Goal: Information Seeking & Learning: Learn about a topic

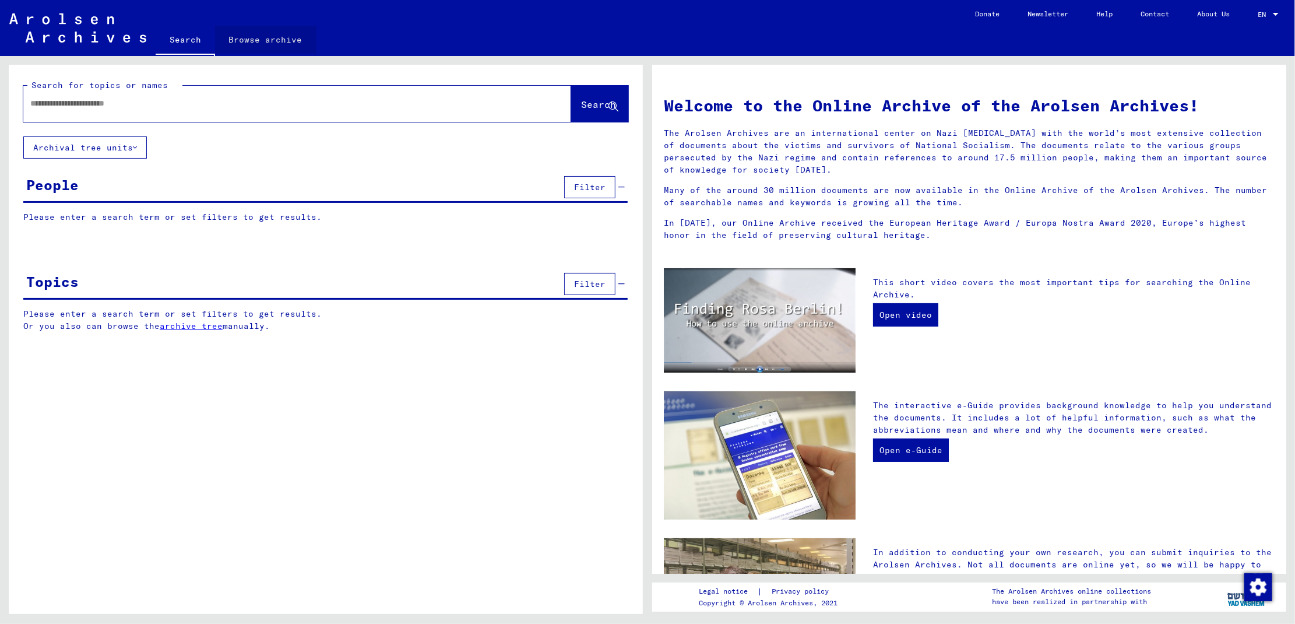
click at [283, 42] on link "Browse archive" at bounding box center [265, 40] width 101 height 28
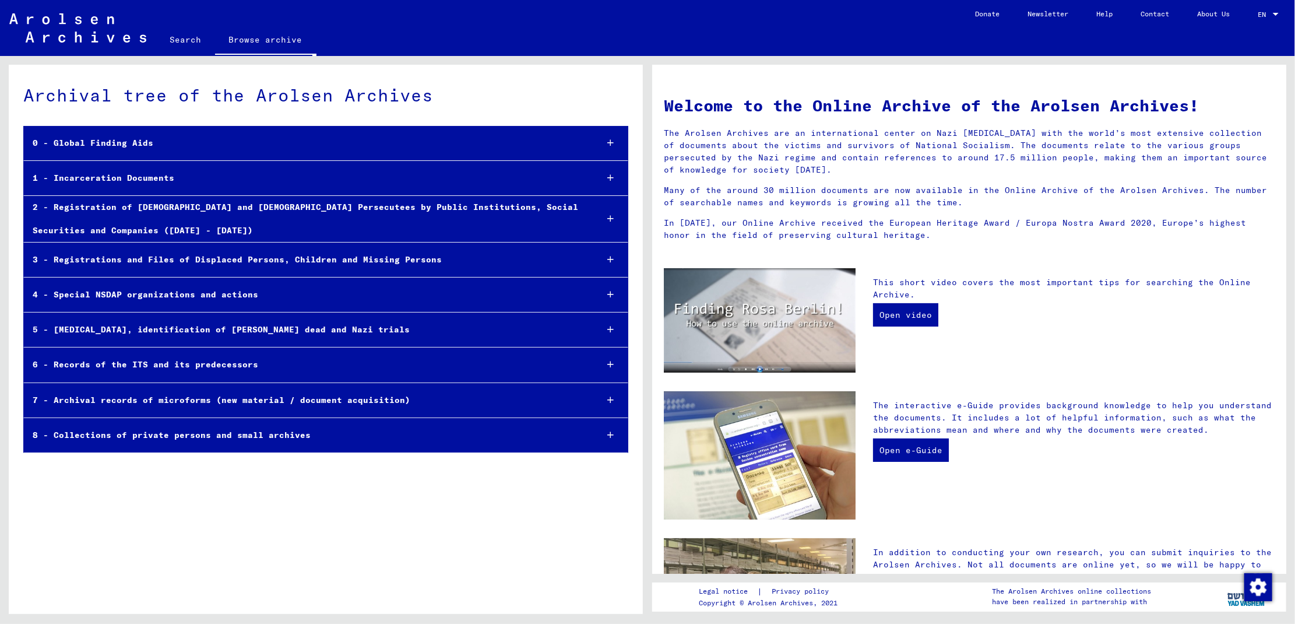
click at [34, 360] on div "6 - Records of the ITS and its predecessors" at bounding box center [306, 364] width 564 height 23
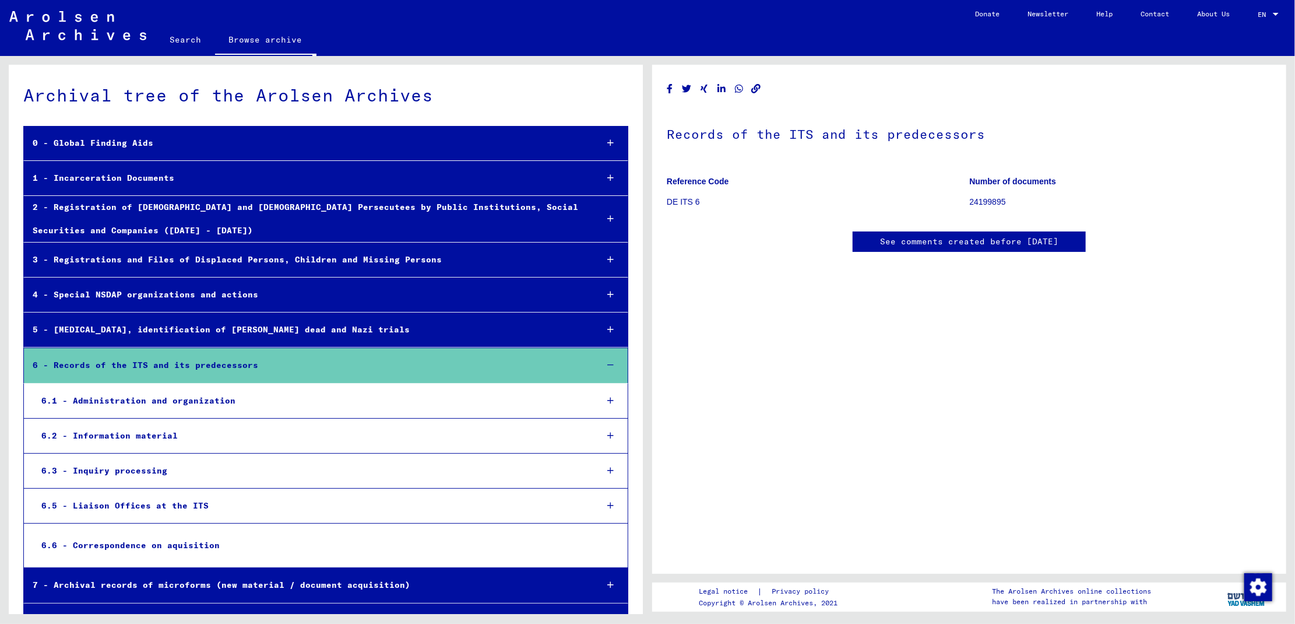
click at [36, 262] on div "3 - Registrations and Files of Displaced Persons, Children and Missing Persons" at bounding box center [306, 259] width 564 height 23
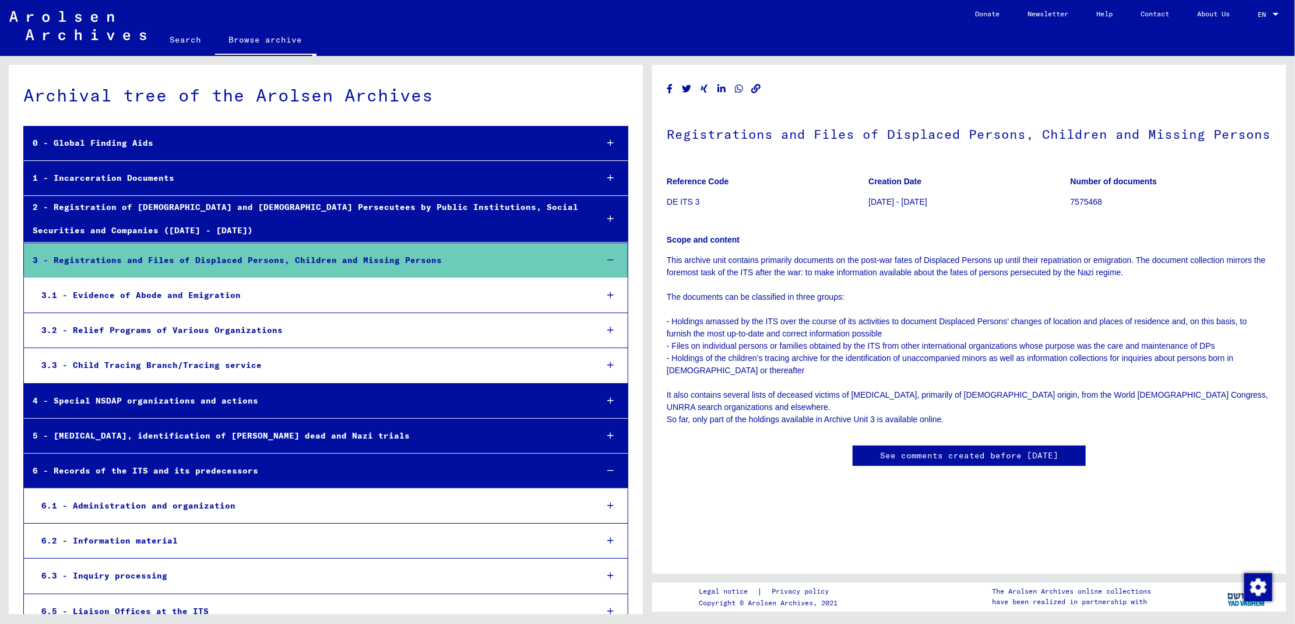
click at [37, 400] on div "4 - Special NSDAP organizations and actions" at bounding box center [306, 400] width 564 height 23
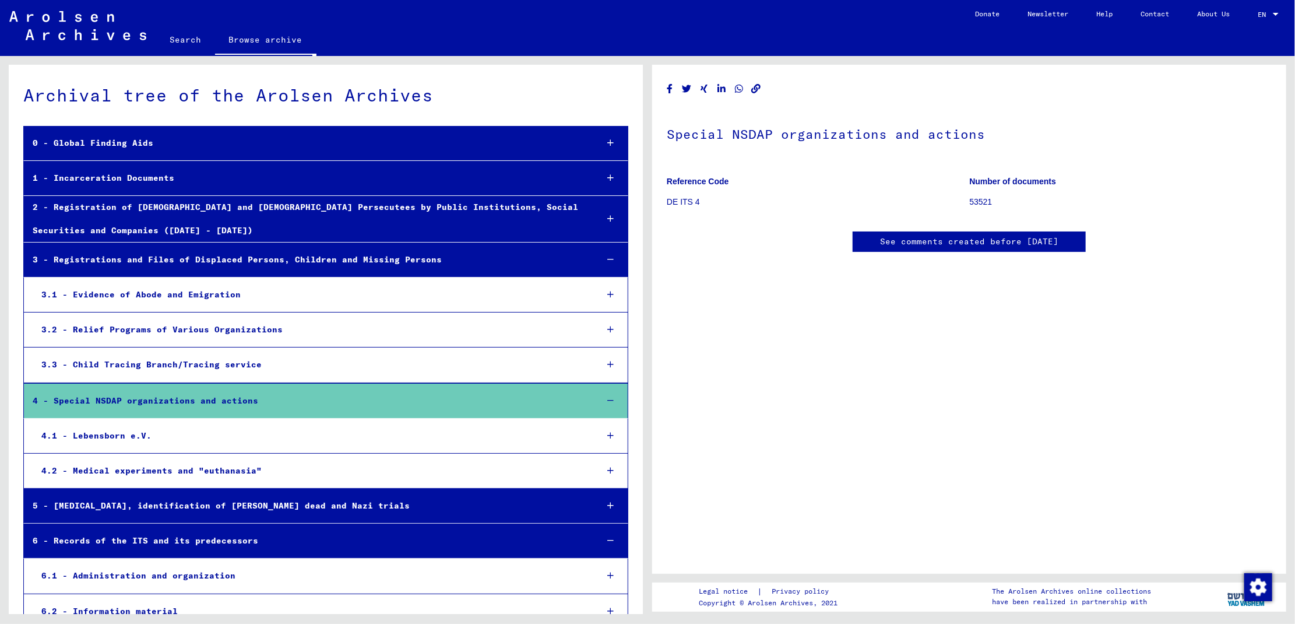
scroll to position [207, 0]
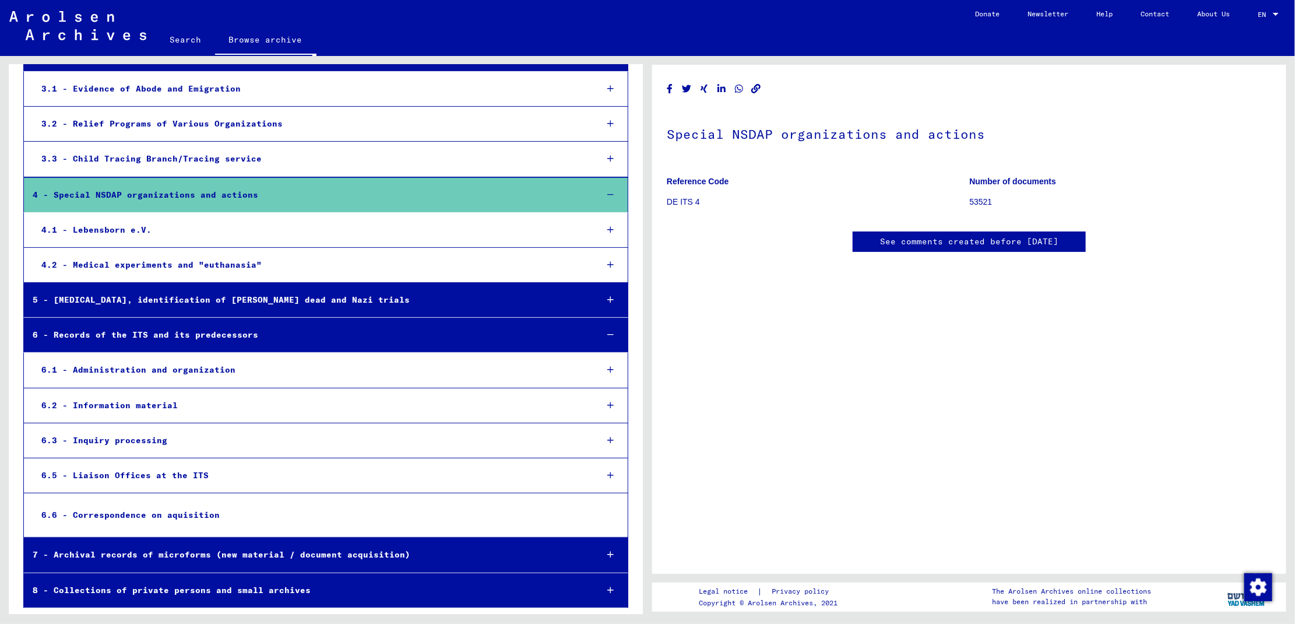
click at [40, 552] on div "7 - Archival records of microforms (new material / document acquisition)" at bounding box center [306, 554] width 564 height 23
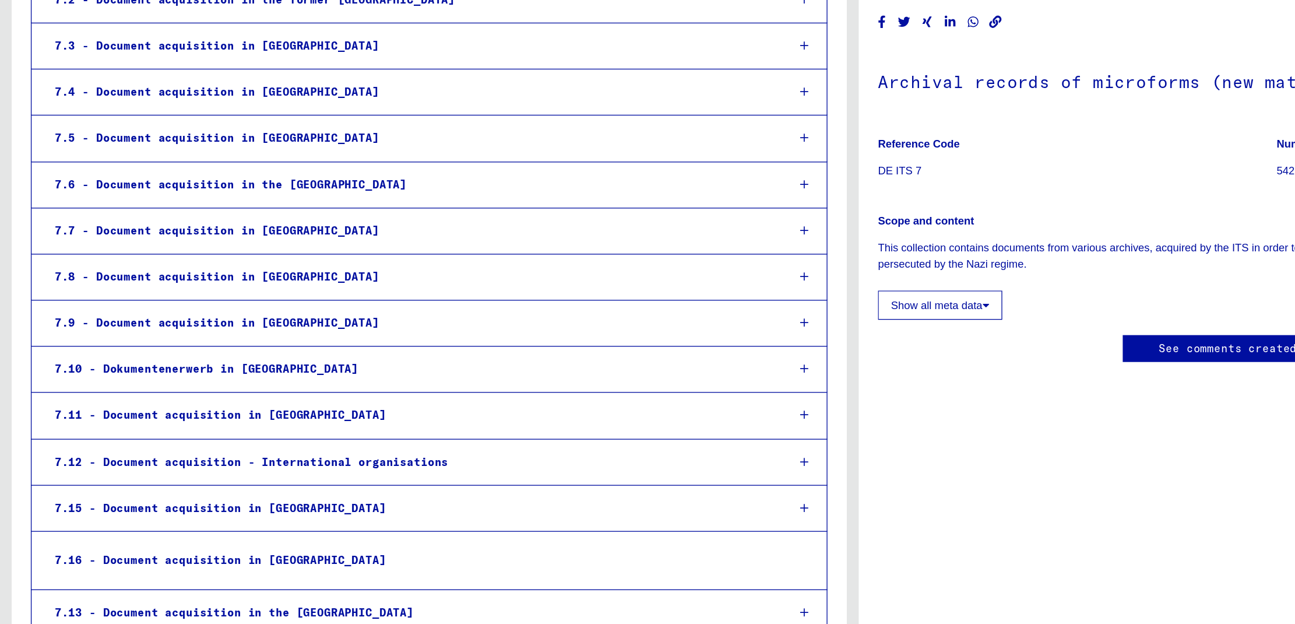
scroll to position [789, 0]
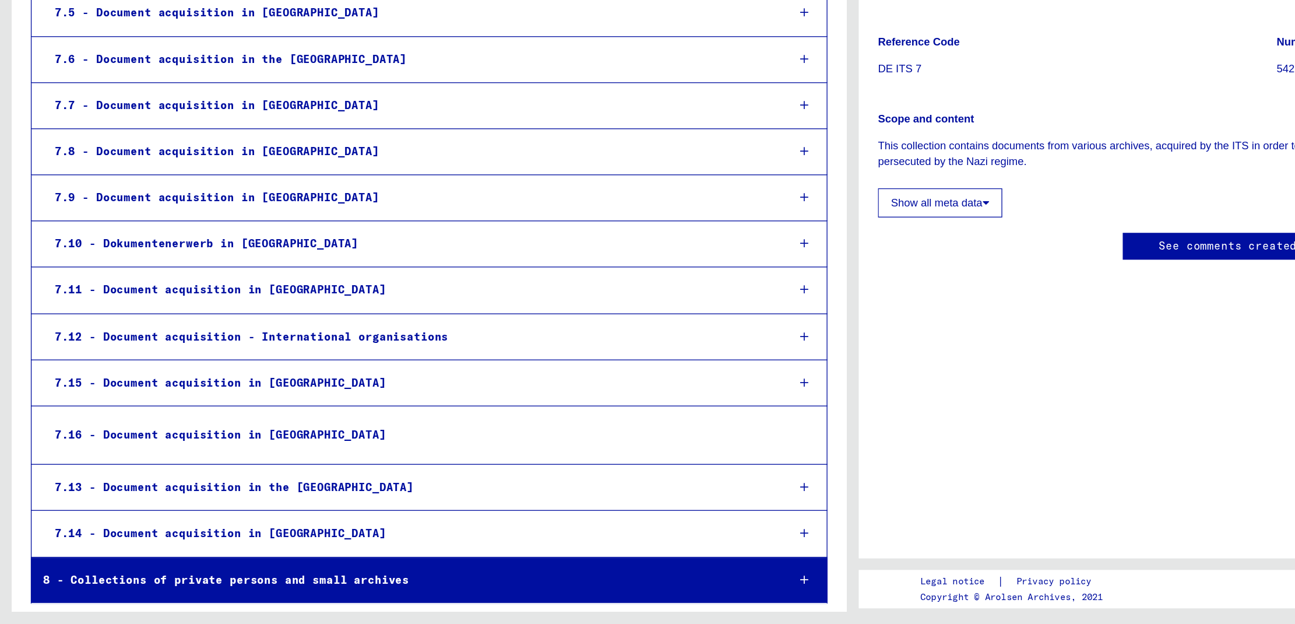
click at [80, 594] on div "8 - Collections of private persons and small archives" at bounding box center [306, 590] width 564 height 23
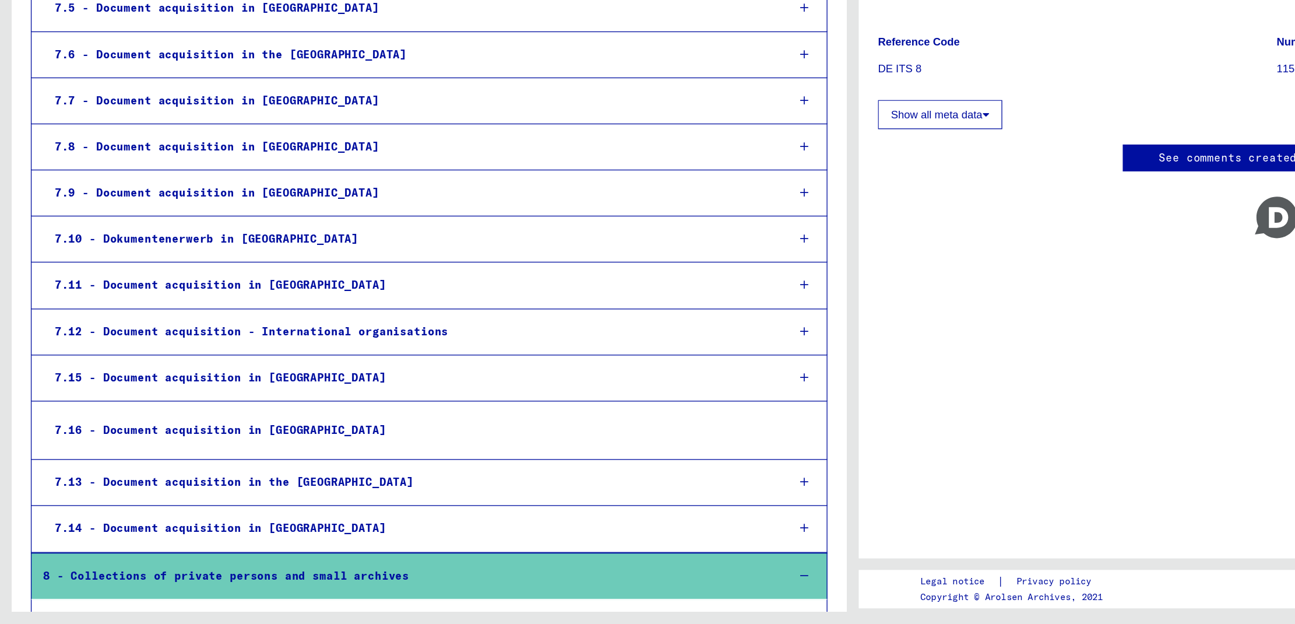
scroll to position [859, 0]
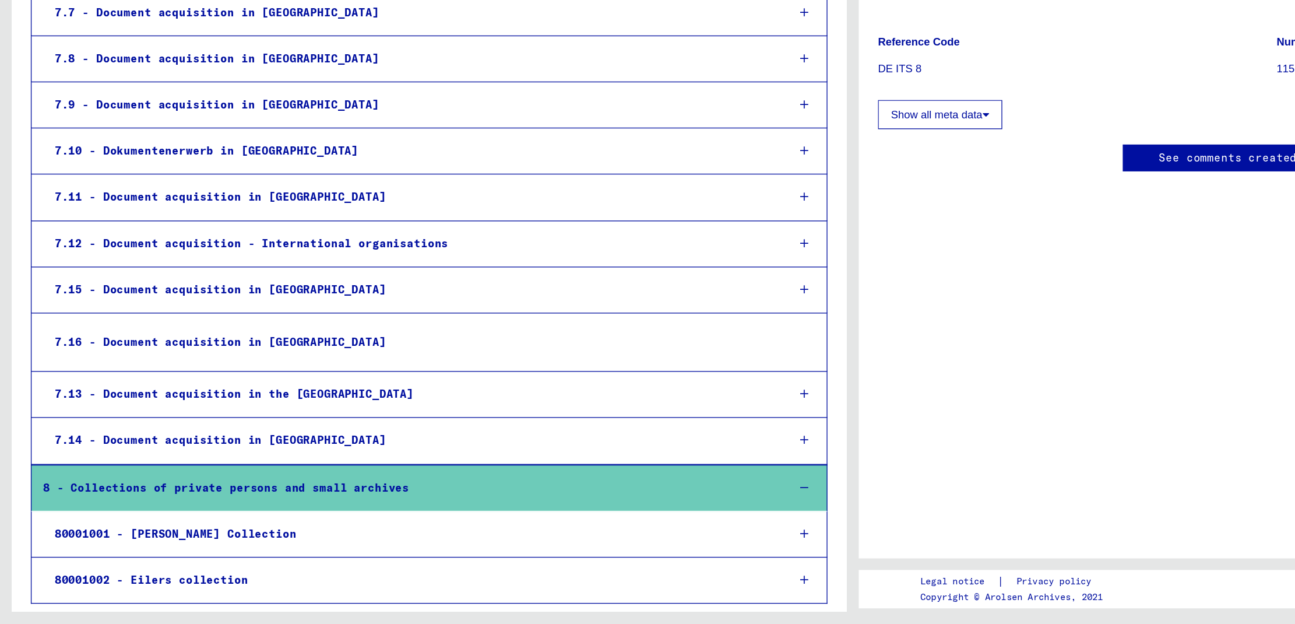
click at [168, 591] on div "80001002 - Eilers collection" at bounding box center [310, 590] width 555 height 23
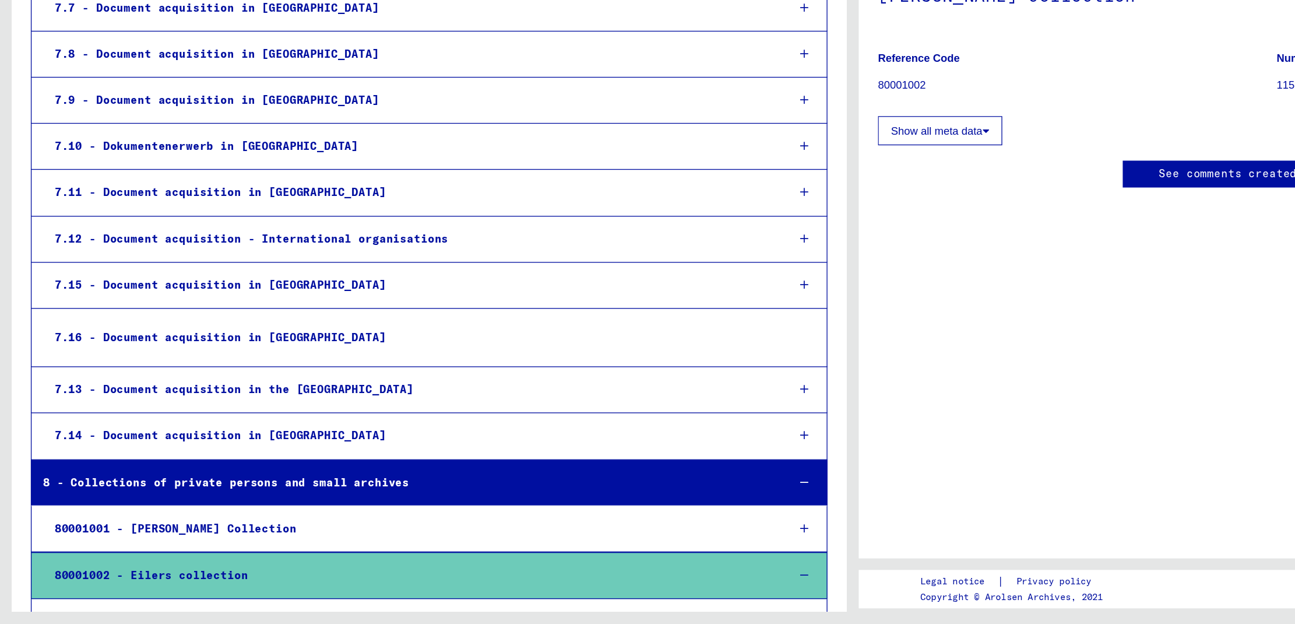
click at [238, 562] on div "80001001 - [PERSON_NAME] Collection" at bounding box center [310, 551] width 555 height 23
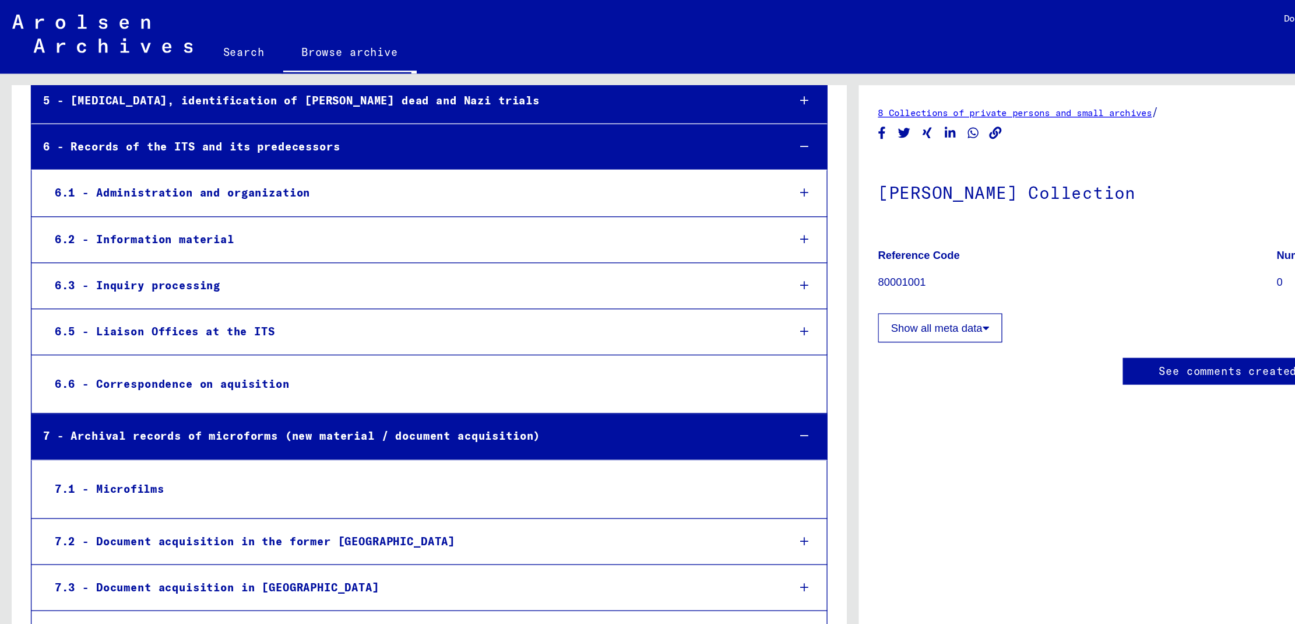
scroll to position [401, 0]
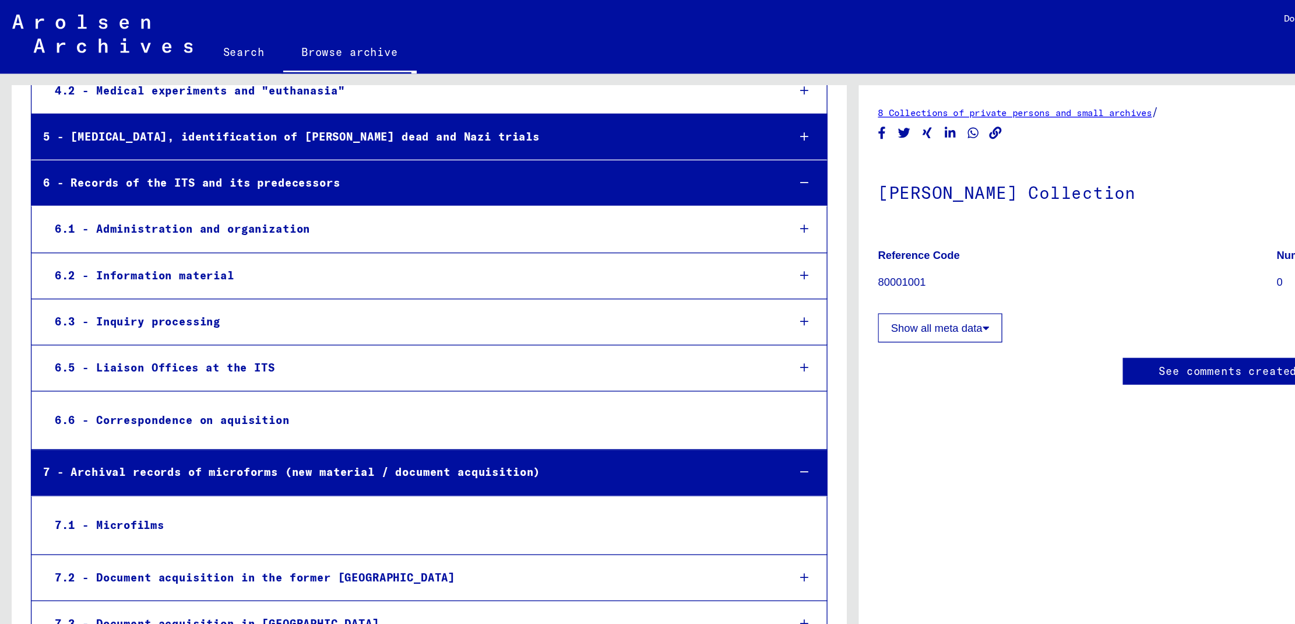
click at [38, 110] on div "5 - [MEDICAL_DATA], identification of [PERSON_NAME] dead and Nazi trials" at bounding box center [306, 104] width 564 height 23
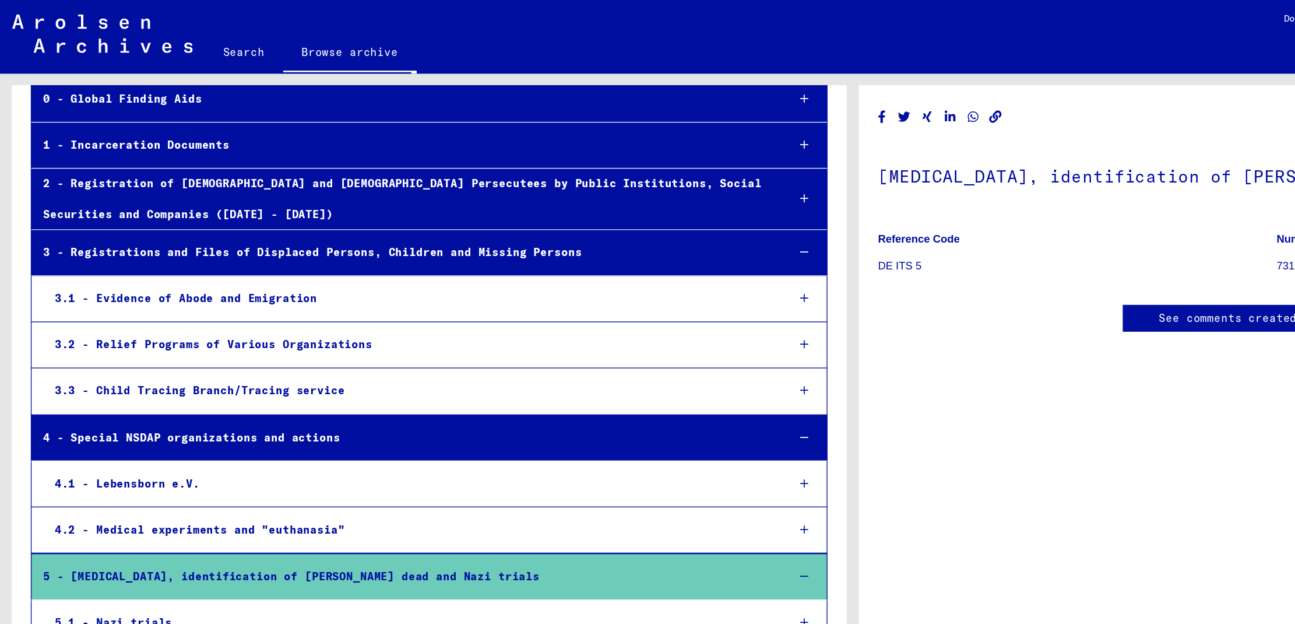
scroll to position [67, 0]
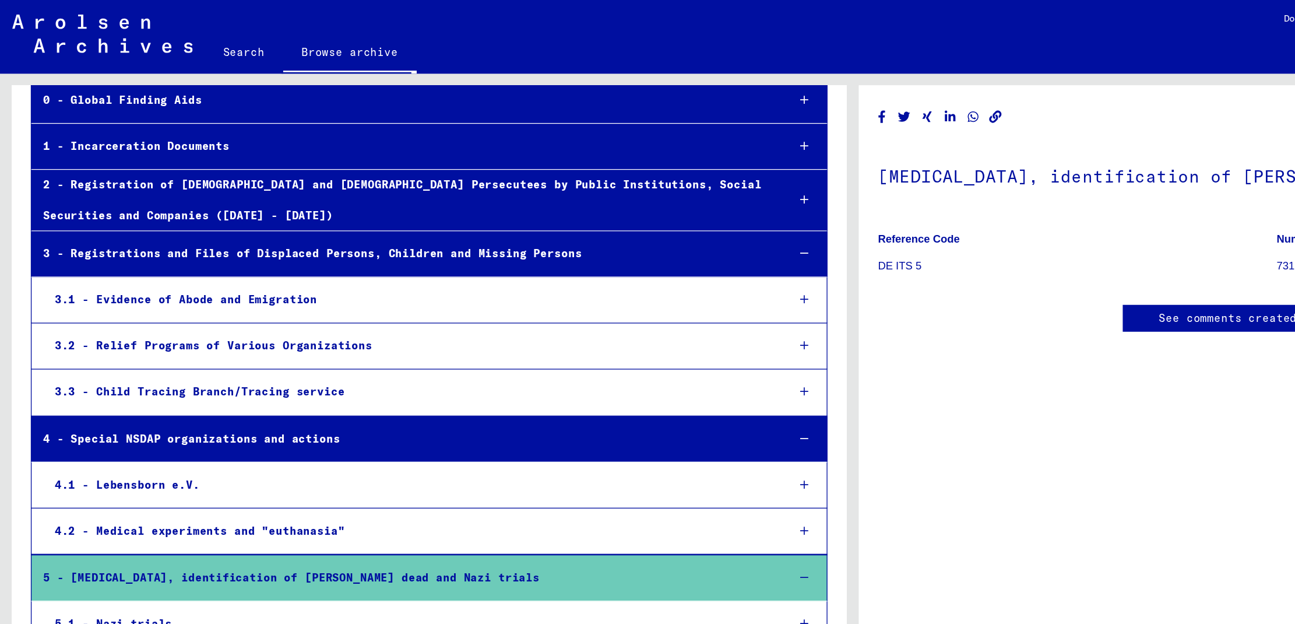
click at [136, 146] on div "2 - Registration of [DEMOGRAPHIC_DATA] and [DEMOGRAPHIC_DATA] Persecutees by Pu…" at bounding box center [306, 151] width 564 height 45
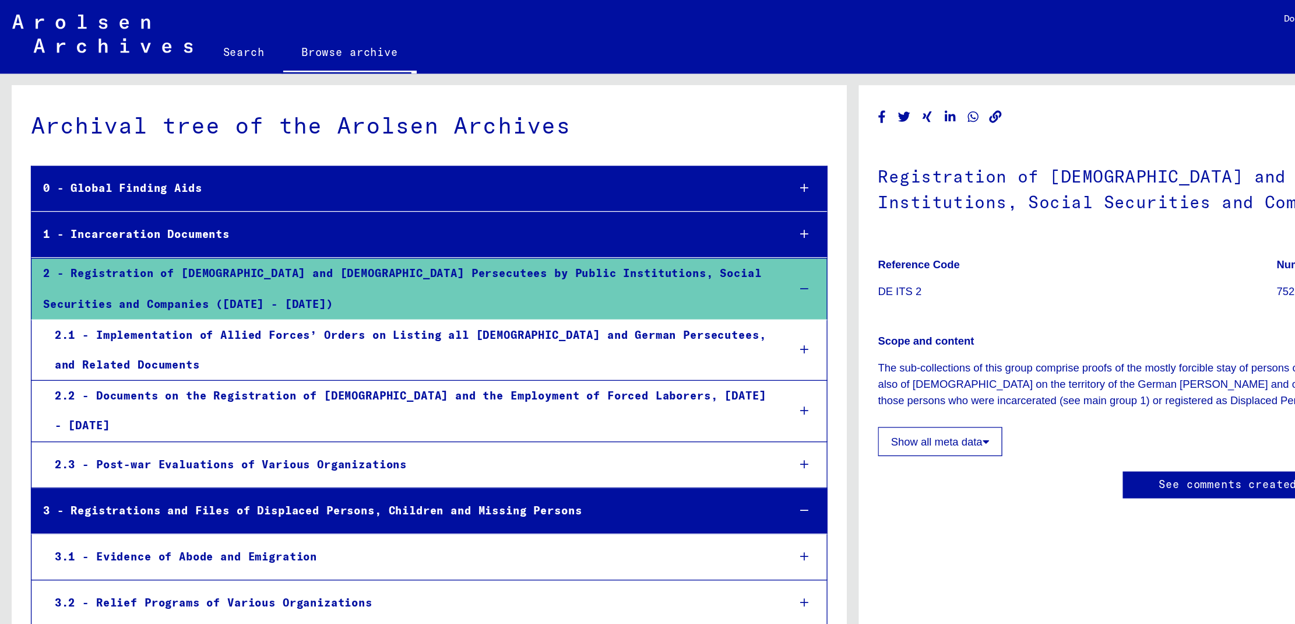
click at [108, 140] on div "0 - Global Finding Aids" at bounding box center [306, 143] width 564 height 23
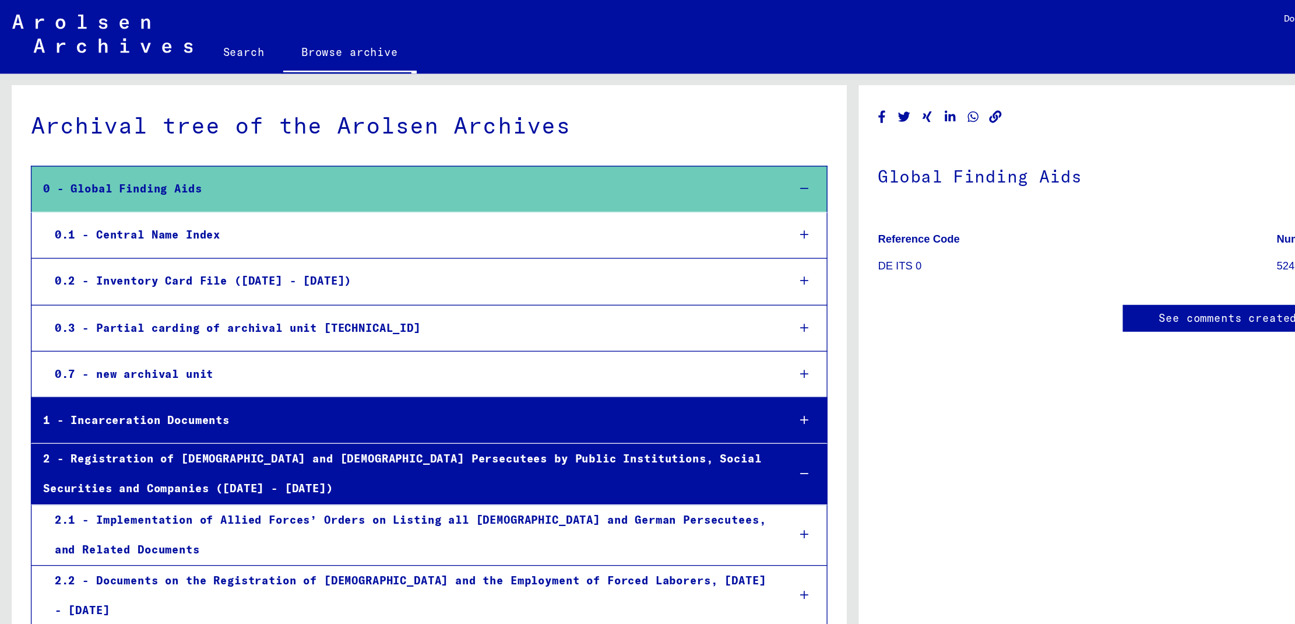
click at [143, 214] on div "0.2 - Inventory Card File ([DATE] - [DATE])" at bounding box center [310, 213] width 555 height 23
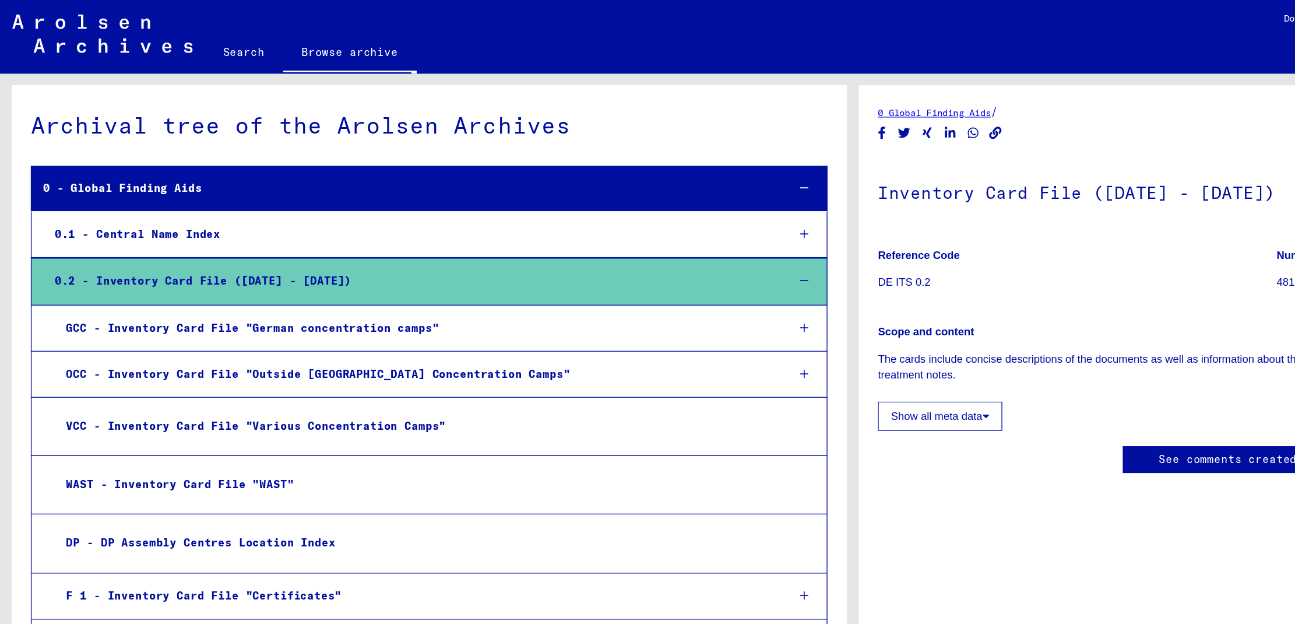
click at [217, 284] on div "OCC - Inventory Card File "Outside [GEOGRAPHIC_DATA] Concentration Camps"" at bounding box center [314, 284] width 546 height 23
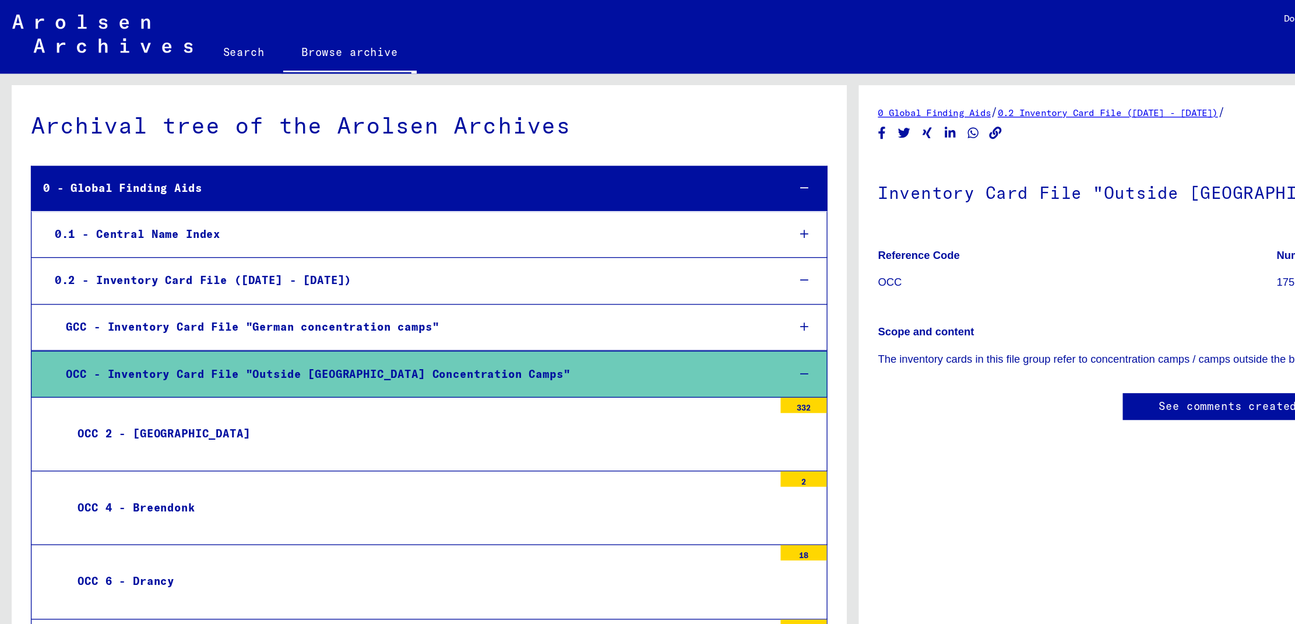
click at [157, 336] on div "OCC 2 - [GEOGRAPHIC_DATA]" at bounding box center [318, 329] width 537 height 23
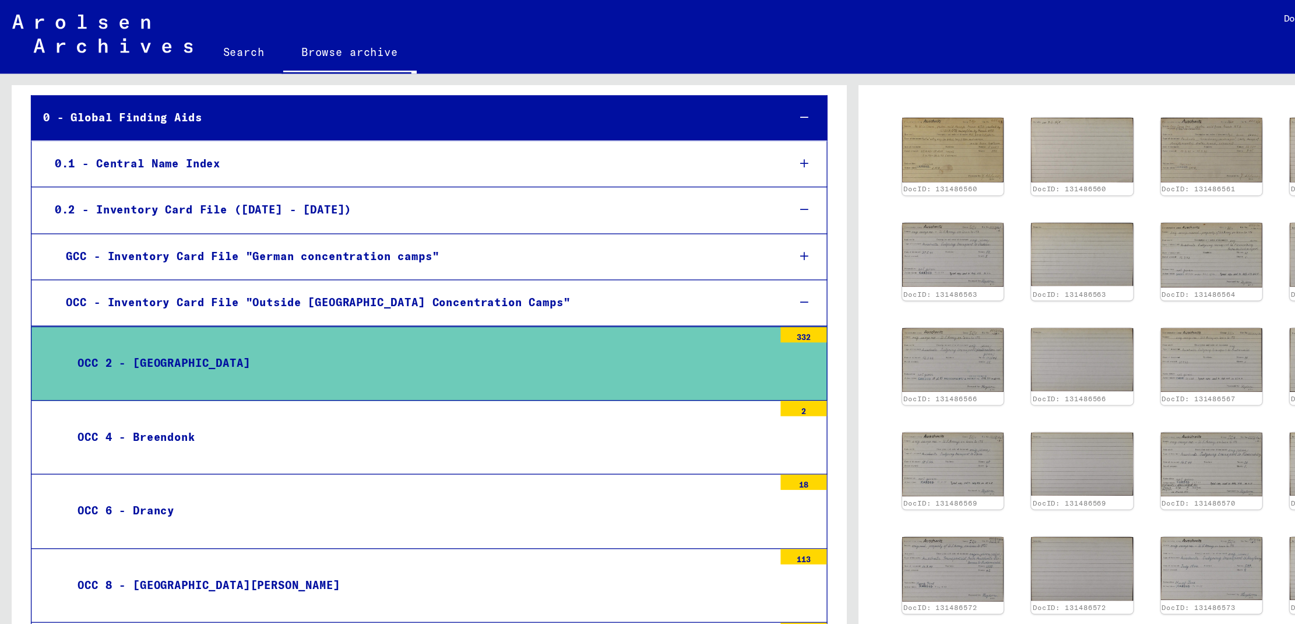
scroll to position [57, 0]
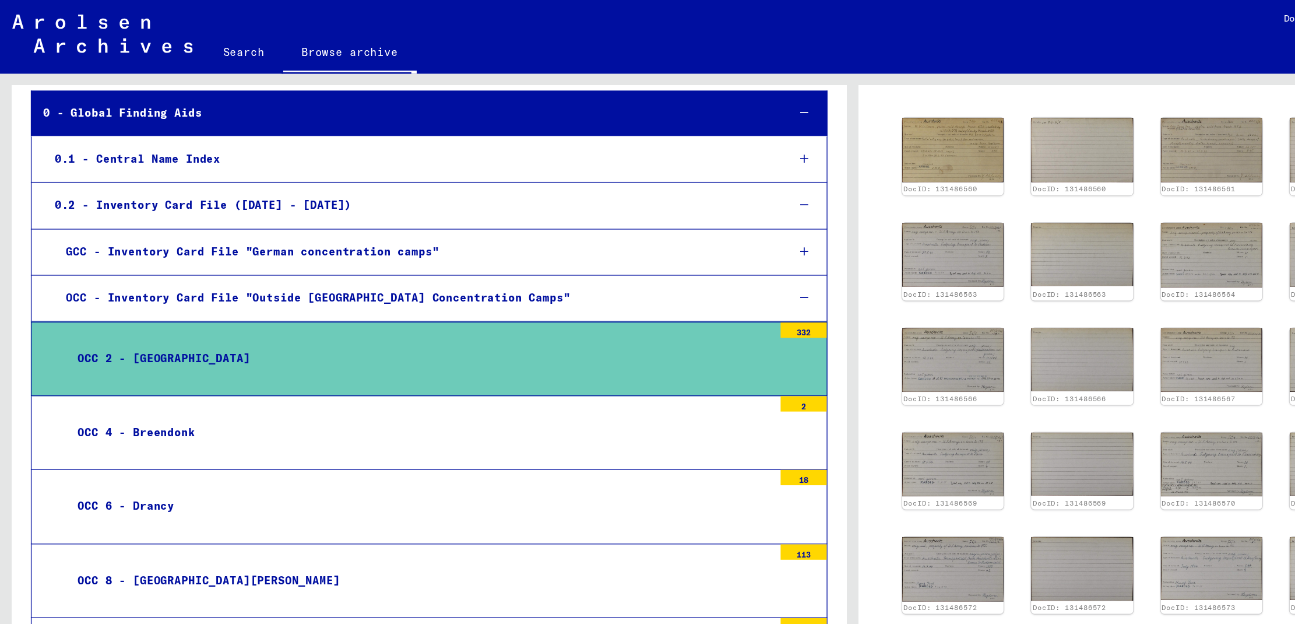
click at [252, 385] on div "OCC 6 - Drancy" at bounding box center [318, 384] width 537 height 23
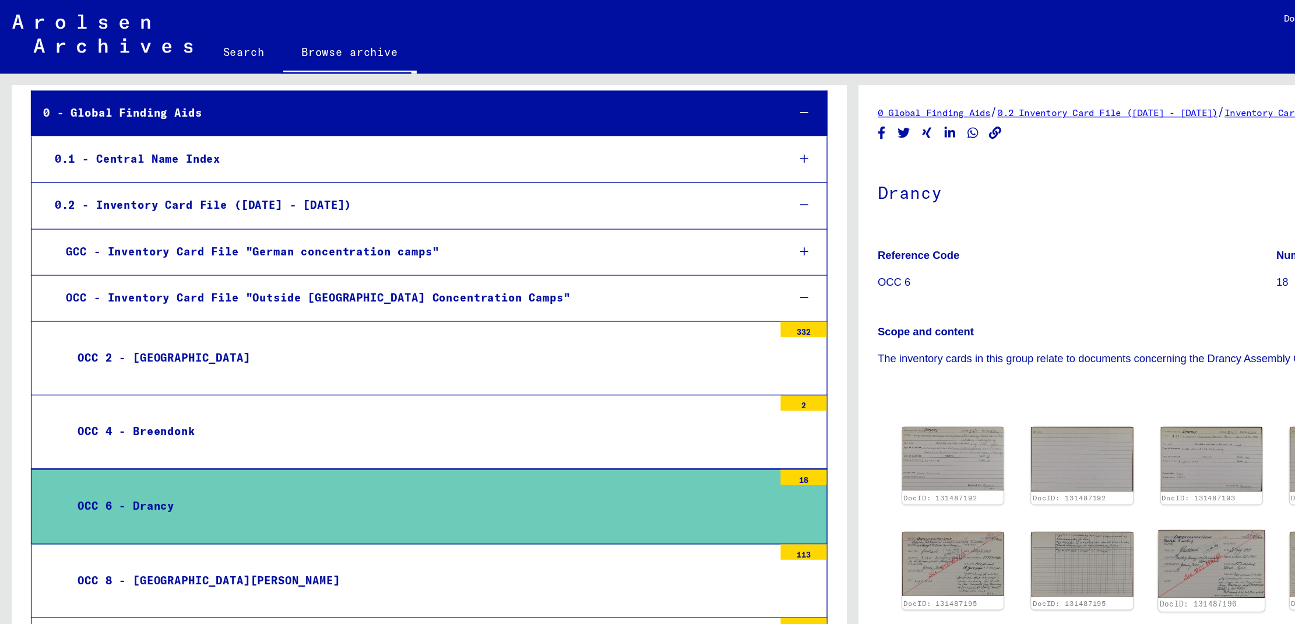
click at [907, 423] on img at bounding box center [919, 428] width 81 height 51
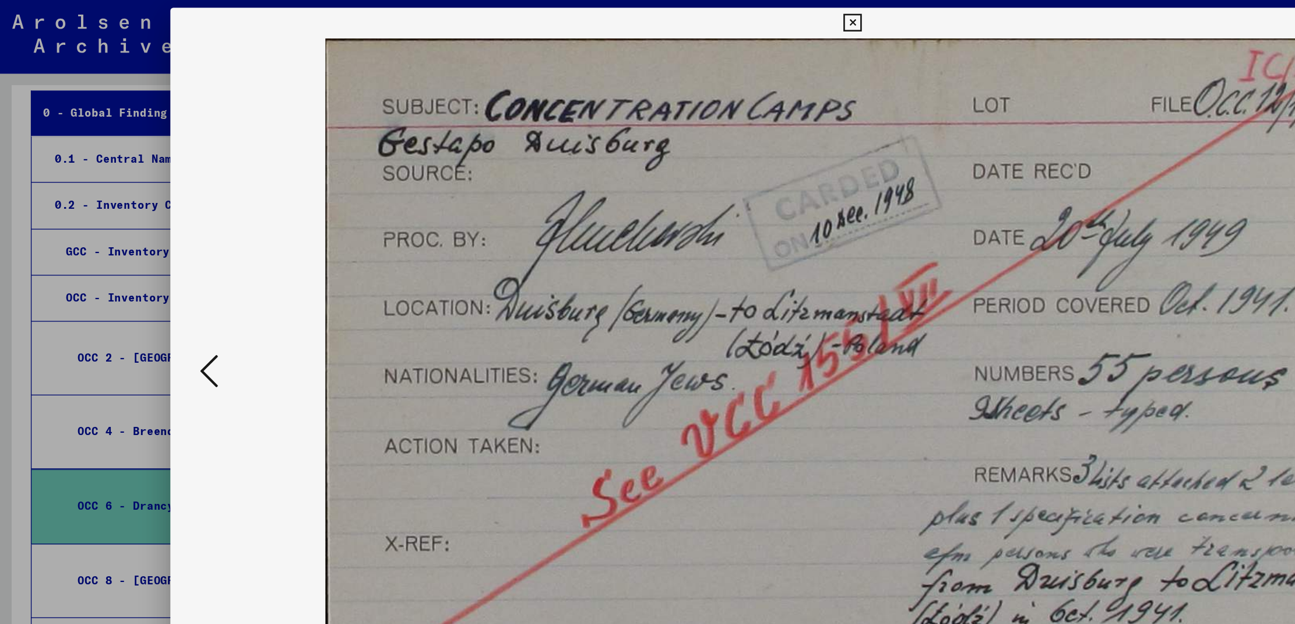
click at [650, 13] on icon at bounding box center [646, 17] width 13 height 14
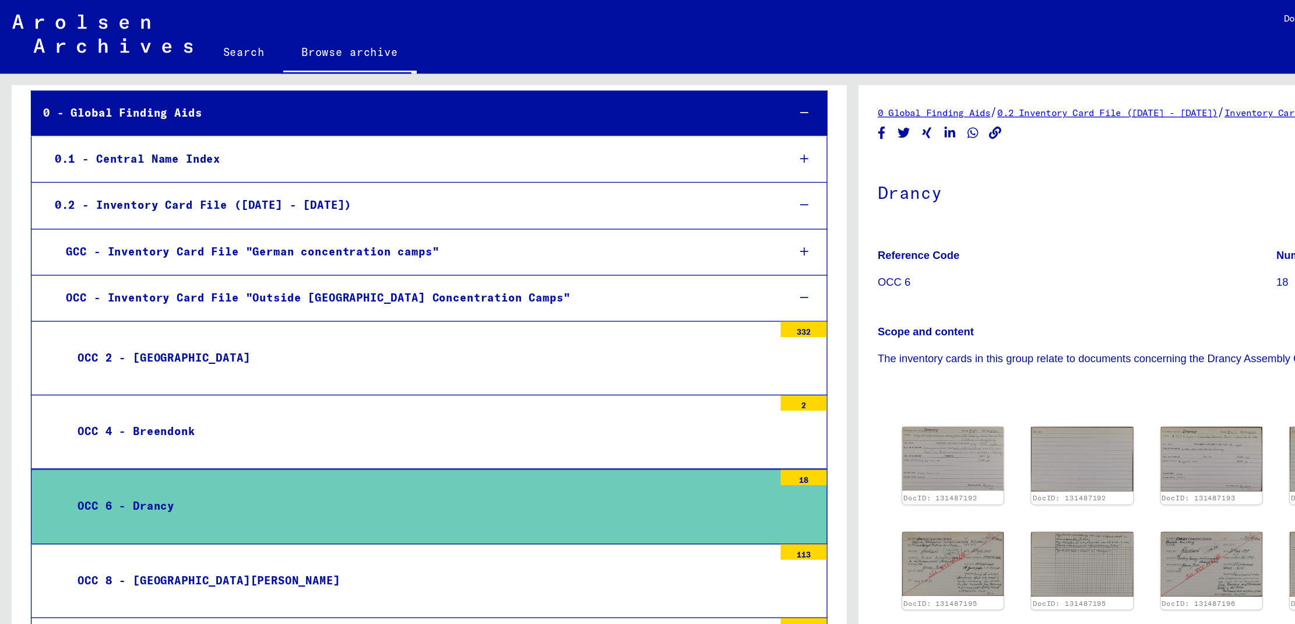
click at [85, 229] on div "OCC - Inventory Card File "Outside [GEOGRAPHIC_DATA] Concentration Camps"" at bounding box center [314, 226] width 546 height 23
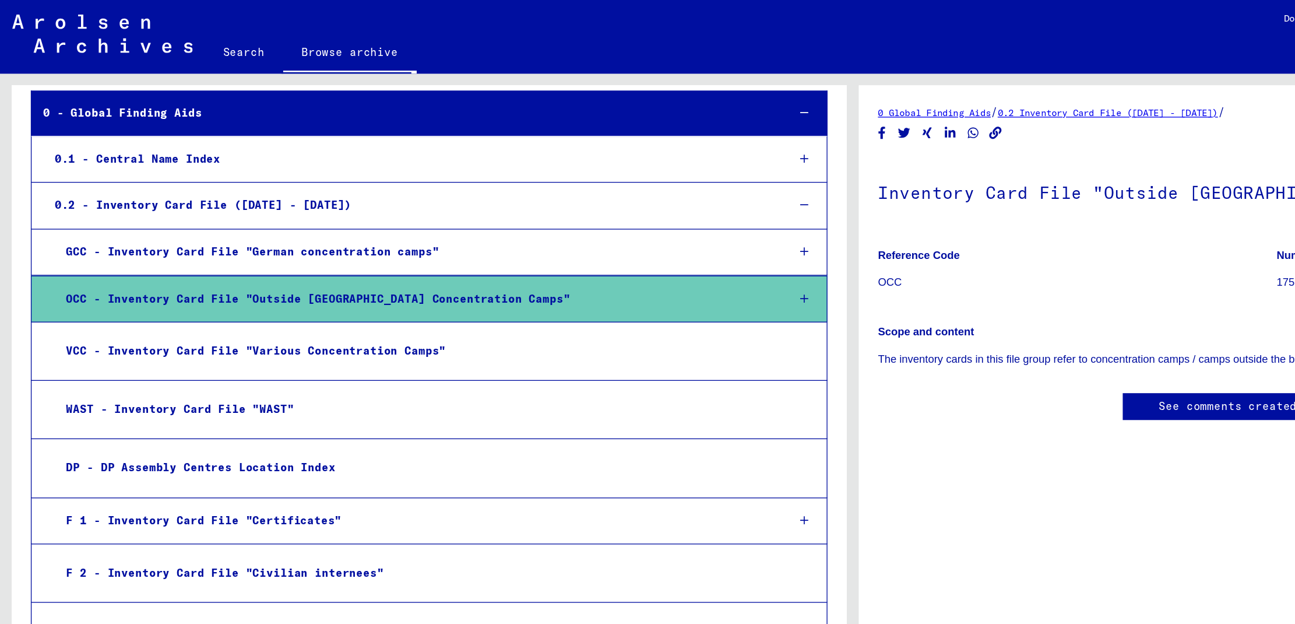
click at [206, 194] on div "GCC - Inventory Card File "German concentration camps"" at bounding box center [314, 191] width 546 height 23
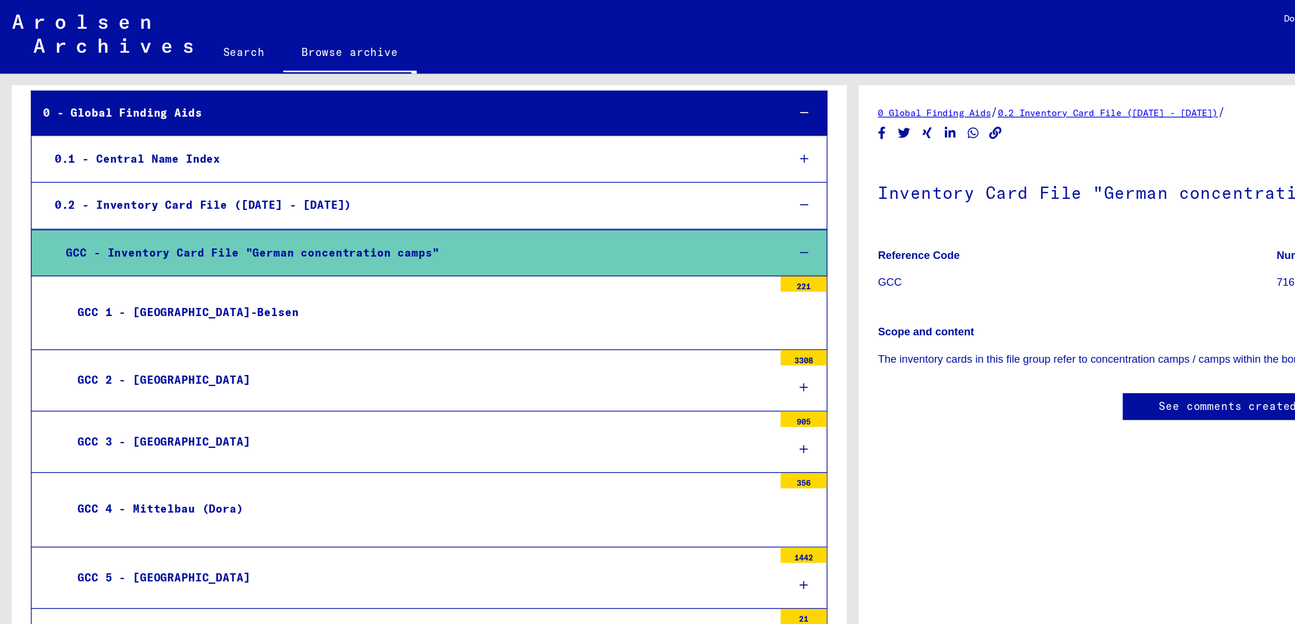
click at [339, 231] on div "GCC 1 - [GEOGRAPHIC_DATA]-Belsen" at bounding box center [318, 237] width 537 height 23
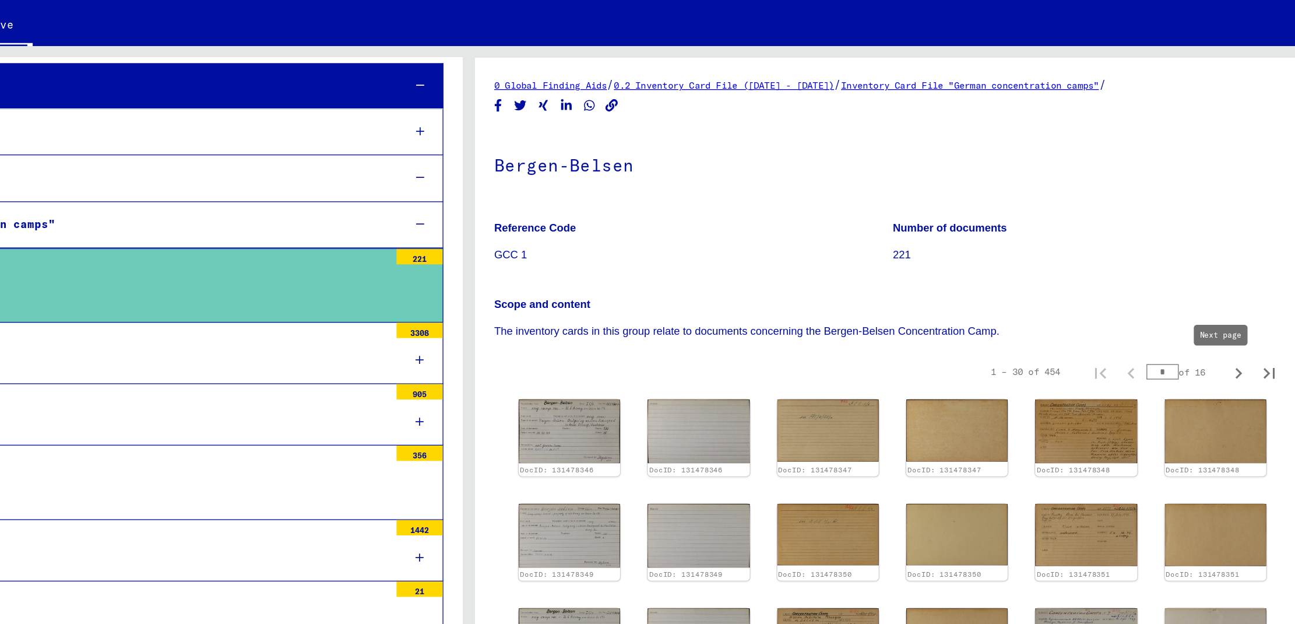
click at [1224, 302] on icon "Next page" at bounding box center [1232, 304] width 16 height 16
type input "*"
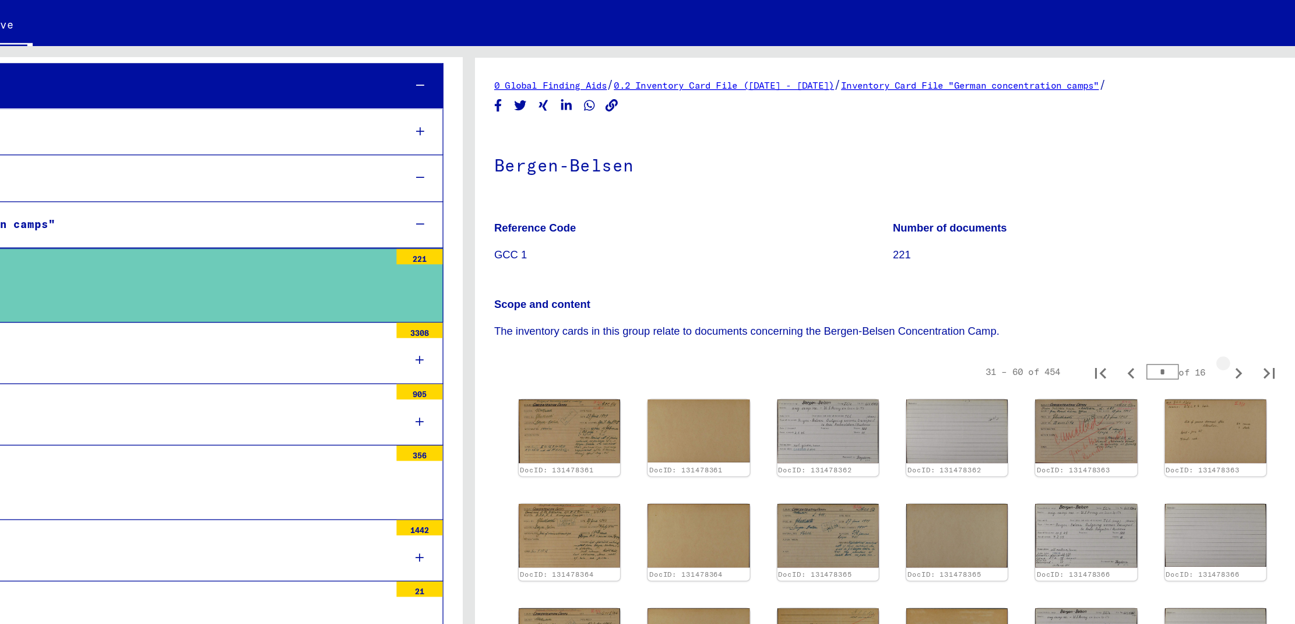
click at [1224, 302] on icon "Next page" at bounding box center [1232, 304] width 16 height 16
type input "*"
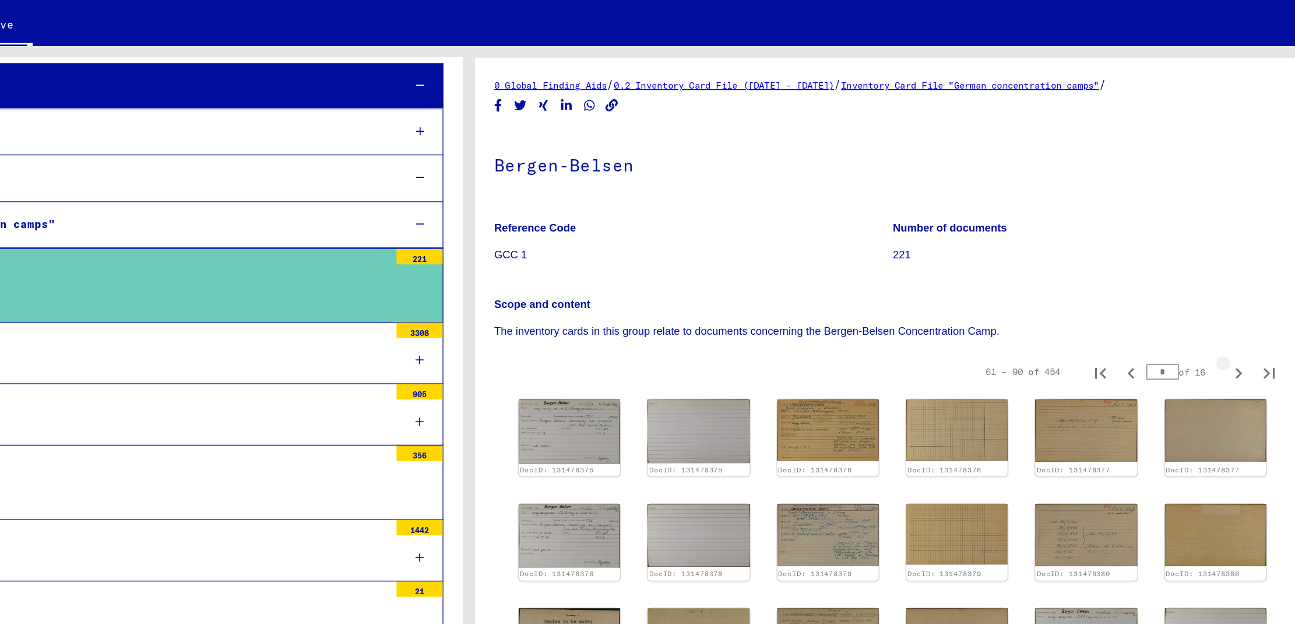
click at [1224, 302] on icon "Next page" at bounding box center [1232, 304] width 16 height 16
type input "*"
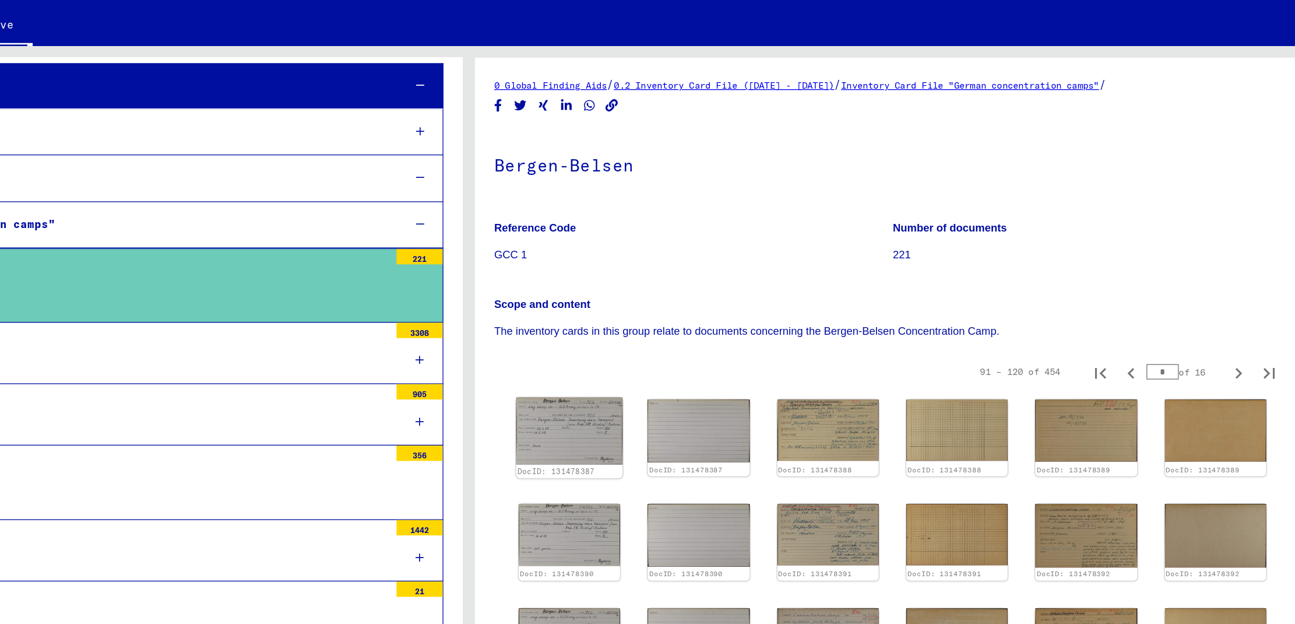
click at [728, 337] on img at bounding box center [724, 348] width 81 height 51
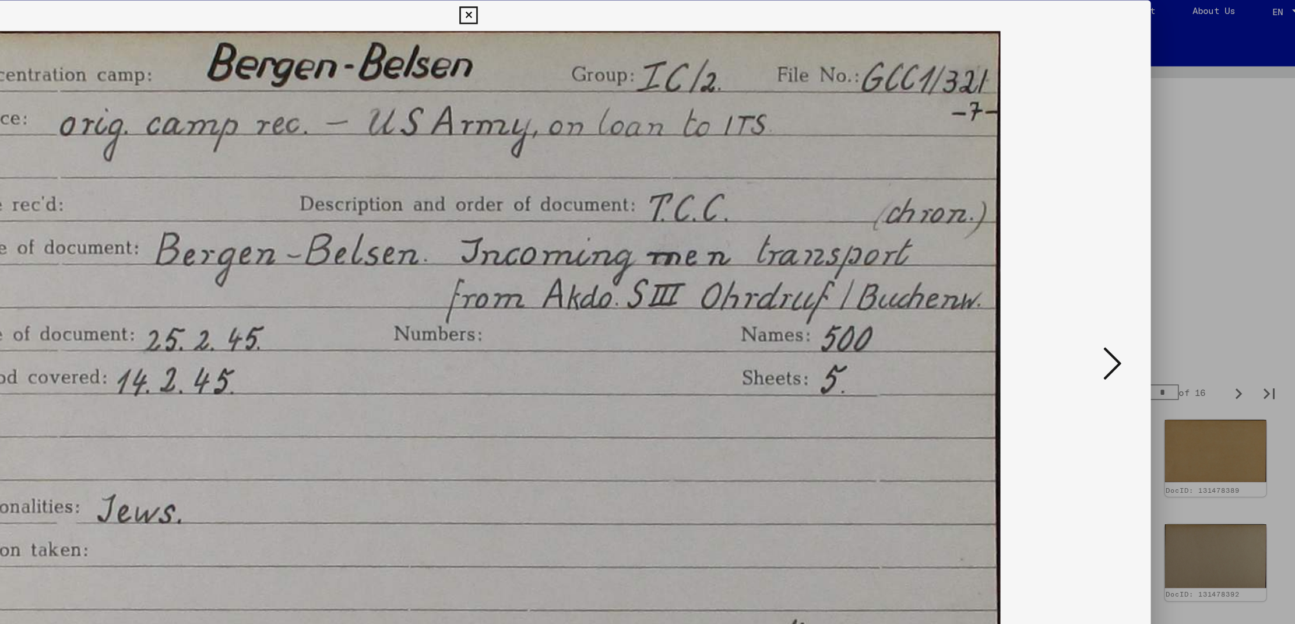
click at [1139, 279] on icon at bounding box center [1136, 282] width 14 height 28
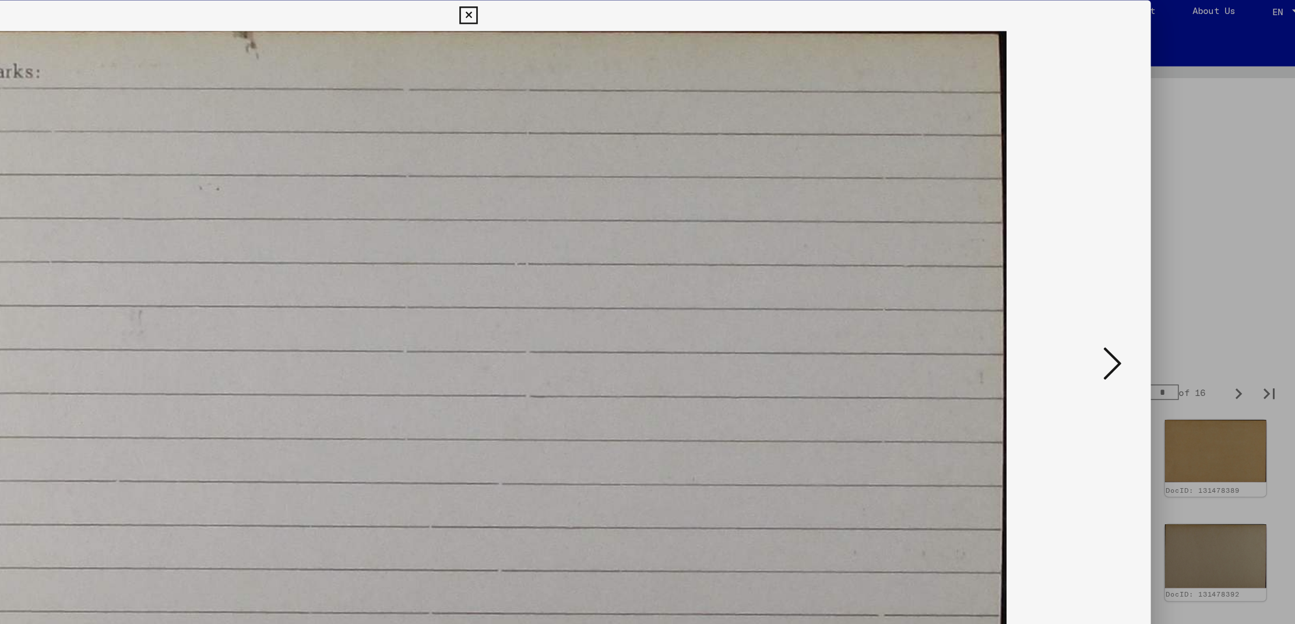
click at [1139, 279] on icon at bounding box center [1136, 282] width 14 height 28
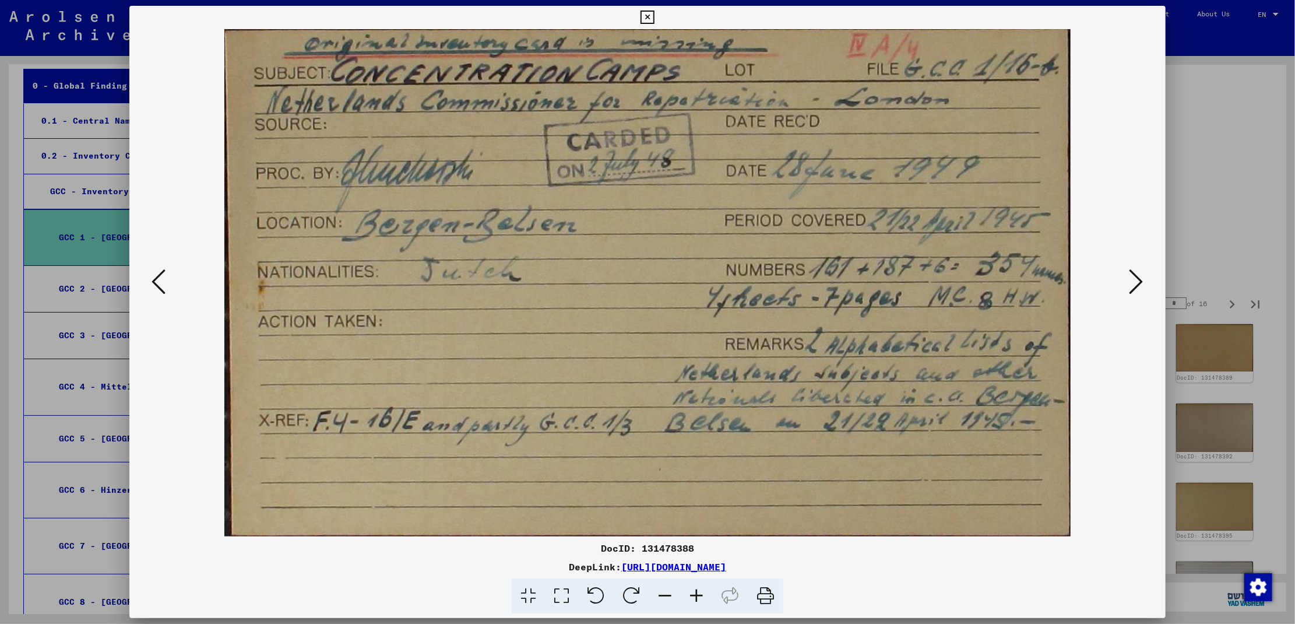
click at [1141, 280] on icon at bounding box center [1136, 282] width 14 height 28
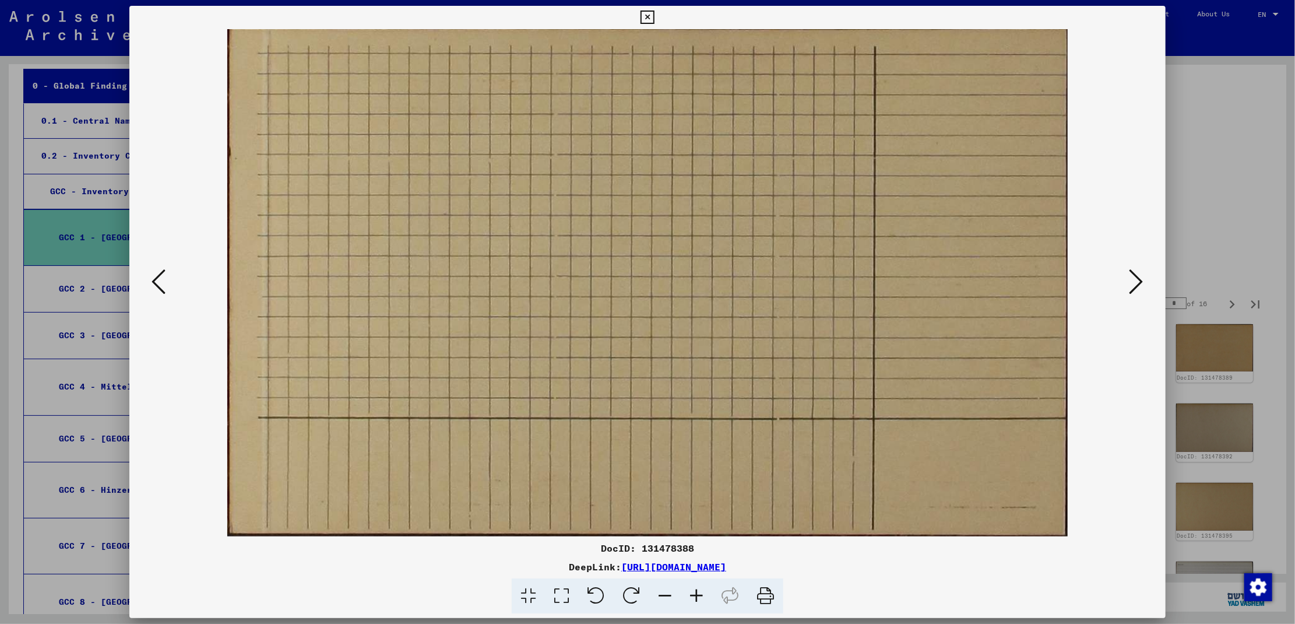
click at [1141, 280] on icon at bounding box center [1136, 282] width 14 height 28
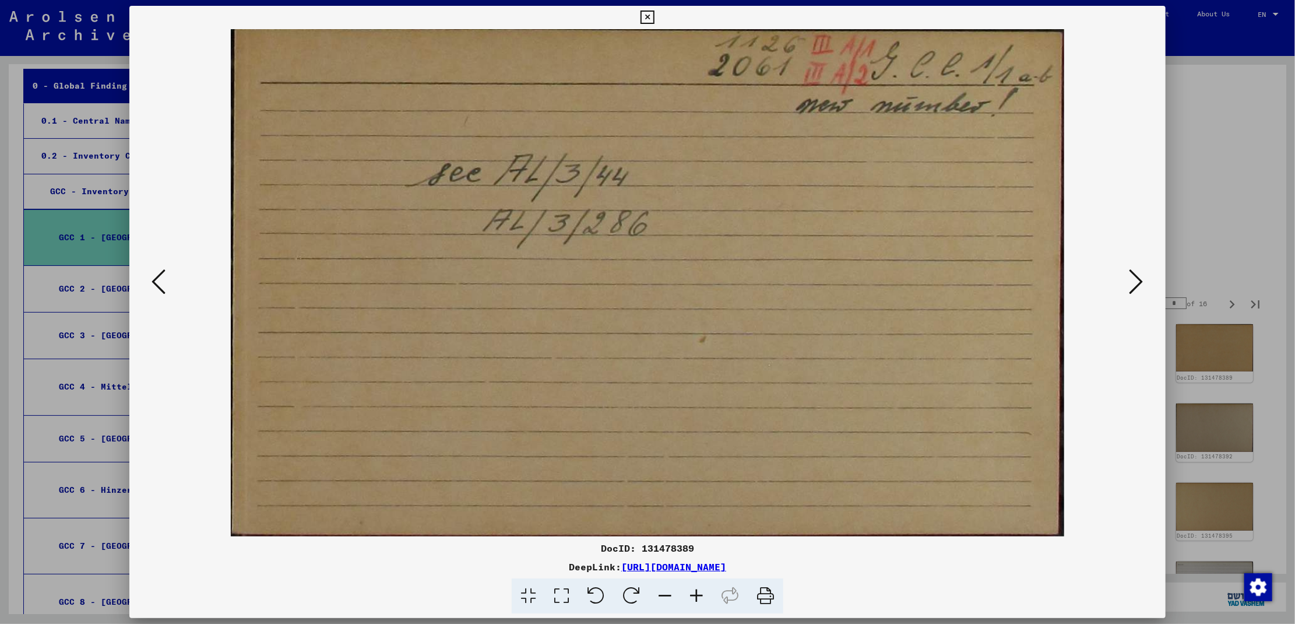
click at [1141, 280] on icon at bounding box center [1136, 282] width 14 height 28
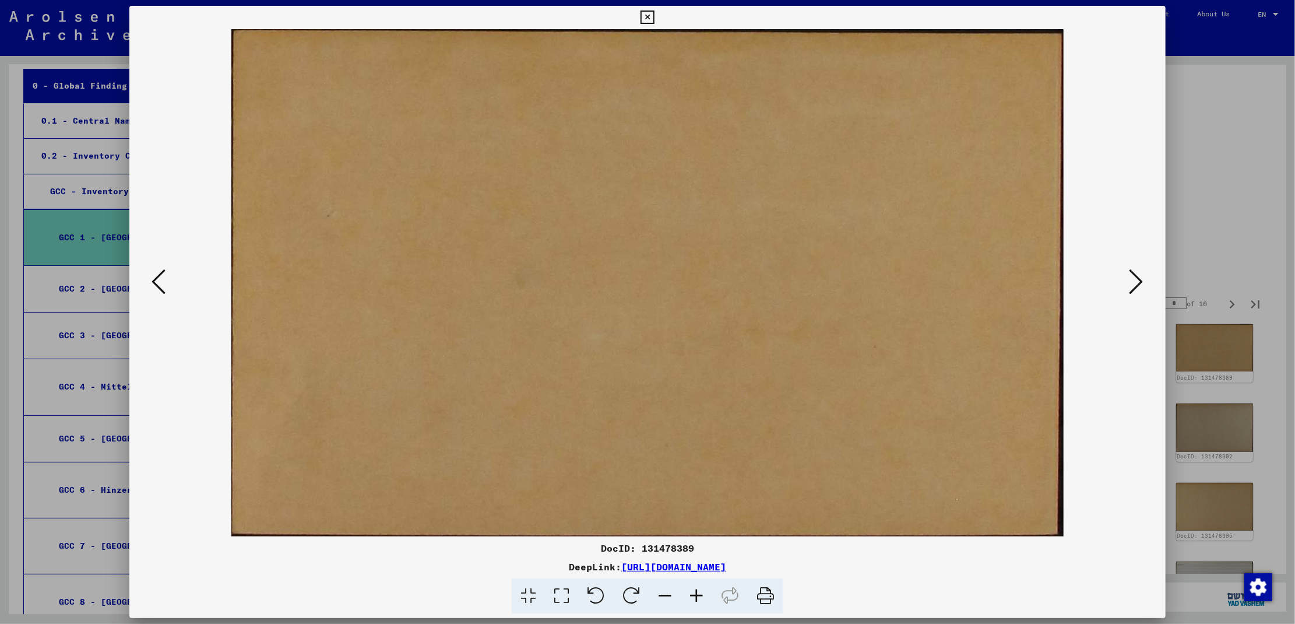
click at [1141, 280] on icon at bounding box center [1136, 282] width 14 height 28
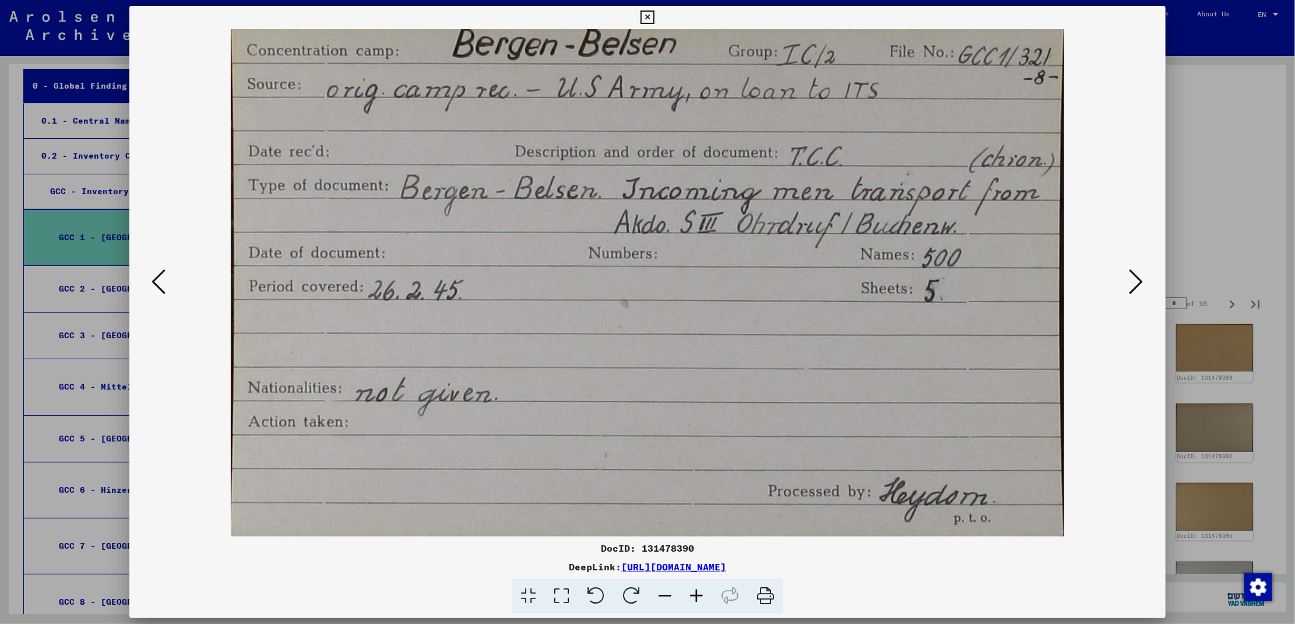
click at [1141, 280] on icon at bounding box center [1136, 282] width 14 height 28
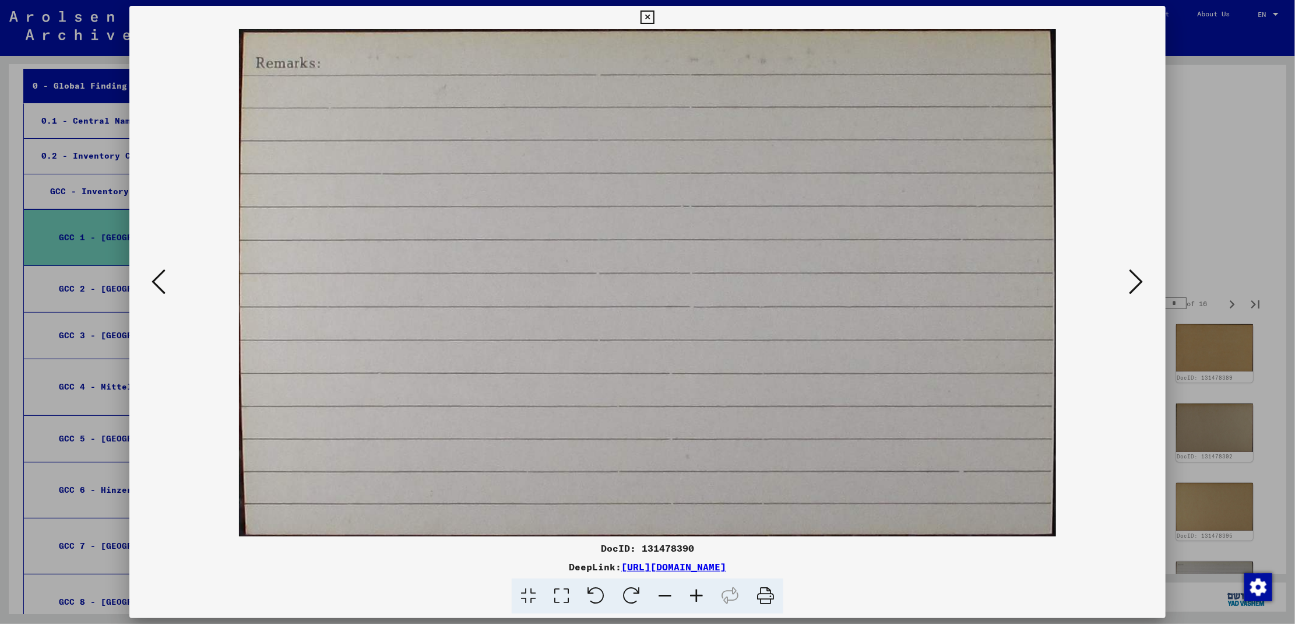
click at [1141, 280] on icon at bounding box center [1136, 282] width 14 height 28
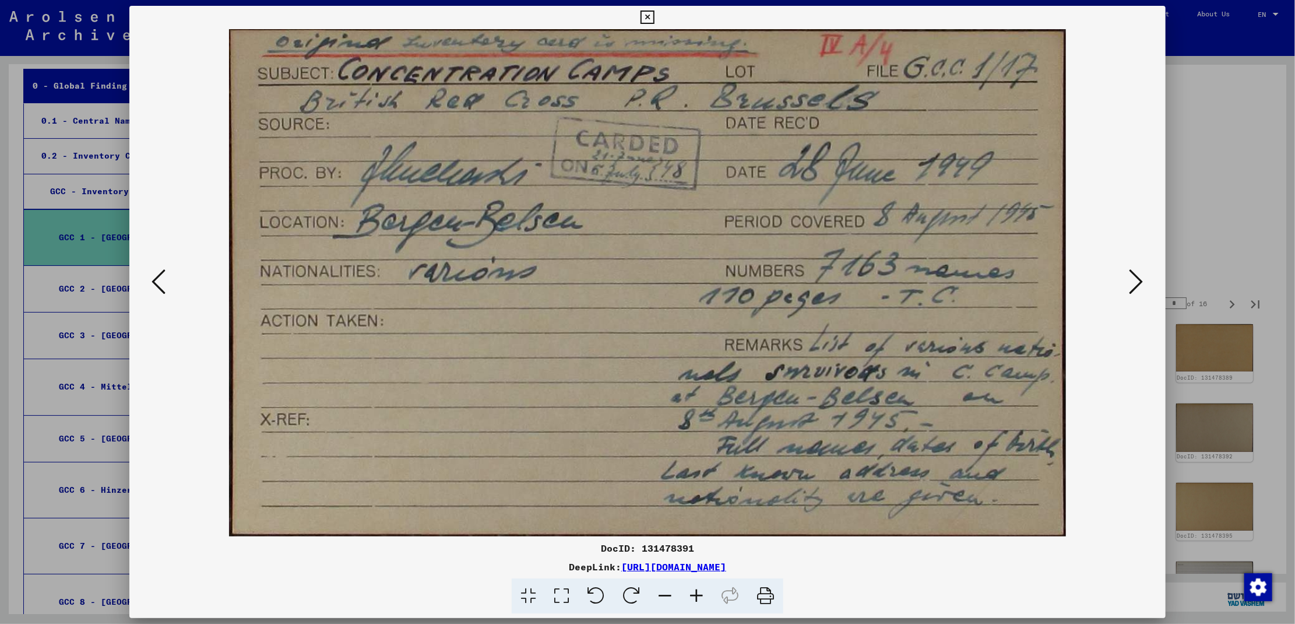
click at [1141, 280] on icon at bounding box center [1136, 282] width 14 height 28
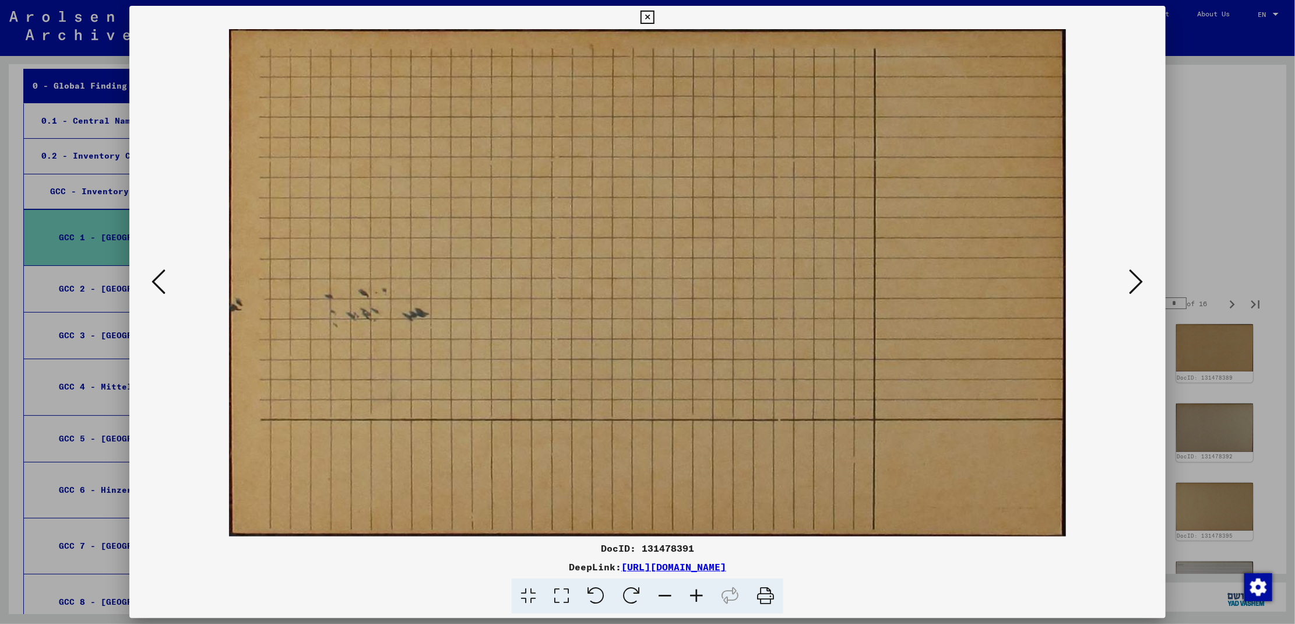
click at [1141, 280] on icon at bounding box center [1136, 282] width 14 height 28
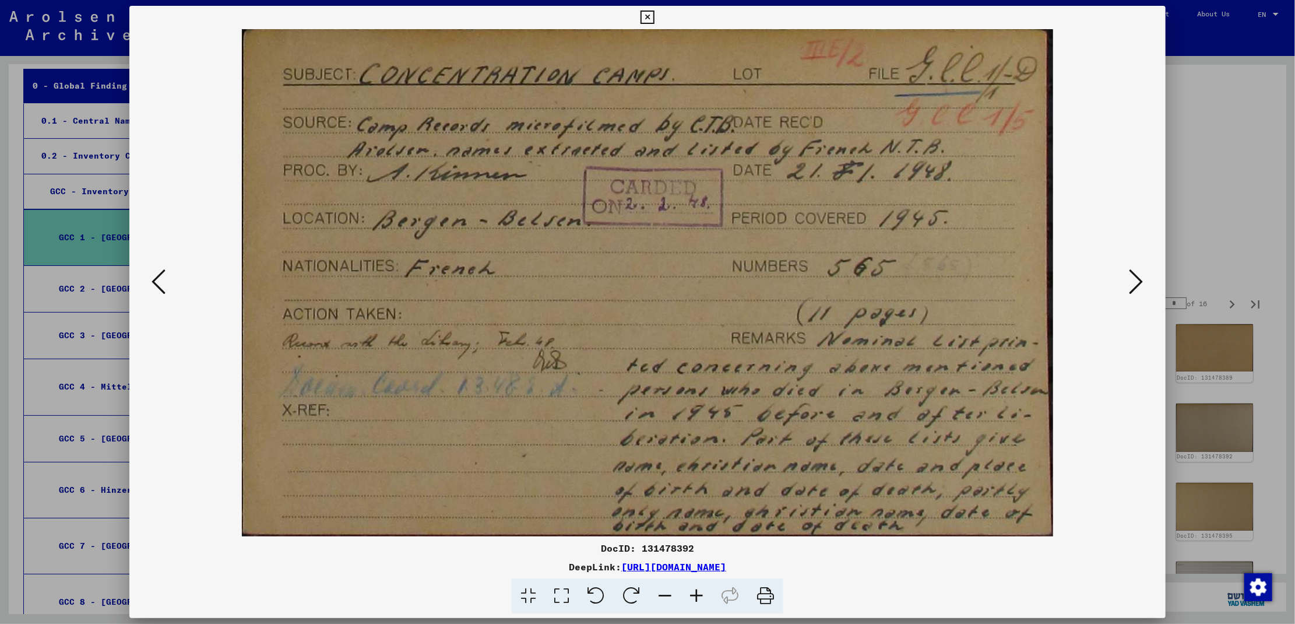
click at [1141, 280] on icon at bounding box center [1136, 282] width 14 height 28
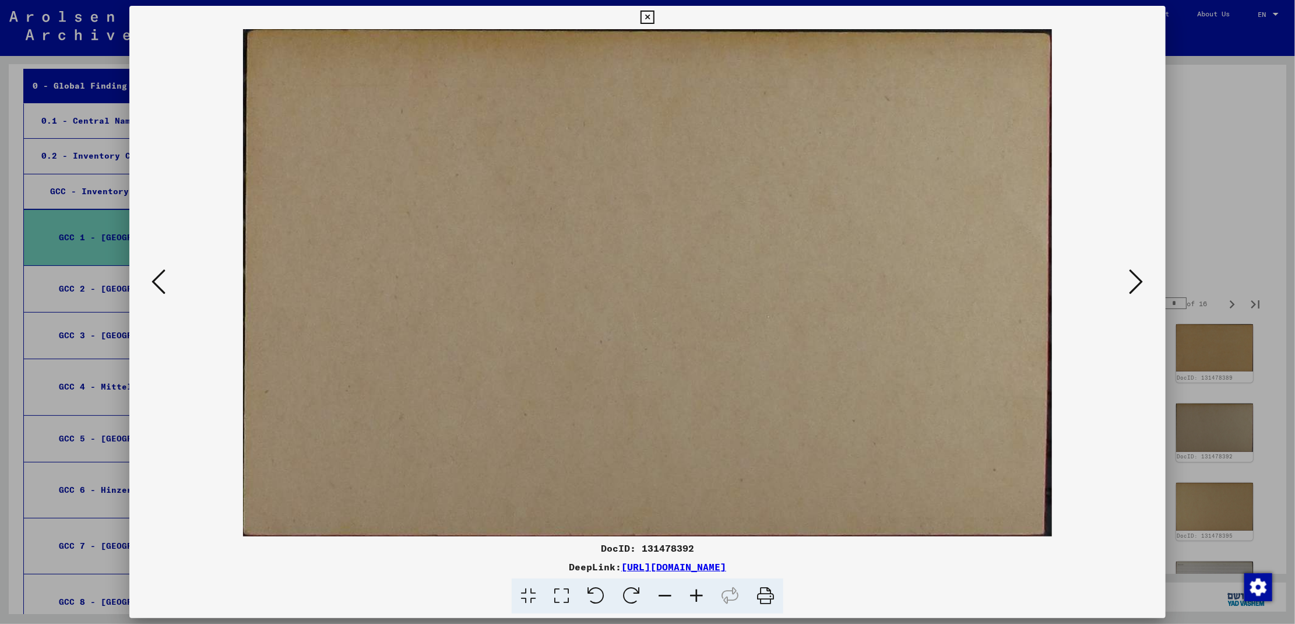
click at [1141, 280] on icon at bounding box center [1136, 282] width 14 height 28
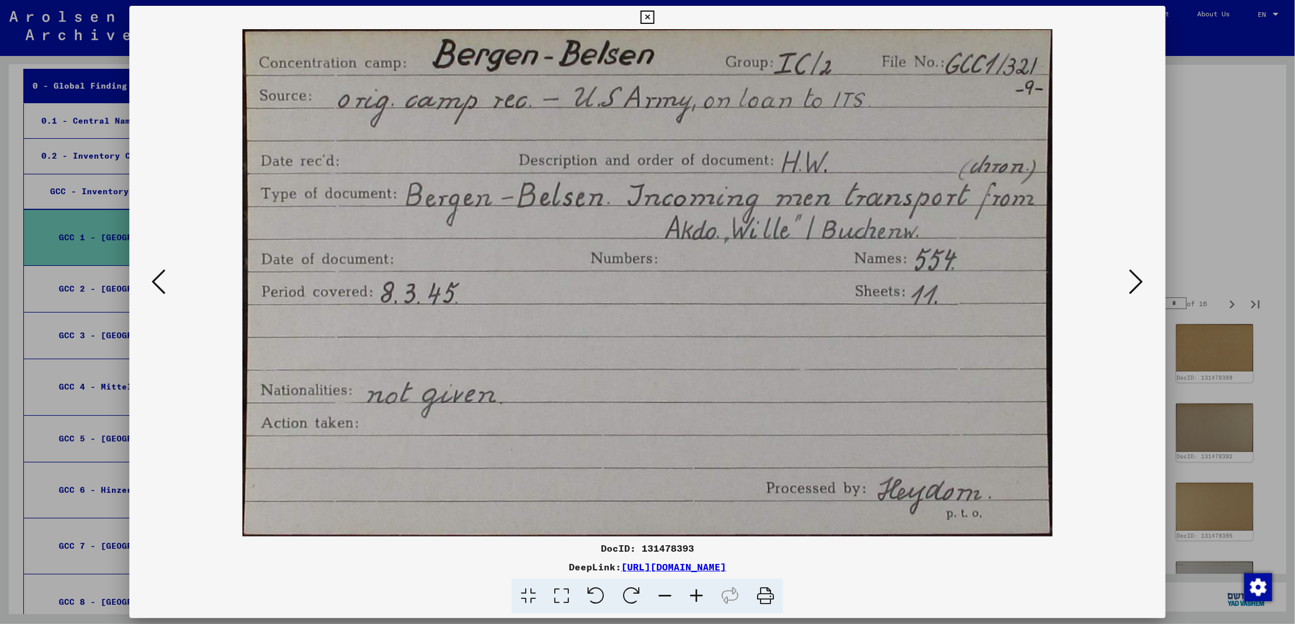
click at [1141, 280] on icon at bounding box center [1136, 282] width 14 height 28
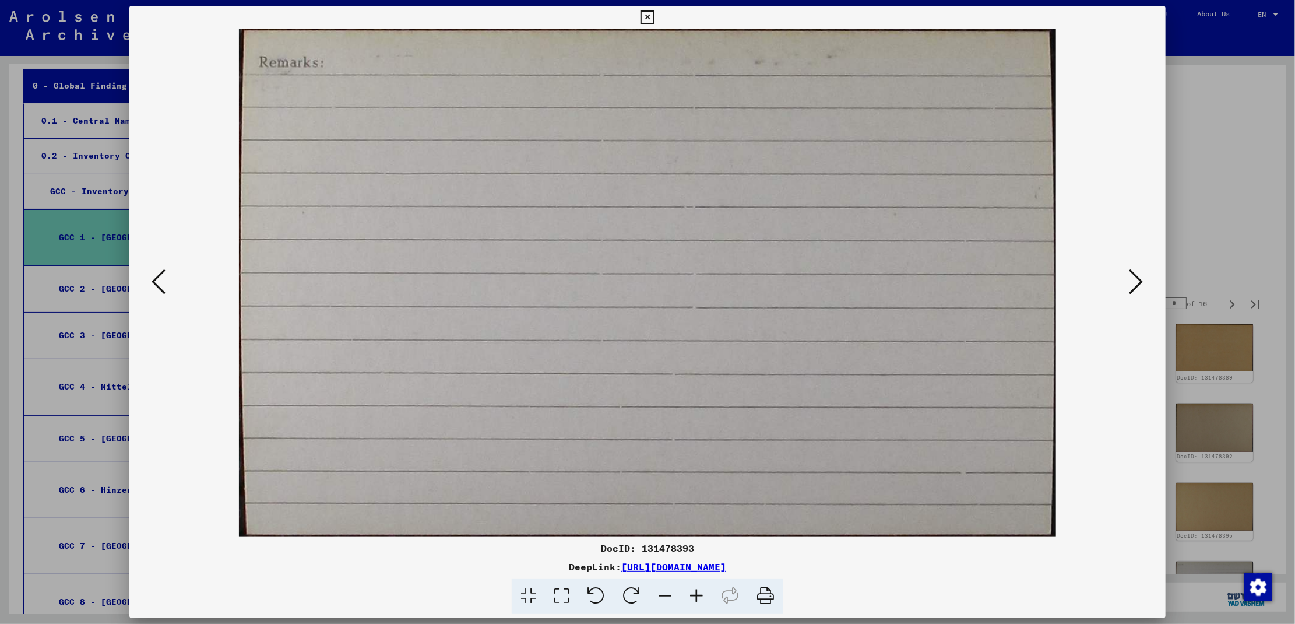
click at [1141, 280] on icon at bounding box center [1136, 282] width 14 height 28
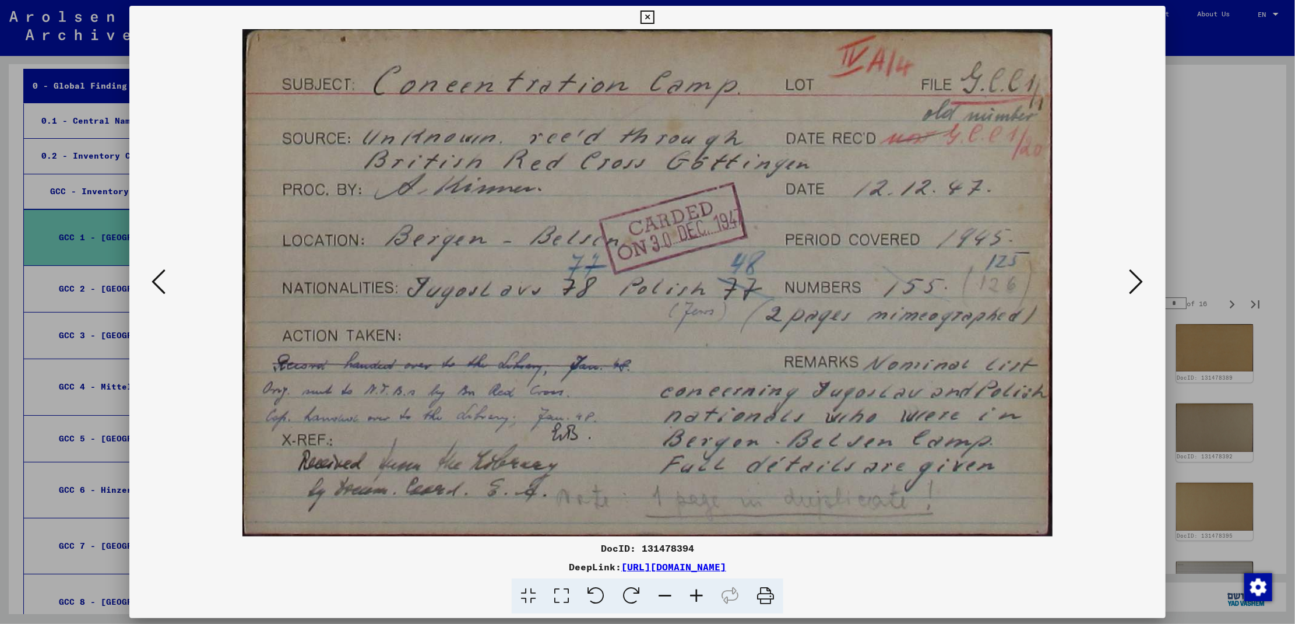
click at [1141, 280] on icon at bounding box center [1136, 282] width 14 height 28
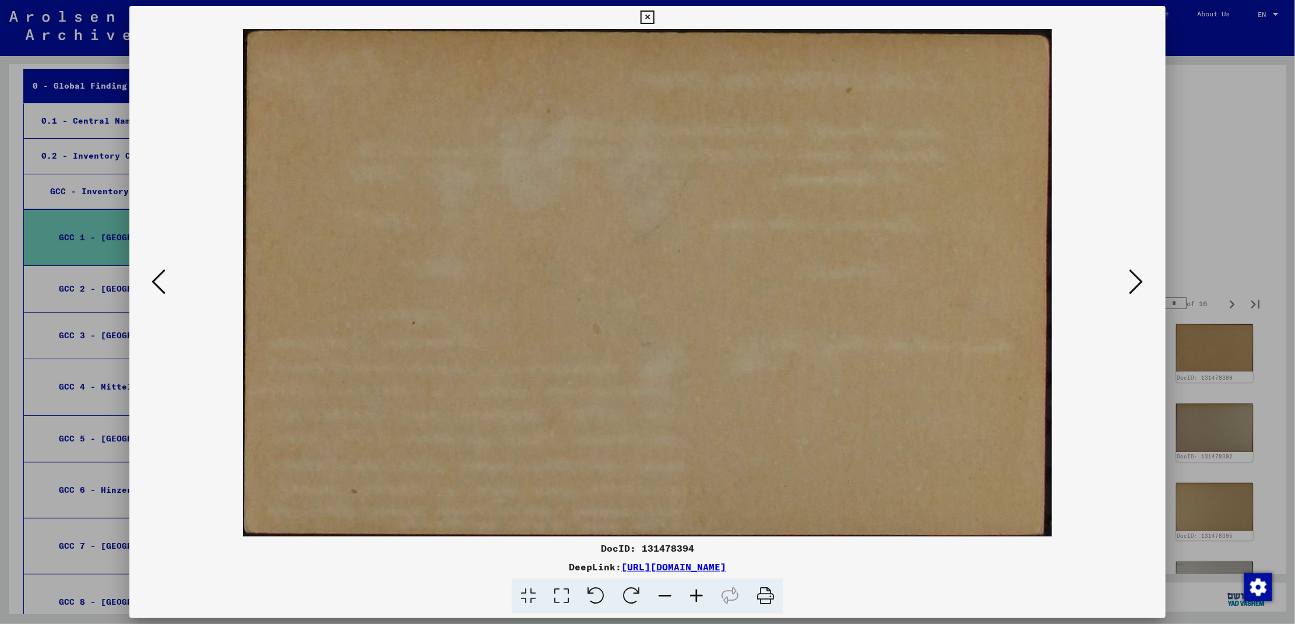
click at [1141, 280] on icon at bounding box center [1136, 282] width 14 height 28
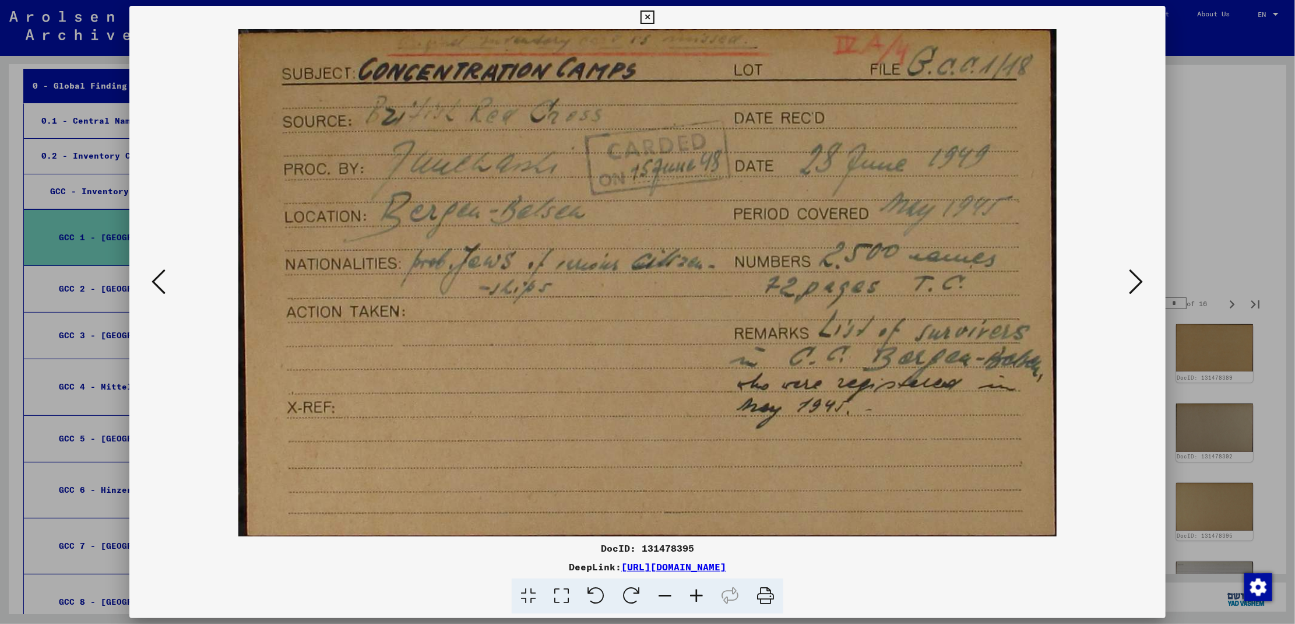
click at [1141, 280] on icon at bounding box center [1136, 282] width 14 height 28
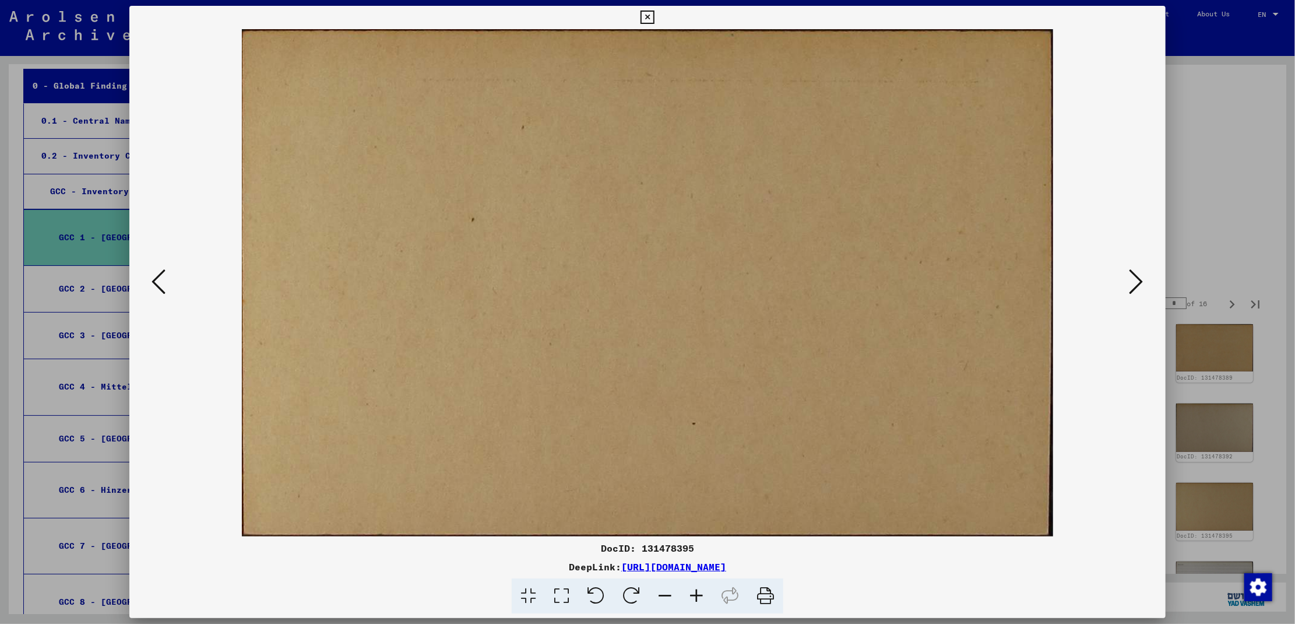
click at [1141, 280] on icon at bounding box center [1136, 282] width 14 height 28
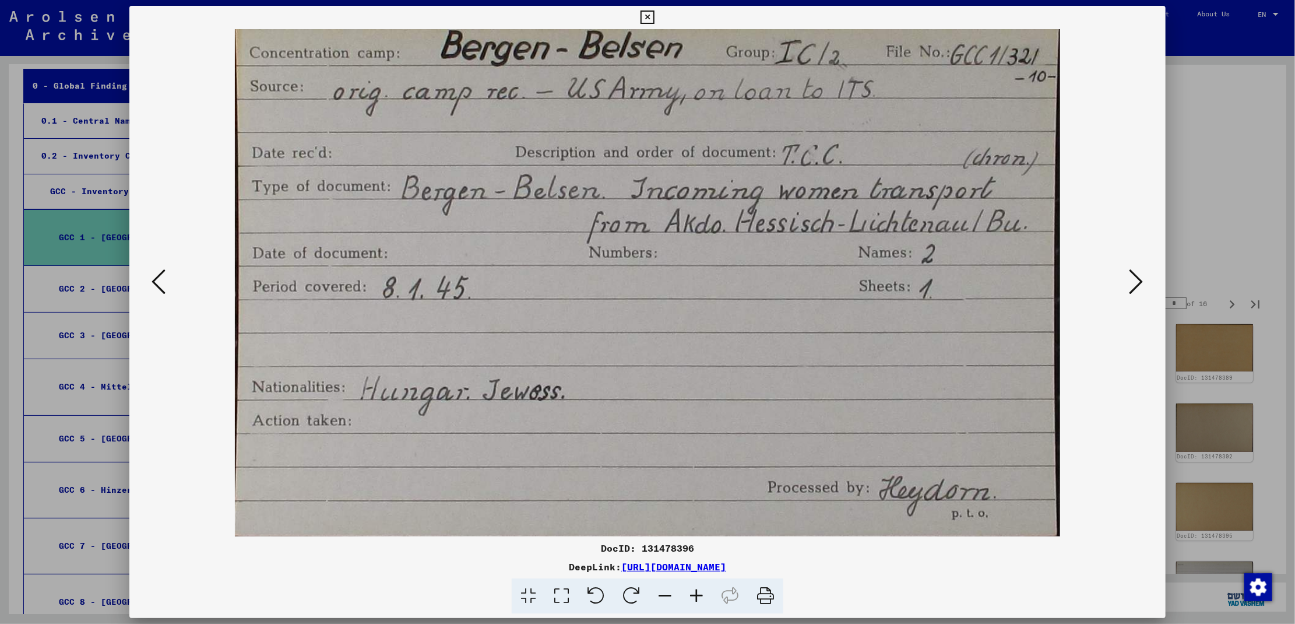
click at [1141, 280] on icon at bounding box center [1136, 282] width 14 height 28
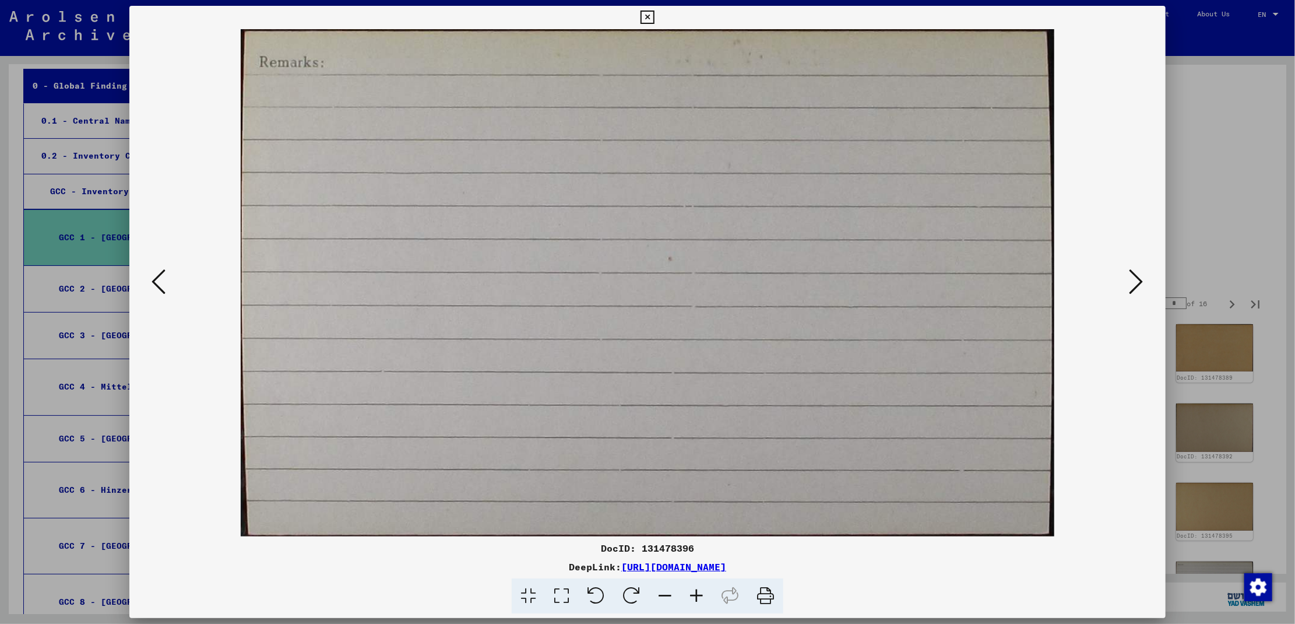
click at [1141, 280] on icon at bounding box center [1136, 282] width 14 height 28
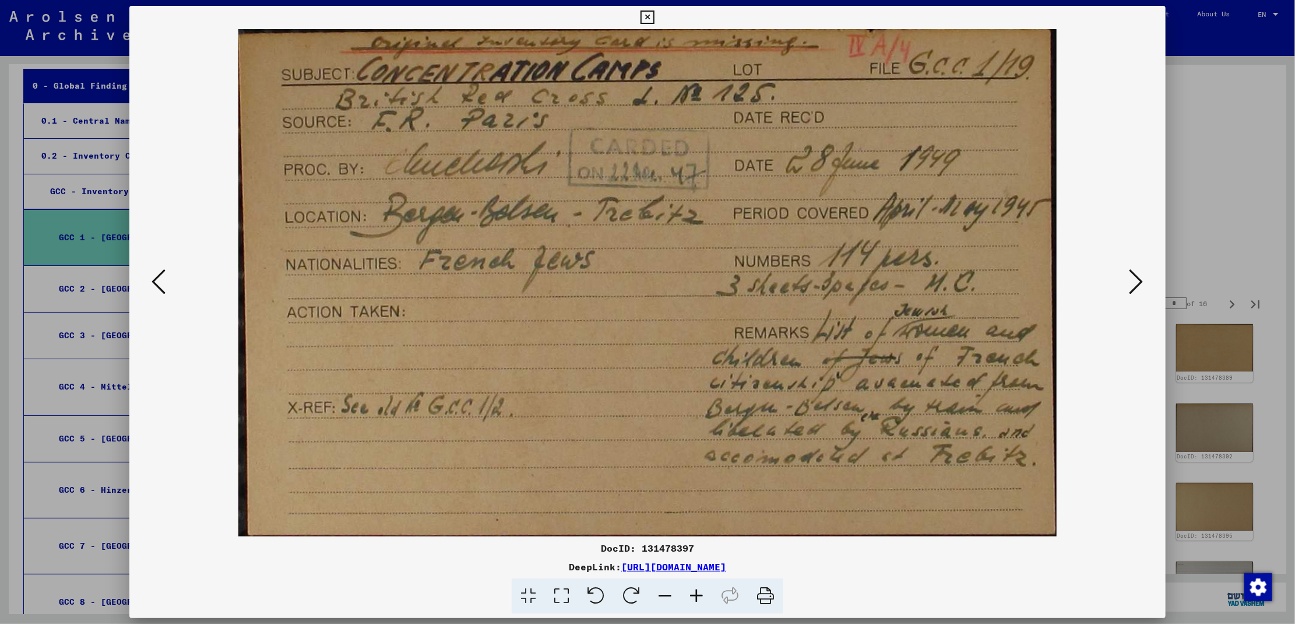
click at [1141, 280] on icon at bounding box center [1136, 282] width 14 height 28
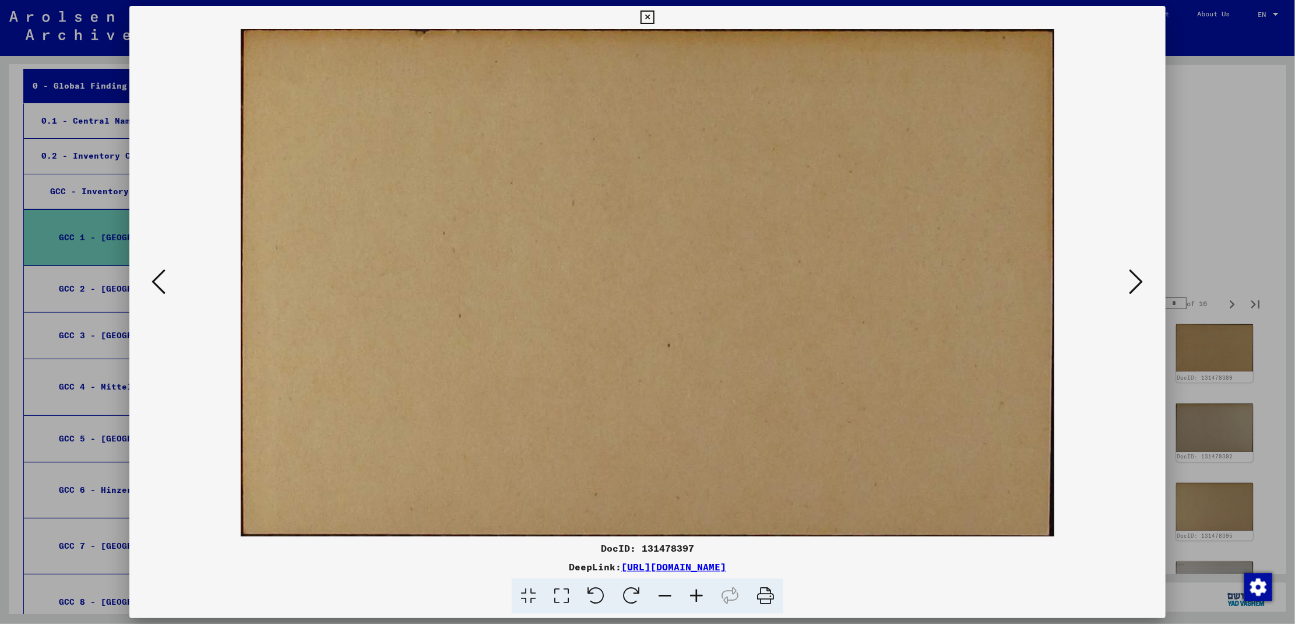
click at [1141, 280] on icon at bounding box center [1136, 282] width 14 height 28
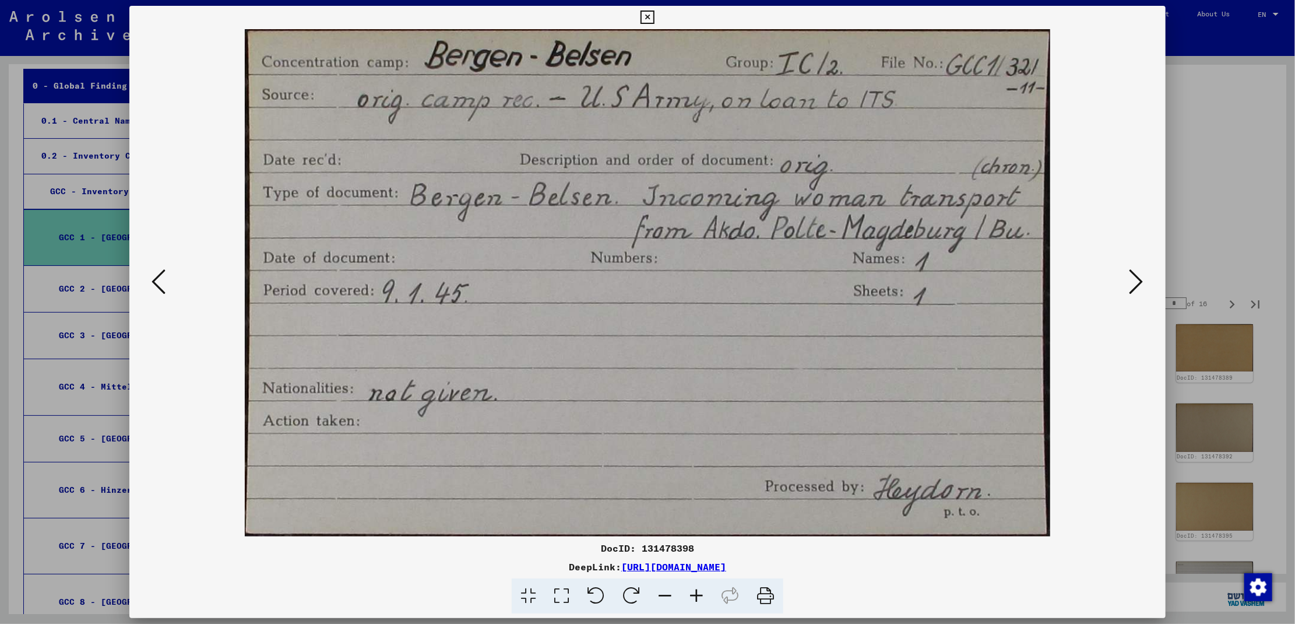
click at [1141, 280] on icon at bounding box center [1136, 282] width 14 height 28
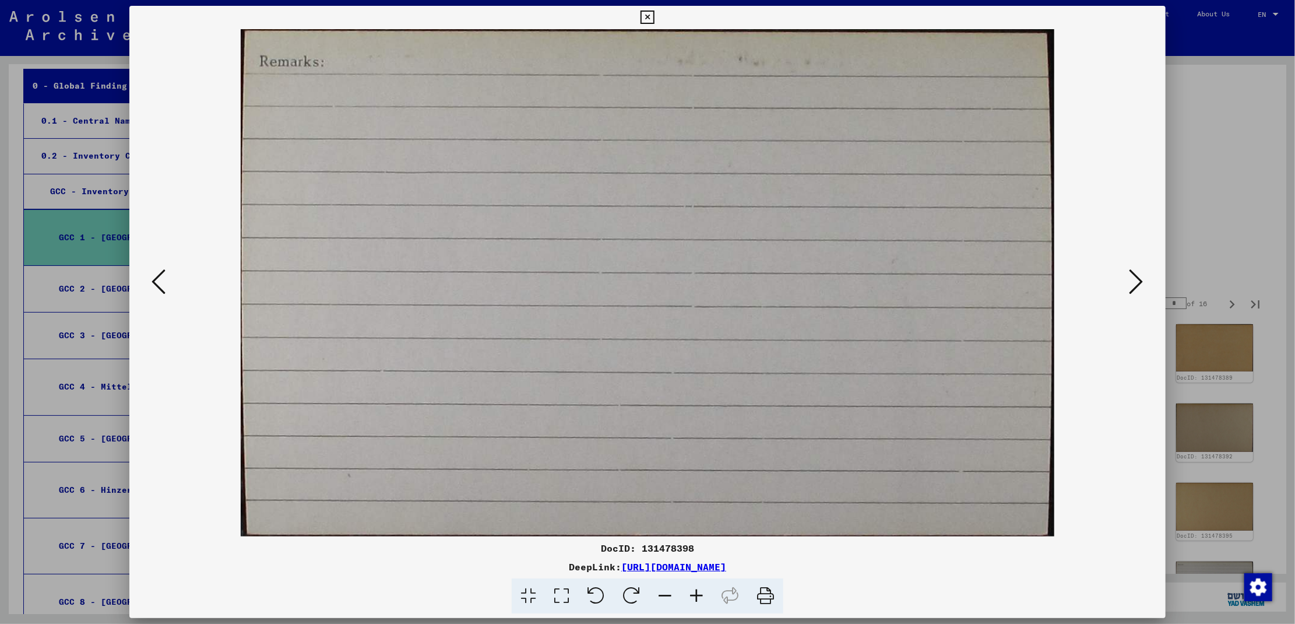
click at [1141, 280] on icon at bounding box center [1136, 282] width 14 height 28
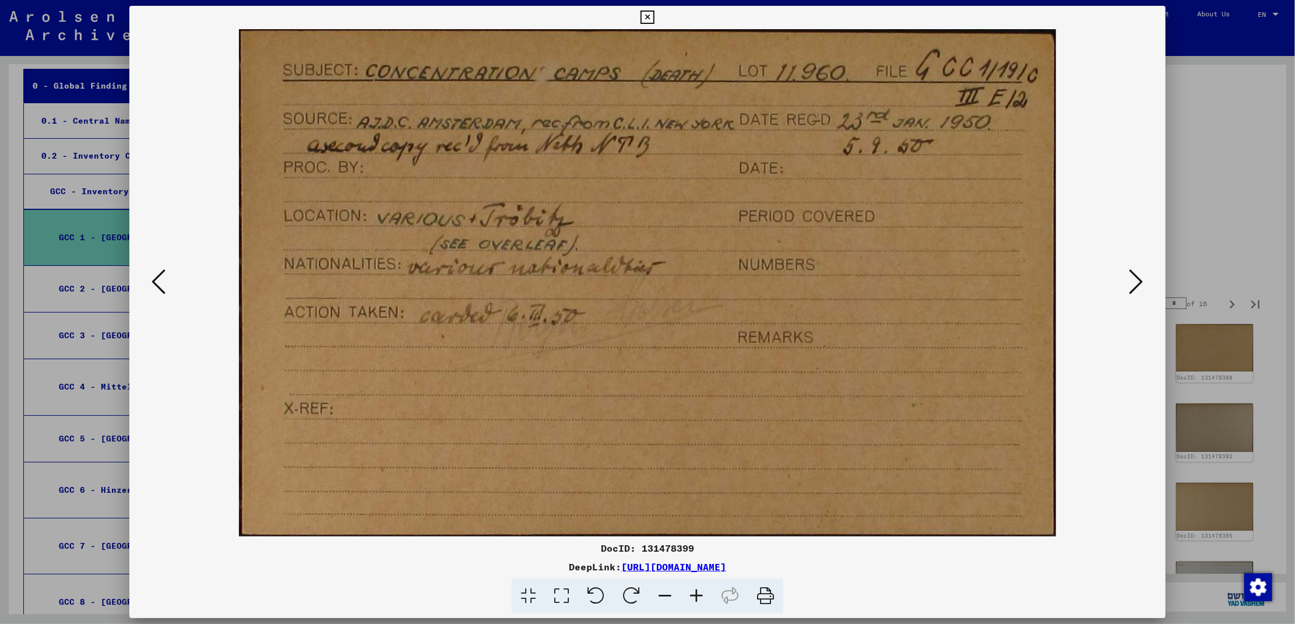
click at [1141, 280] on icon at bounding box center [1136, 282] width 14 height 28
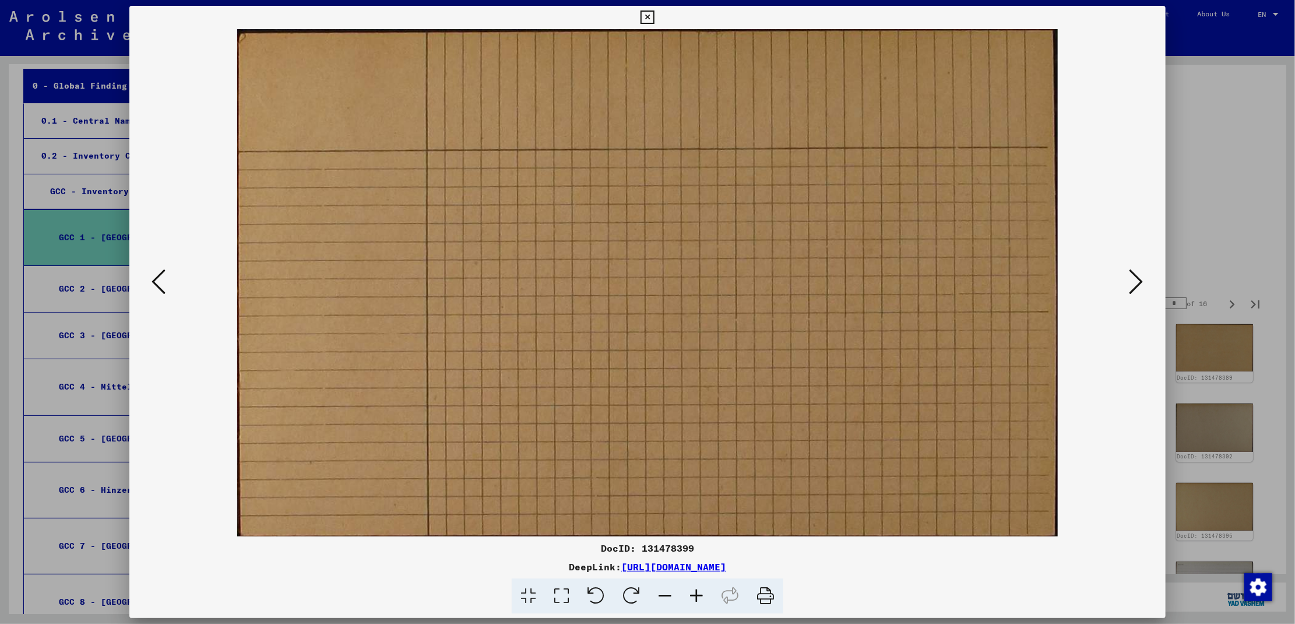
click at [1141, 280] on icon at bounding box center [1136, 282] width 14 height 28
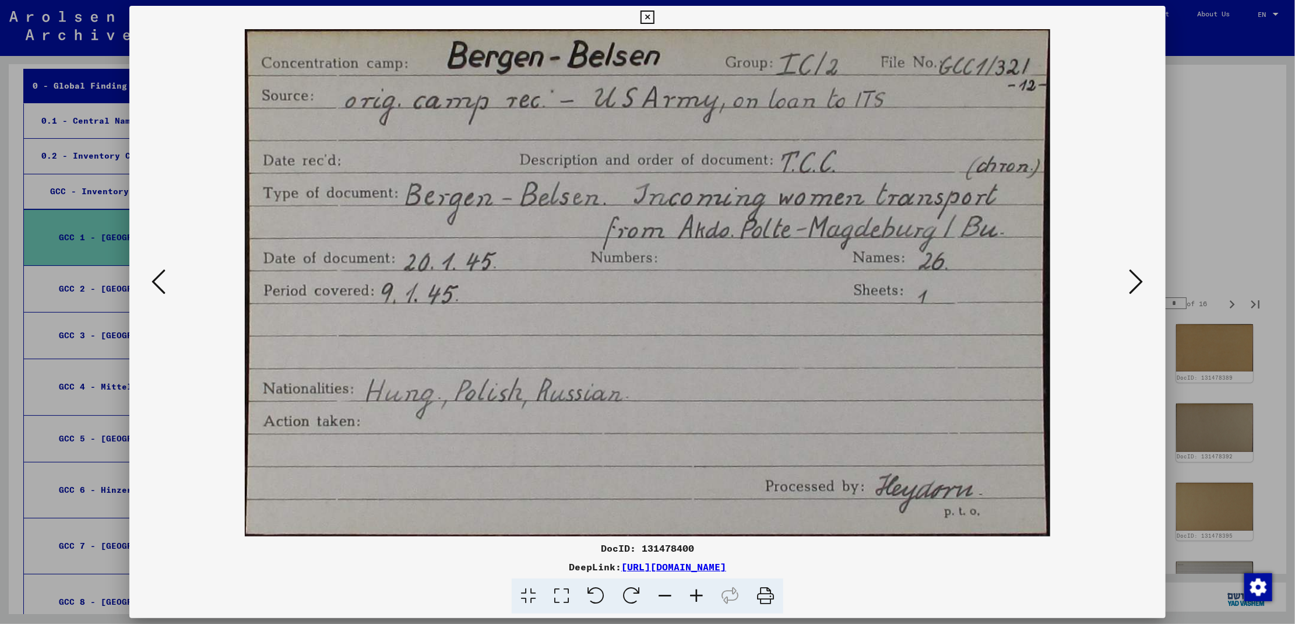
click at [1141, 280] on icon at bounding box center [1136, 282] width 14 height 28
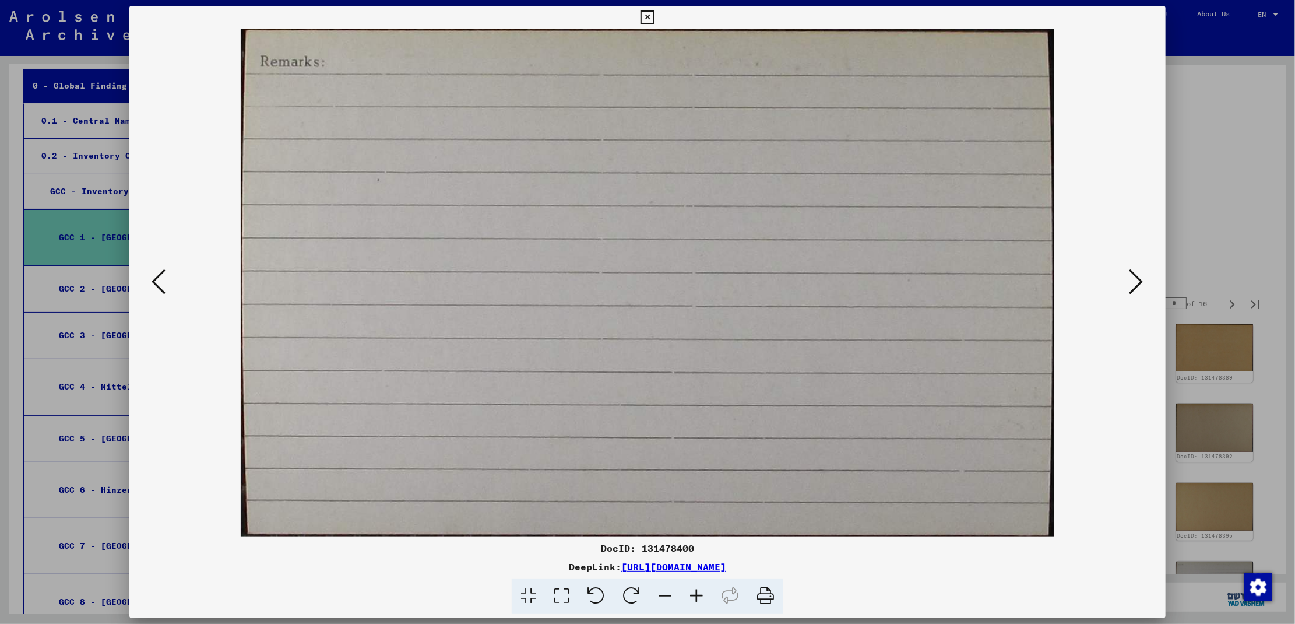
click at [1141, 280] on icon at bounding box center [1136, 282] width 14 height 28
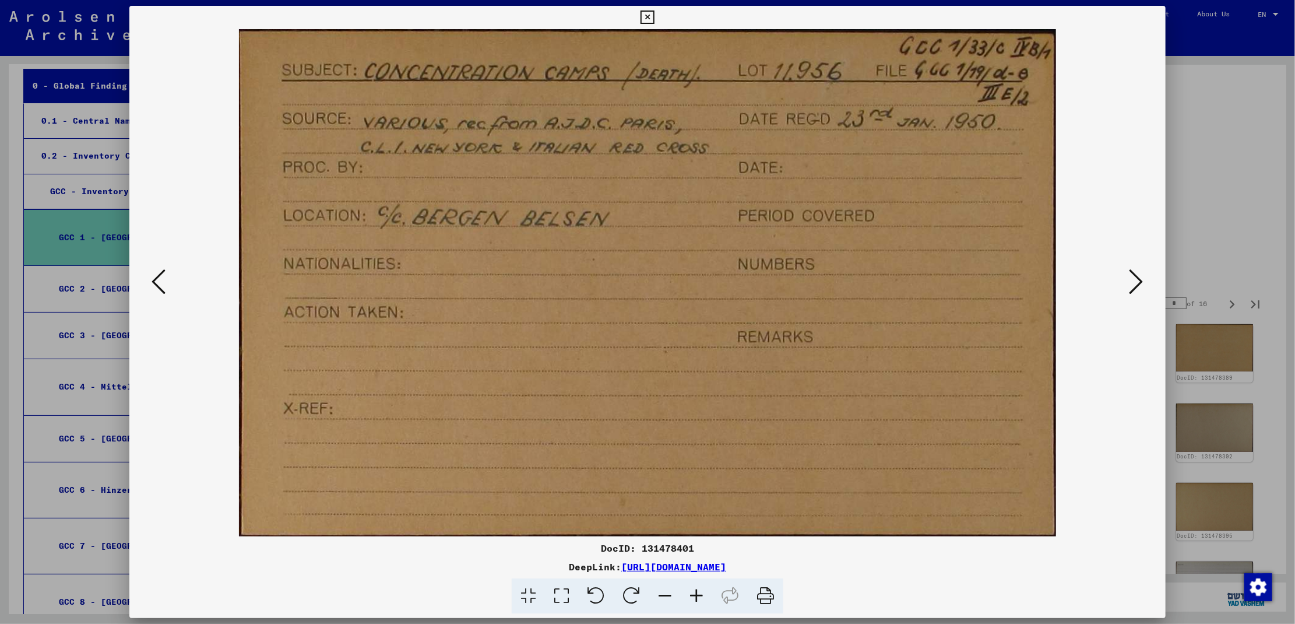
click at [1141, 280] on icon at bounding box center [1136, 282] width 14 height 28
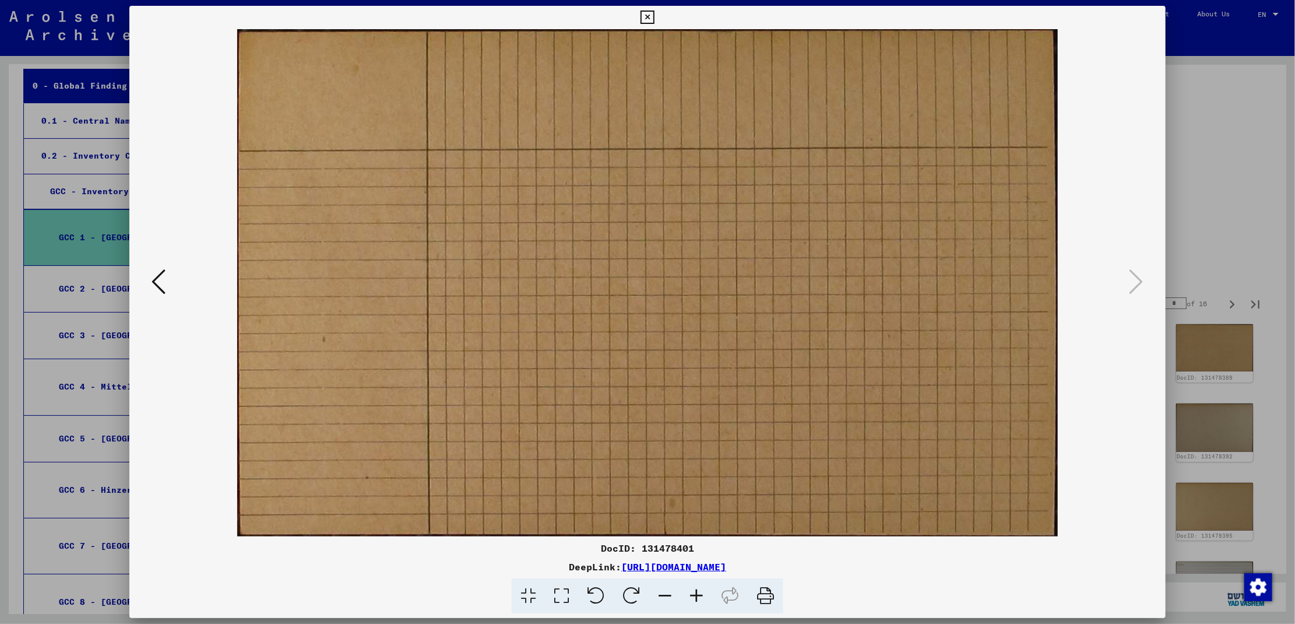
click at [641, 15] on icon at bounding box center [646, 17] width 13 height 14
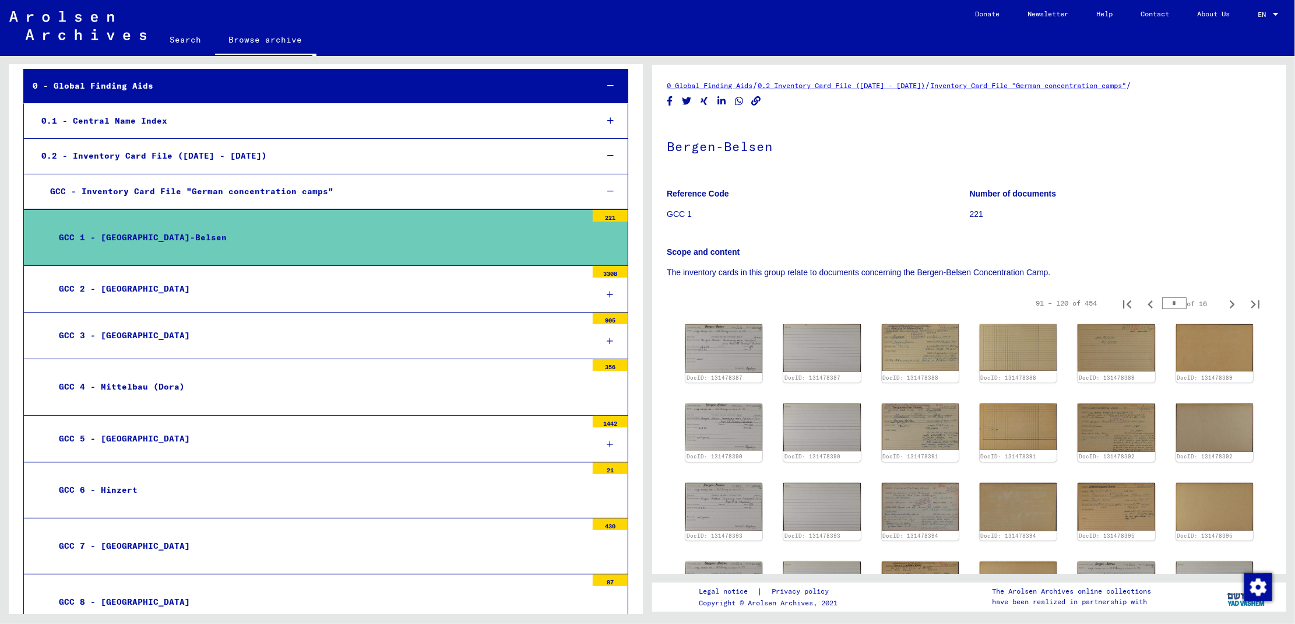
click at [445, 283] on div "GCC 2 - [GEOGRAPHIC_DATA]" at bounding box center [318, 288] width 537 height 23
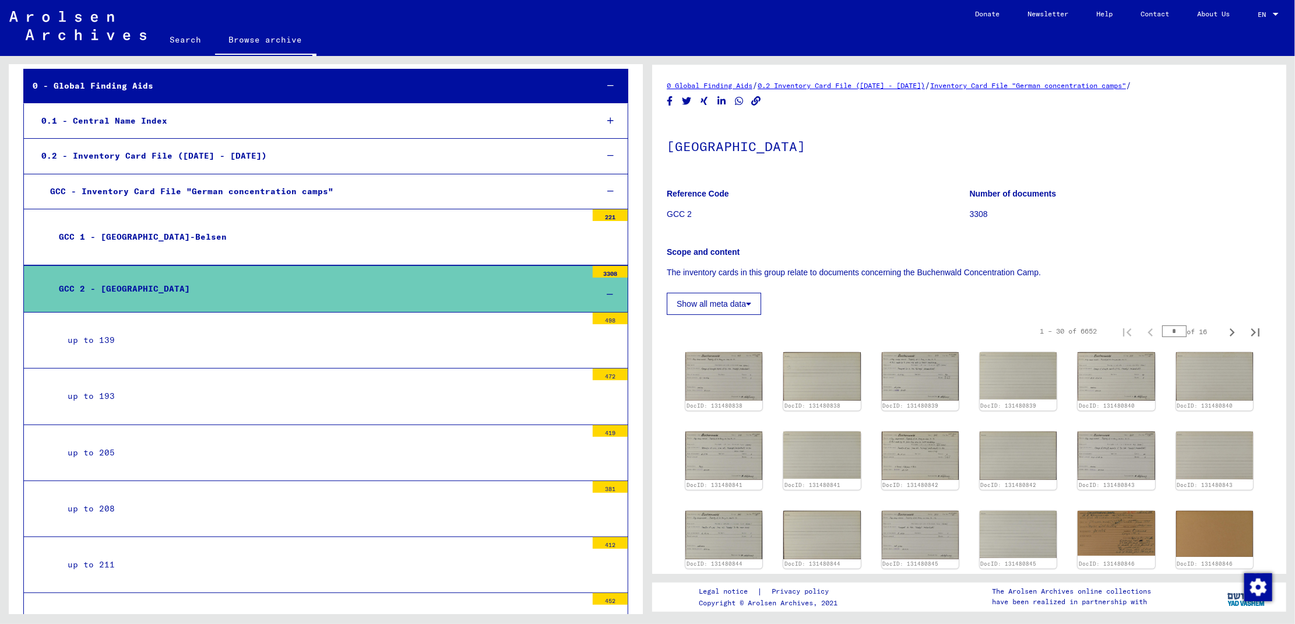
click at [358, 348] on div "up to 139" at bounding box center [323, 340] width 528 height 23
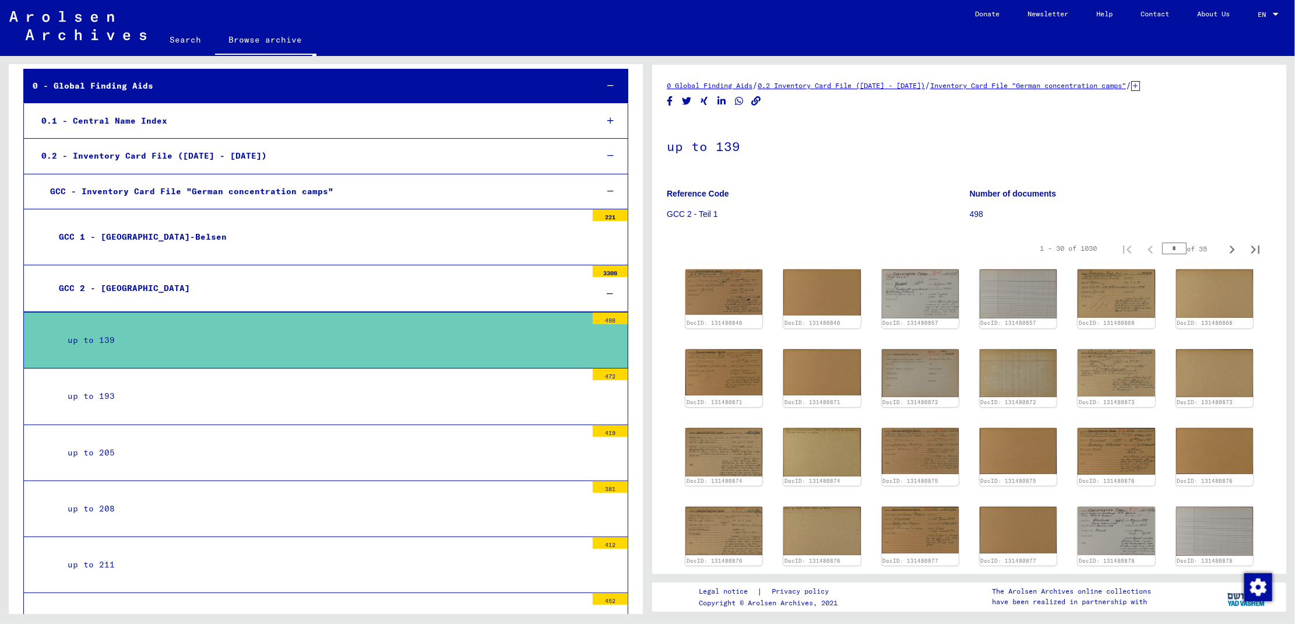
click at [363, 301] on mat-tree-node "GCC 2 - Buchenwald 3308" at bounding box center [325, 288] width 605 height 47
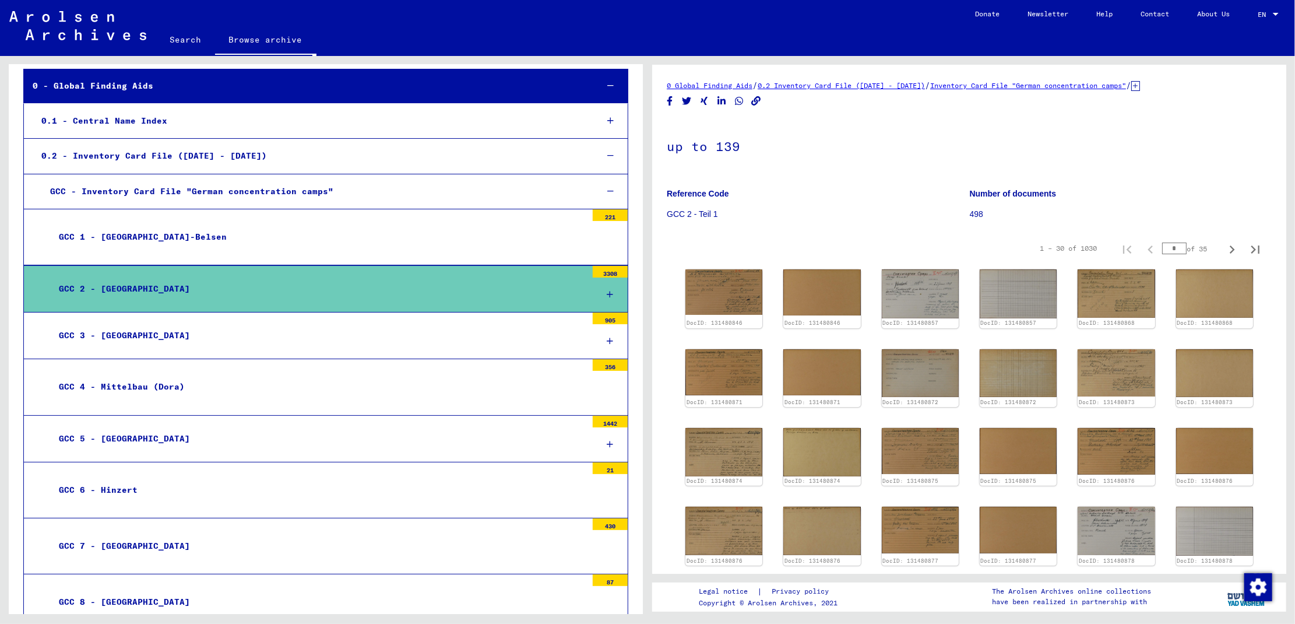
click at [274, 234] on div "GCC 1 - [GEOGRAPHIC_DATA]-Belsen" at bounding box center [318, 237] width 537 height 23
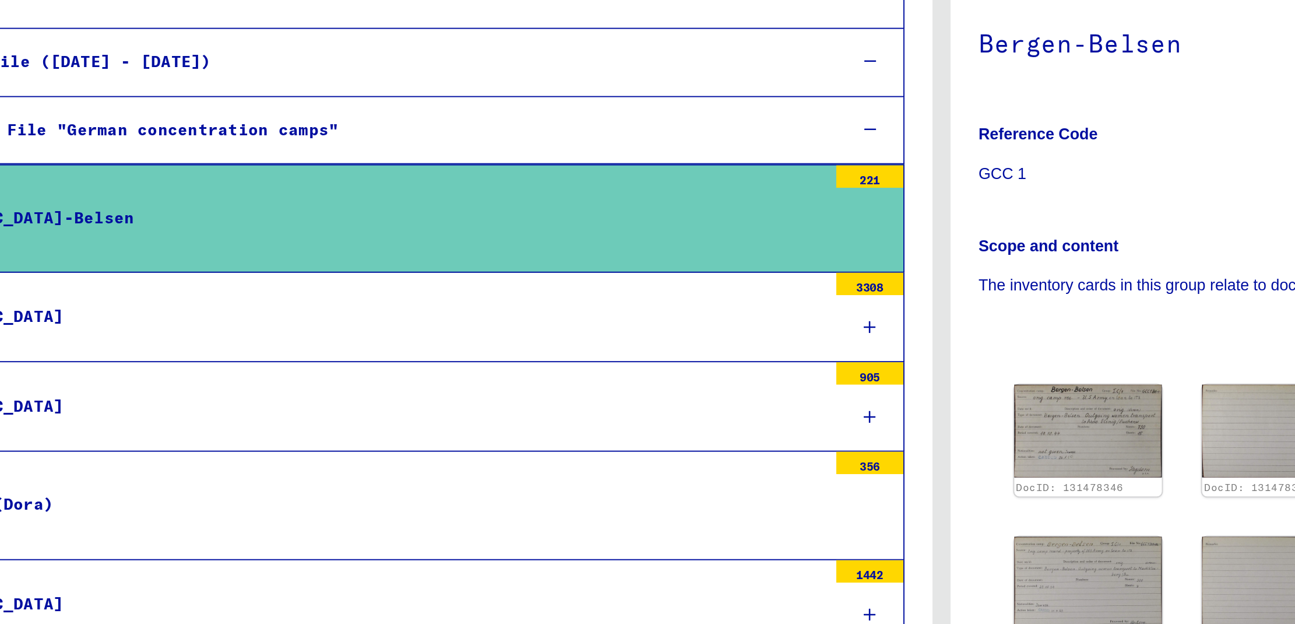
click at [244, 149] on div "0.2 - Inventory Card File ([DATE] - [DATE])" at bounding box center [310, 156] width 555 height 23
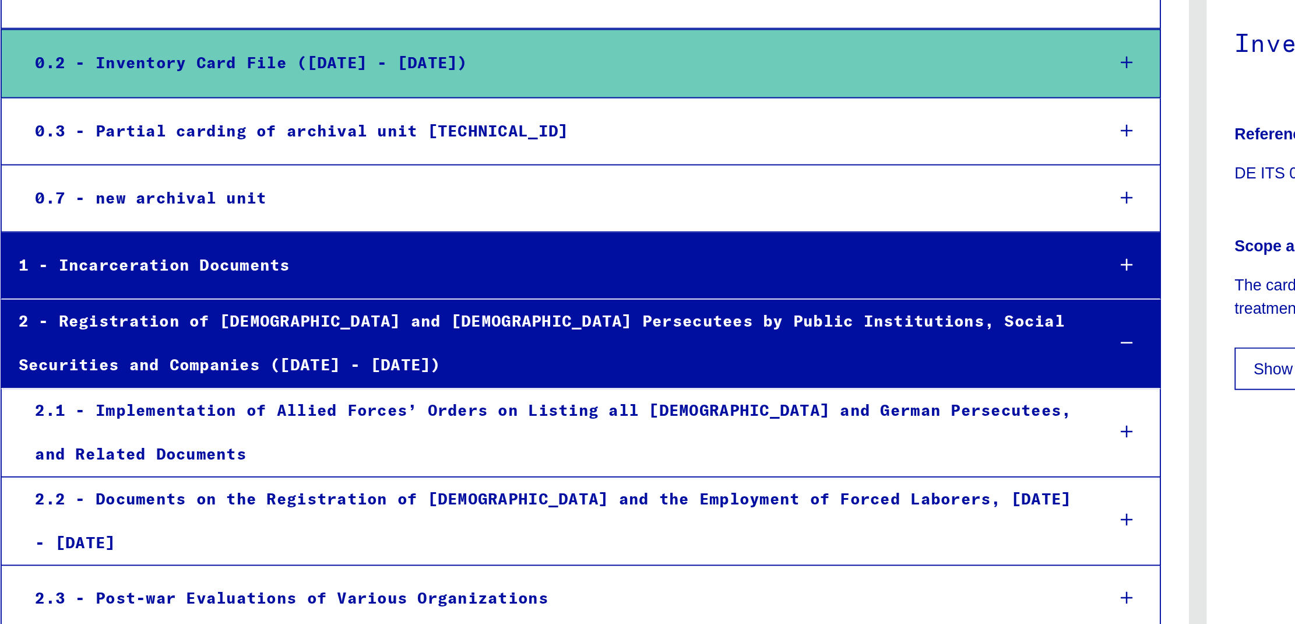
drag, startPoint x: 107, startPoint y: 265, endPoint x: 116, endPoint y: 262, distance: 9.2
click at [116, 262] on div "1 - Incarceration Documents" at bounding box center [306, 262] width 564 height 23
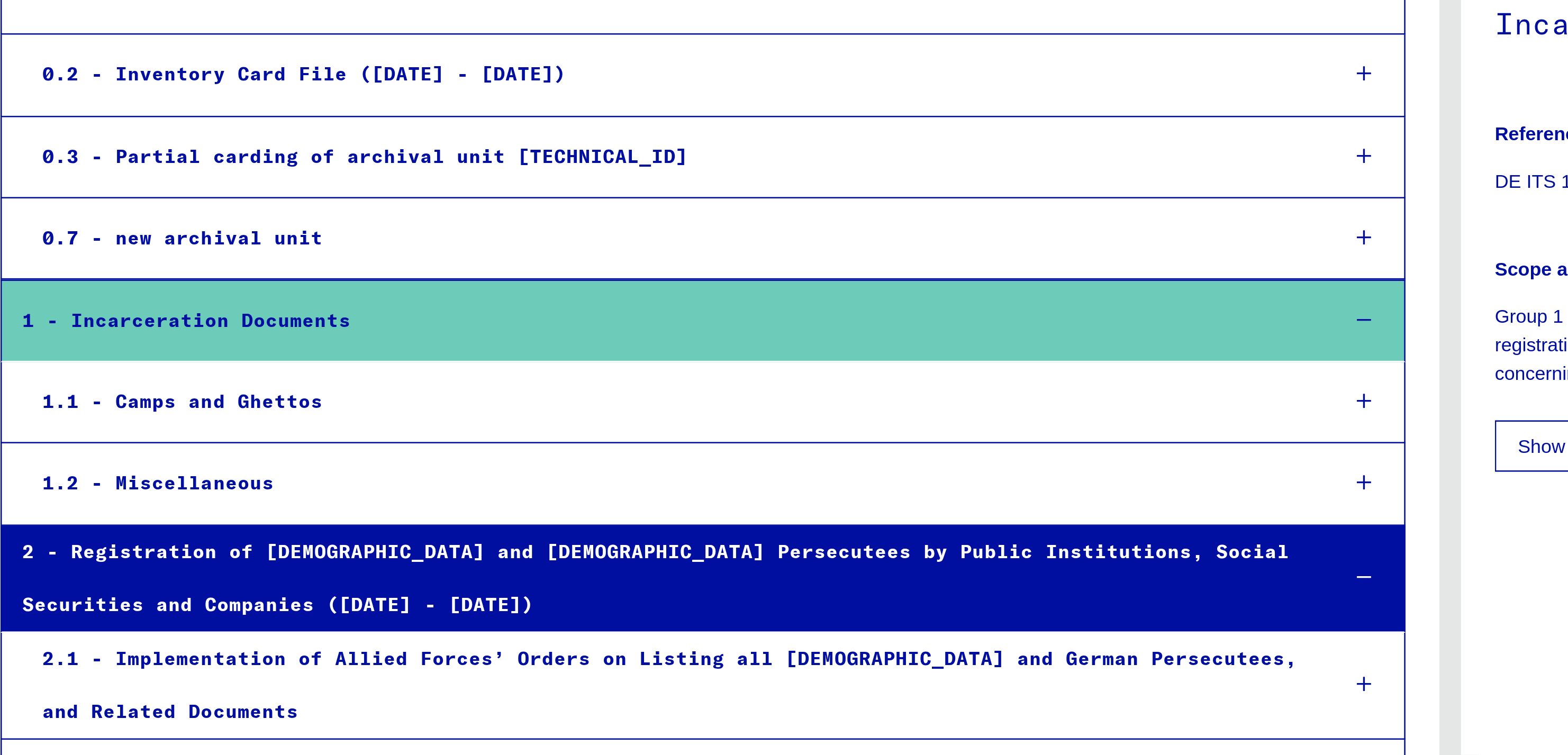
scroll to position [52, 0]
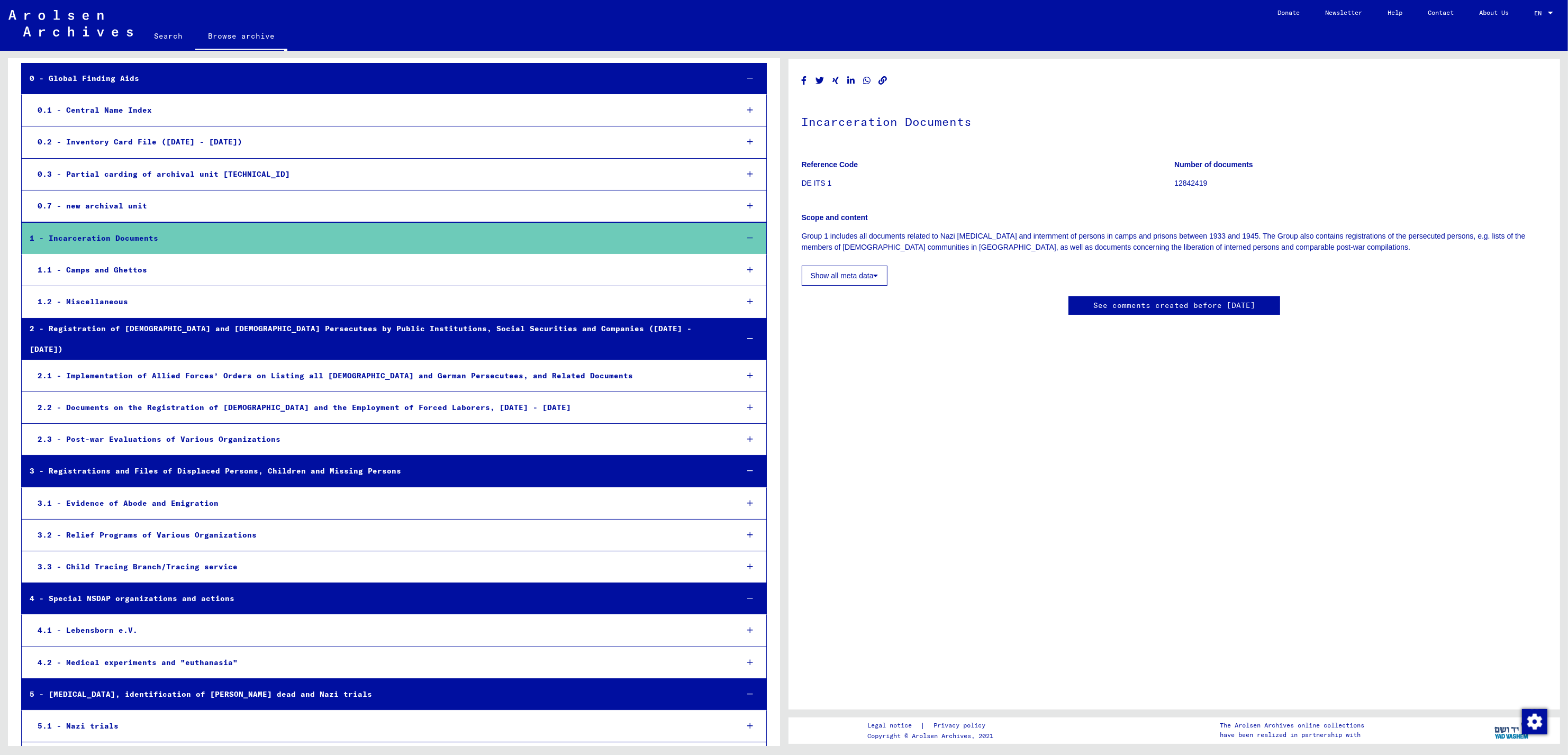
click at [94, 235] on div "1 - Incarceration Documents" at bounding box center [376, 238] width 708 height 21
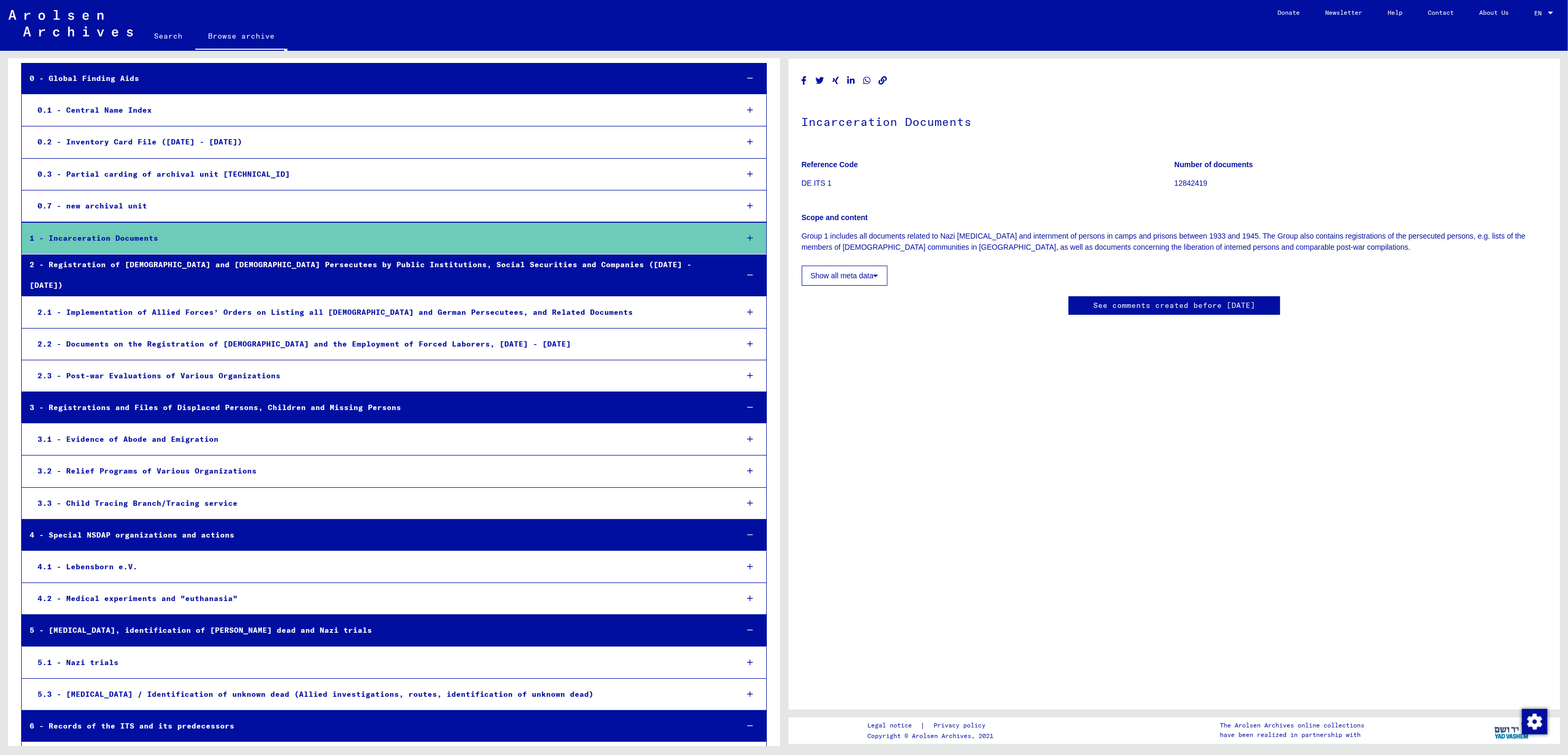
click at [301, 226] on mat-tree-node "1 - Incarceration Documents" at bounding box center [393, 239] width 745 height 33
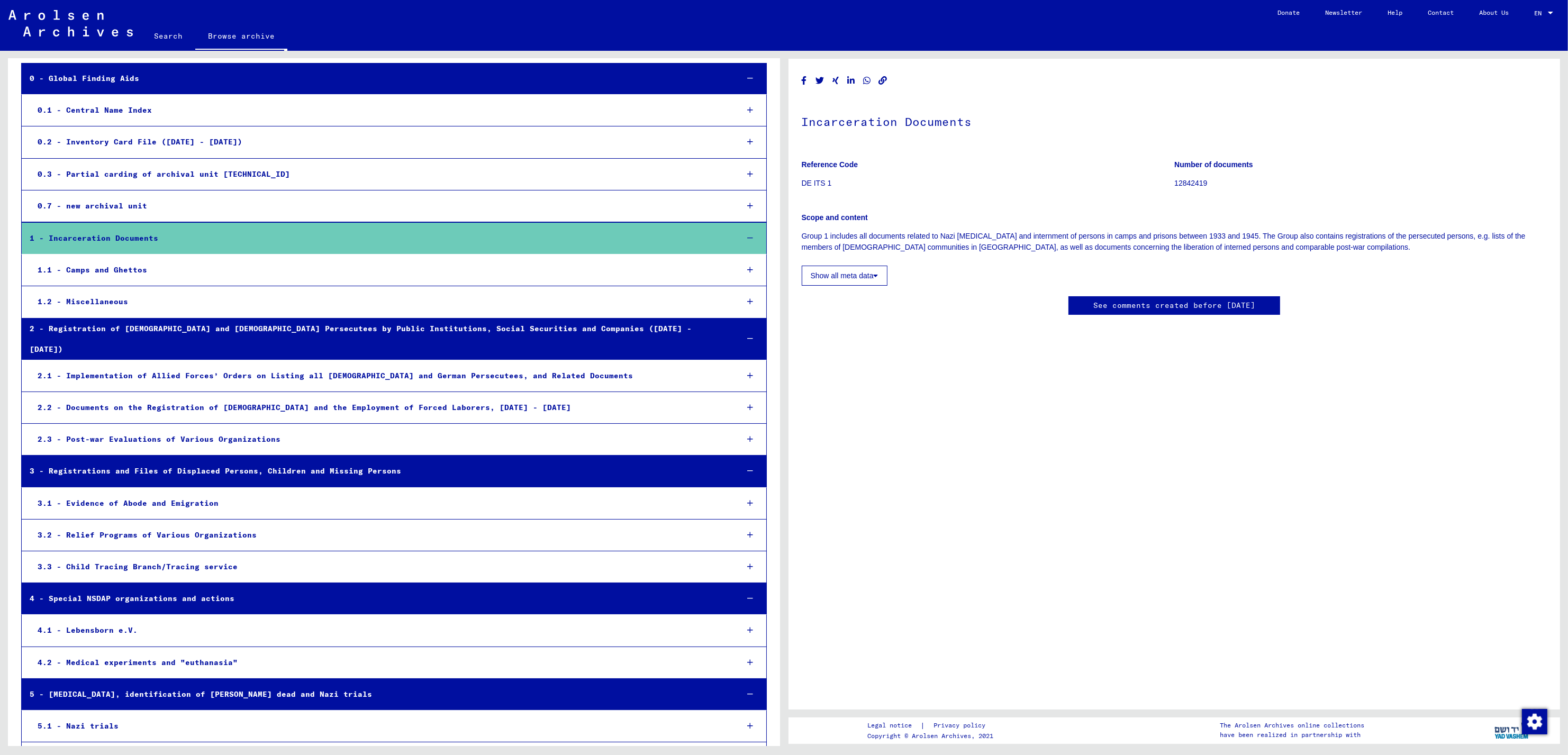
click at [511, 265] on div "1.1 - Camps and Ghettos" at bounding box center [380, 270] width 700 height 21
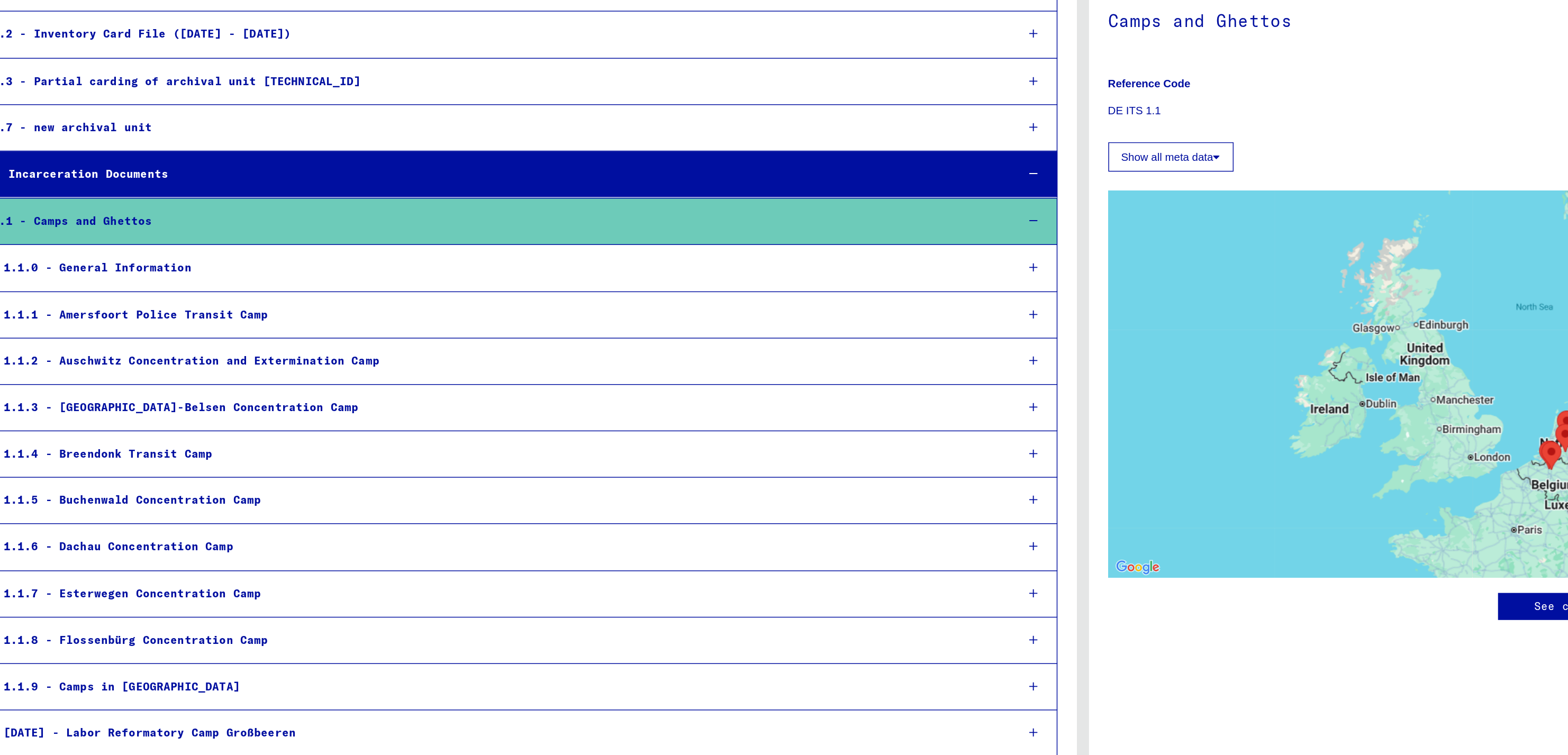
click at [209, 369] on div "1.1.2 - Auschwitz Concentration and Extermination Camp" at bounding box center [383, 366] width 692 height 21
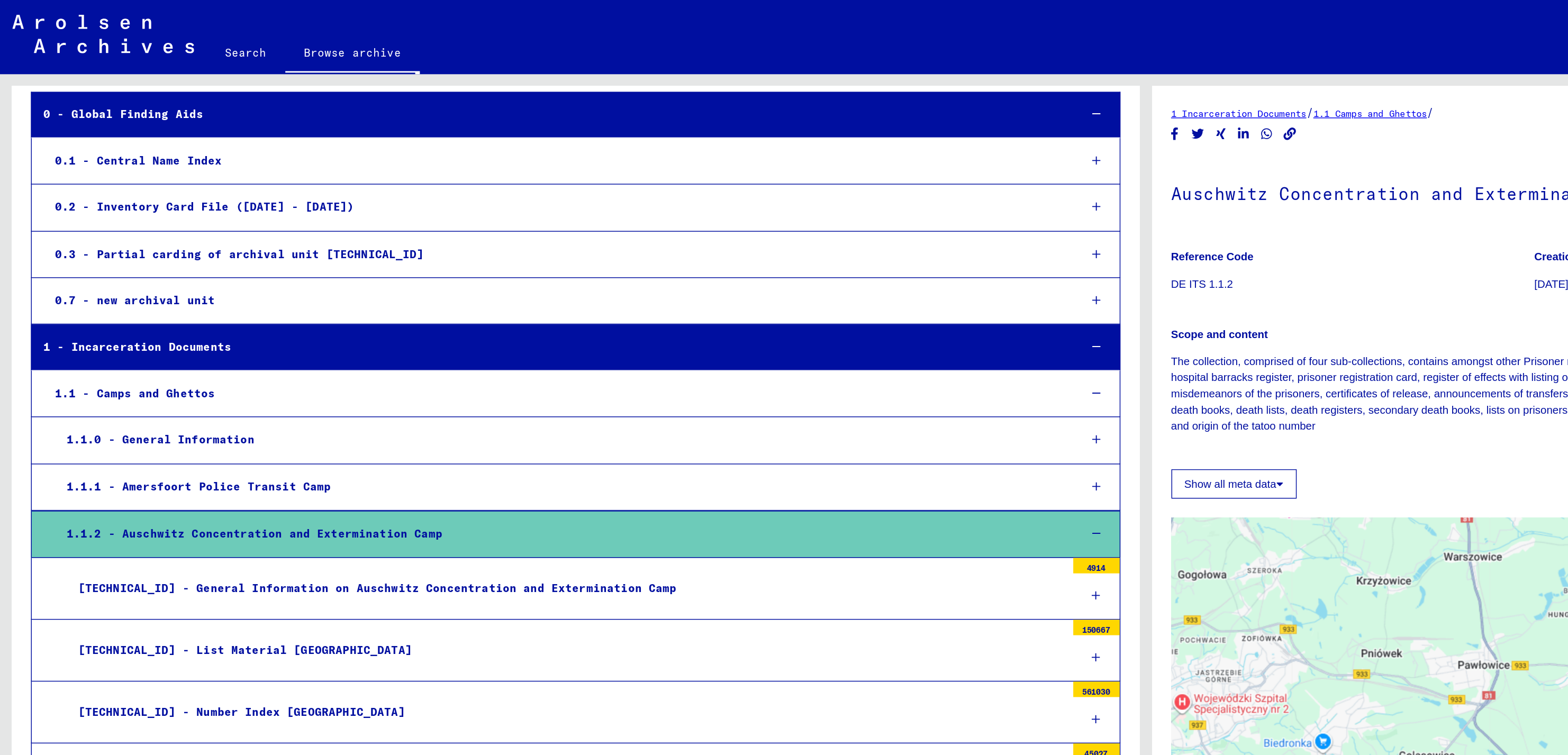
click at [32, 240] on div "1 - Incarceration Documents" at bounding box center [376, 238] width 708 height 21
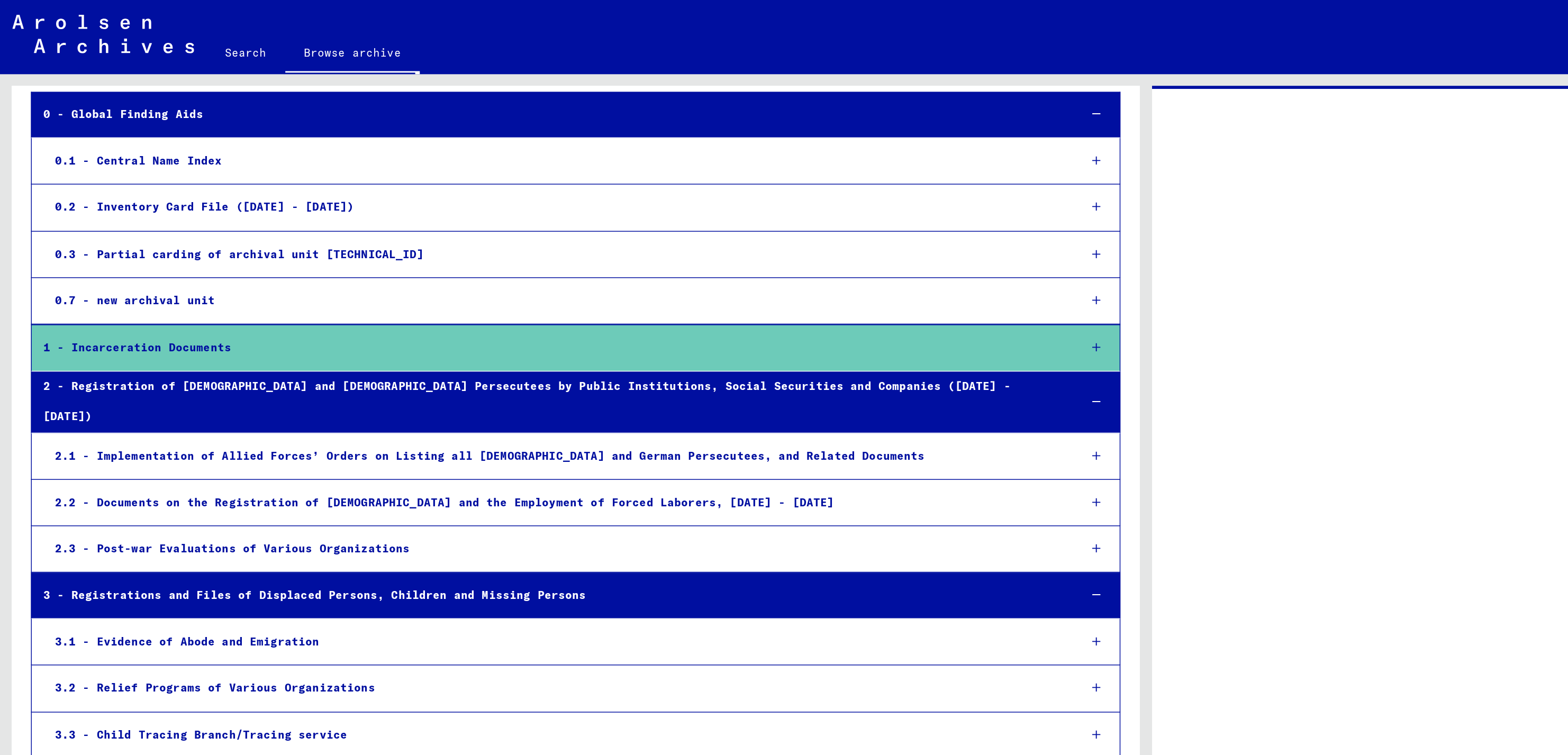
click at [29, 75] on div "0 - Global Finding Aids" at bounding box center [376, 78] width 708 height 21
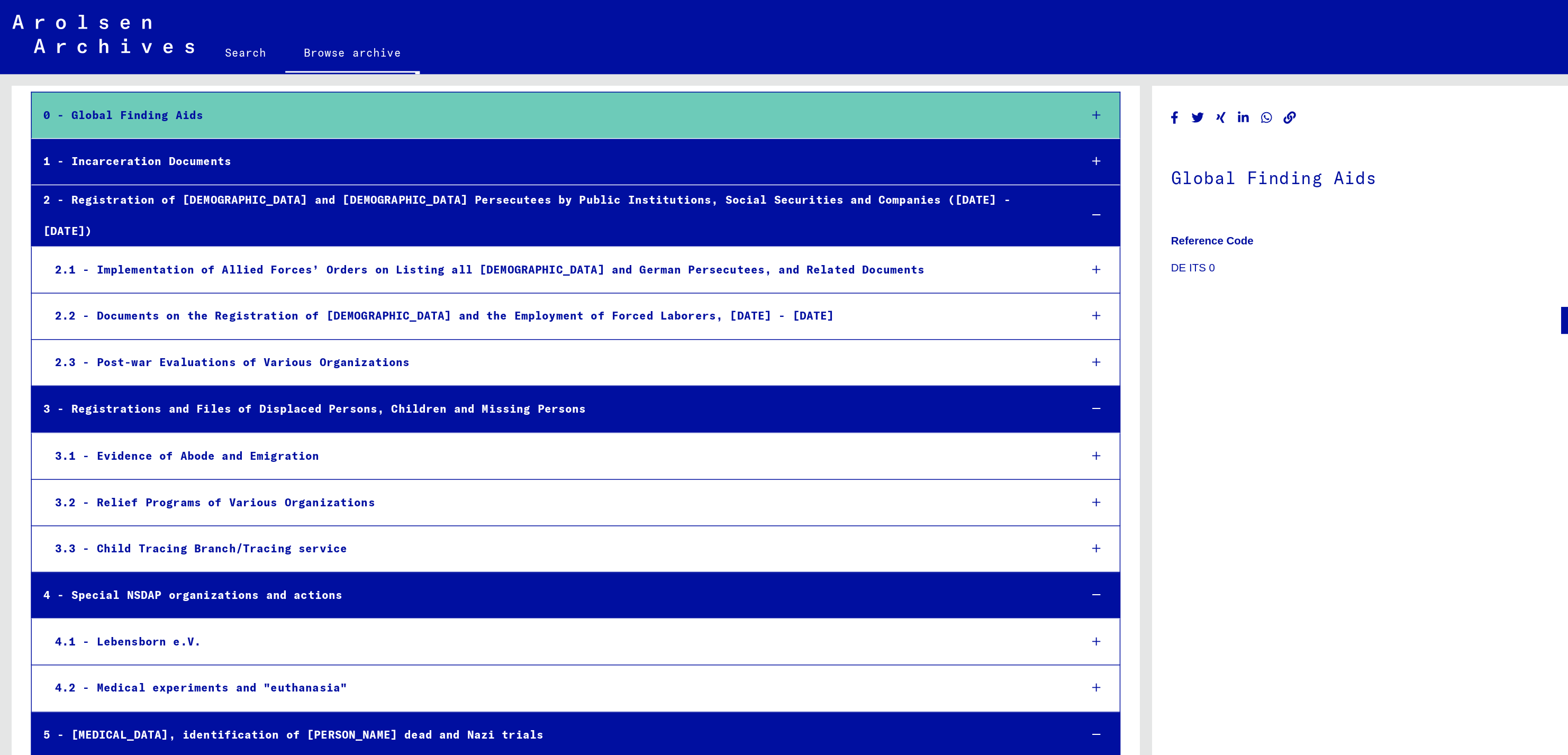
click at [235, 178] on div "2.1 - Implementation of Allied Forces’ Orders on Listing all [DEMOGRAPHIC_DATA]…" at bounding box center [380, 184] width 700 height 21
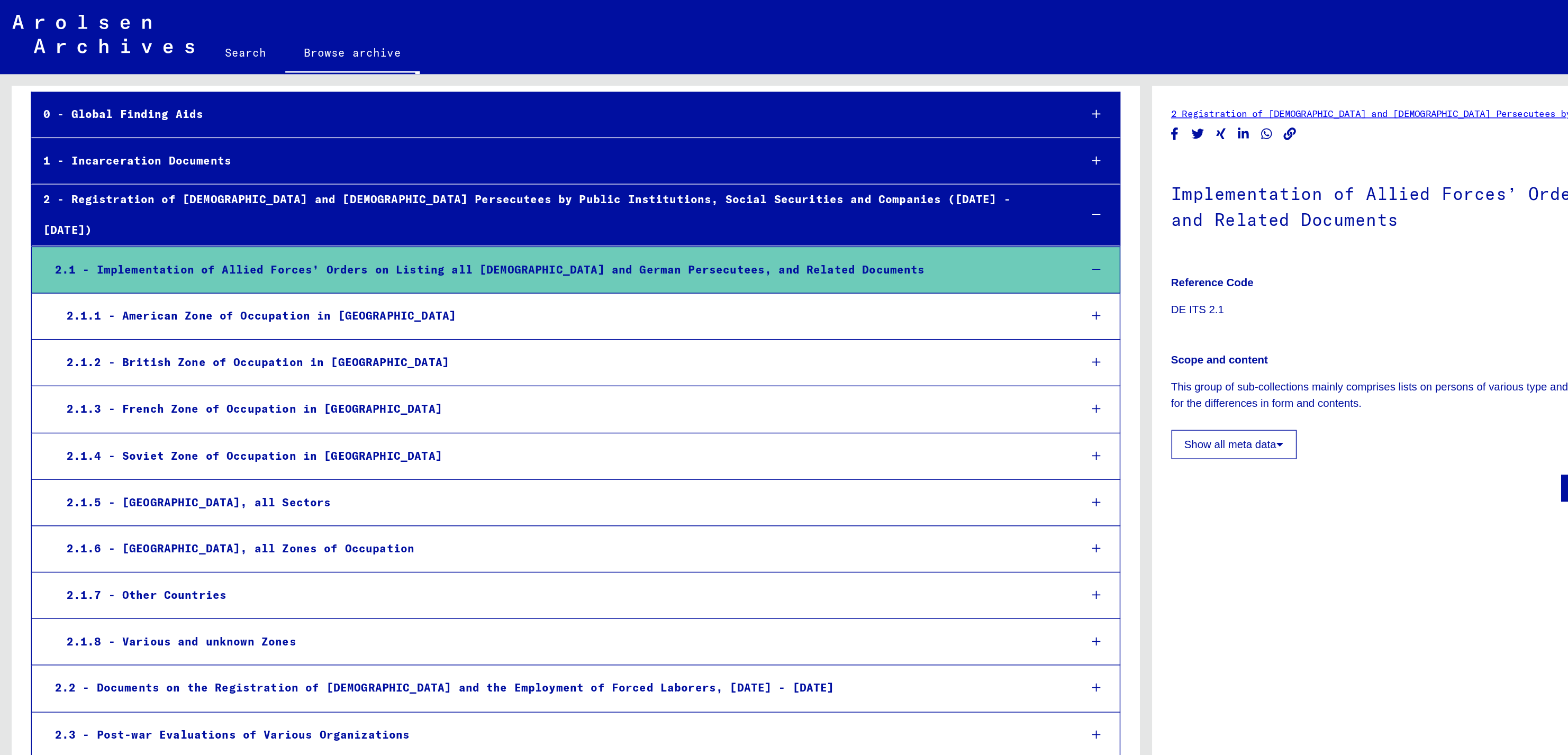
click at [31, 148] on div "2 - Registration of [DEMOGRAPHIC_DATA] and [DEMOGRAPHIC_DATA] Persecutees by Pu…" at bounding box center [376, 146] width 708 height 41
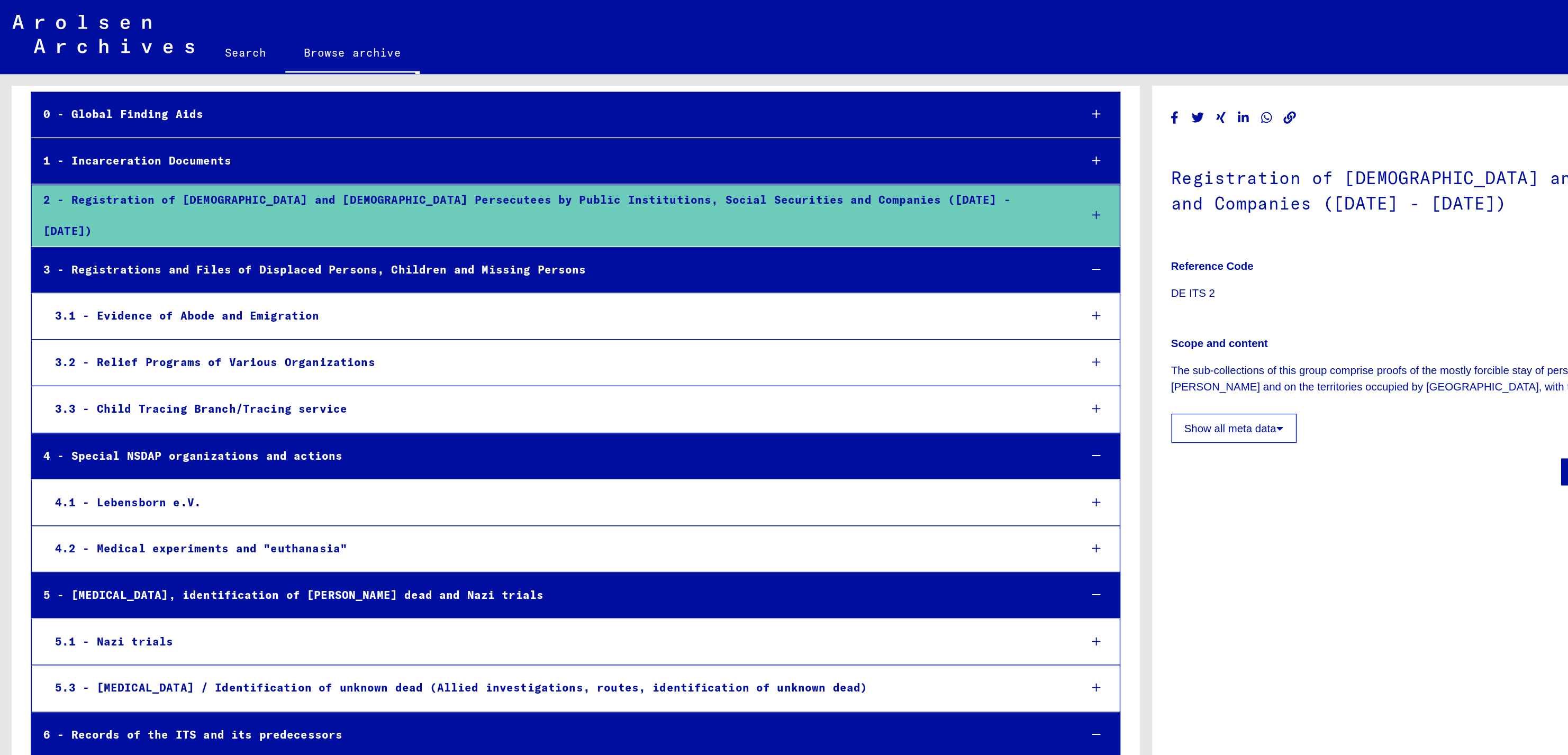
click at [41, 174] on div "3 - Registrations and Files of Displaced Persons, Children and Missing Persons" at bounding box center [376, 184] width 708 height 21
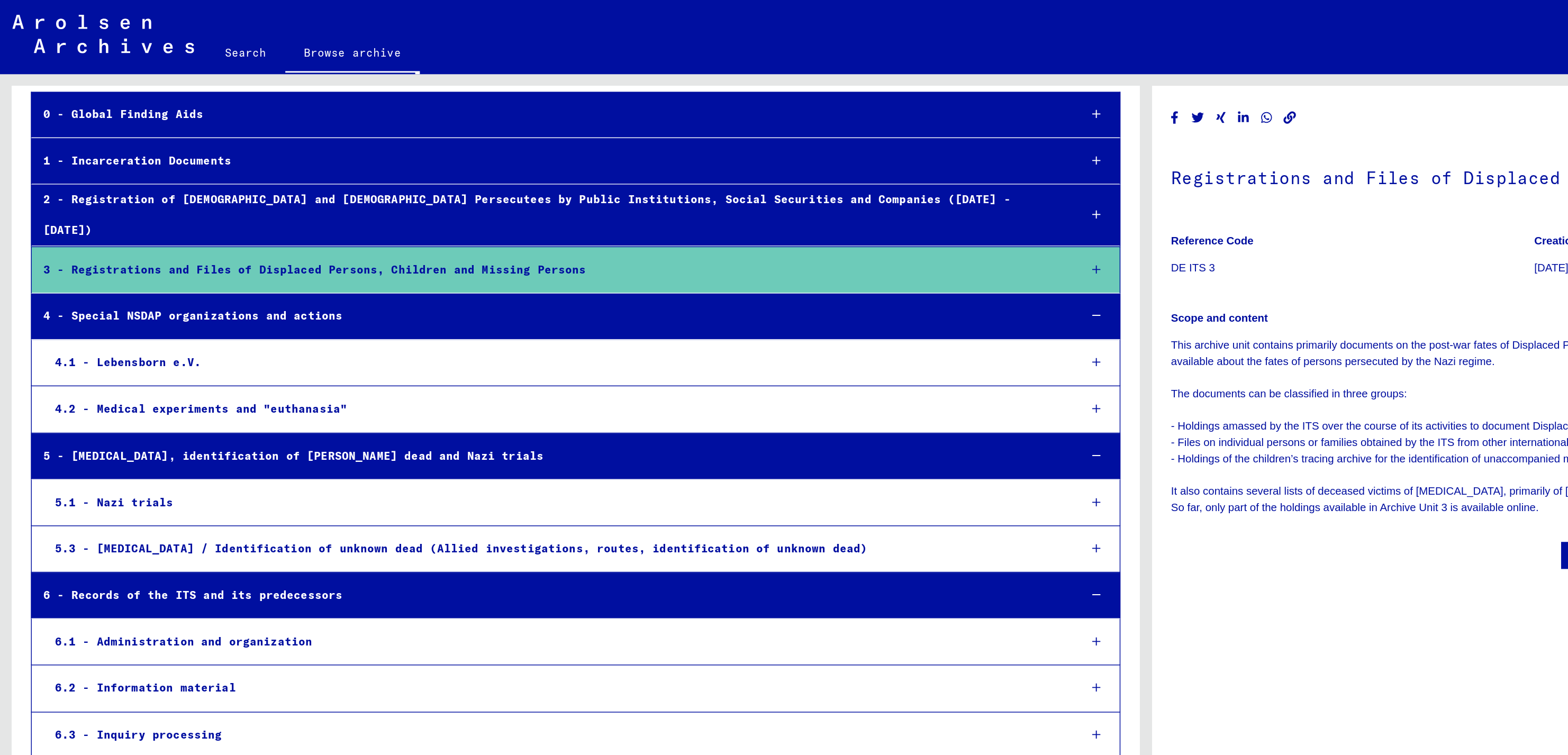
click at [51, 211] on div "4 - Special NSDAP organizations and actions" at bounding box center [376, 216] width 708 height 21
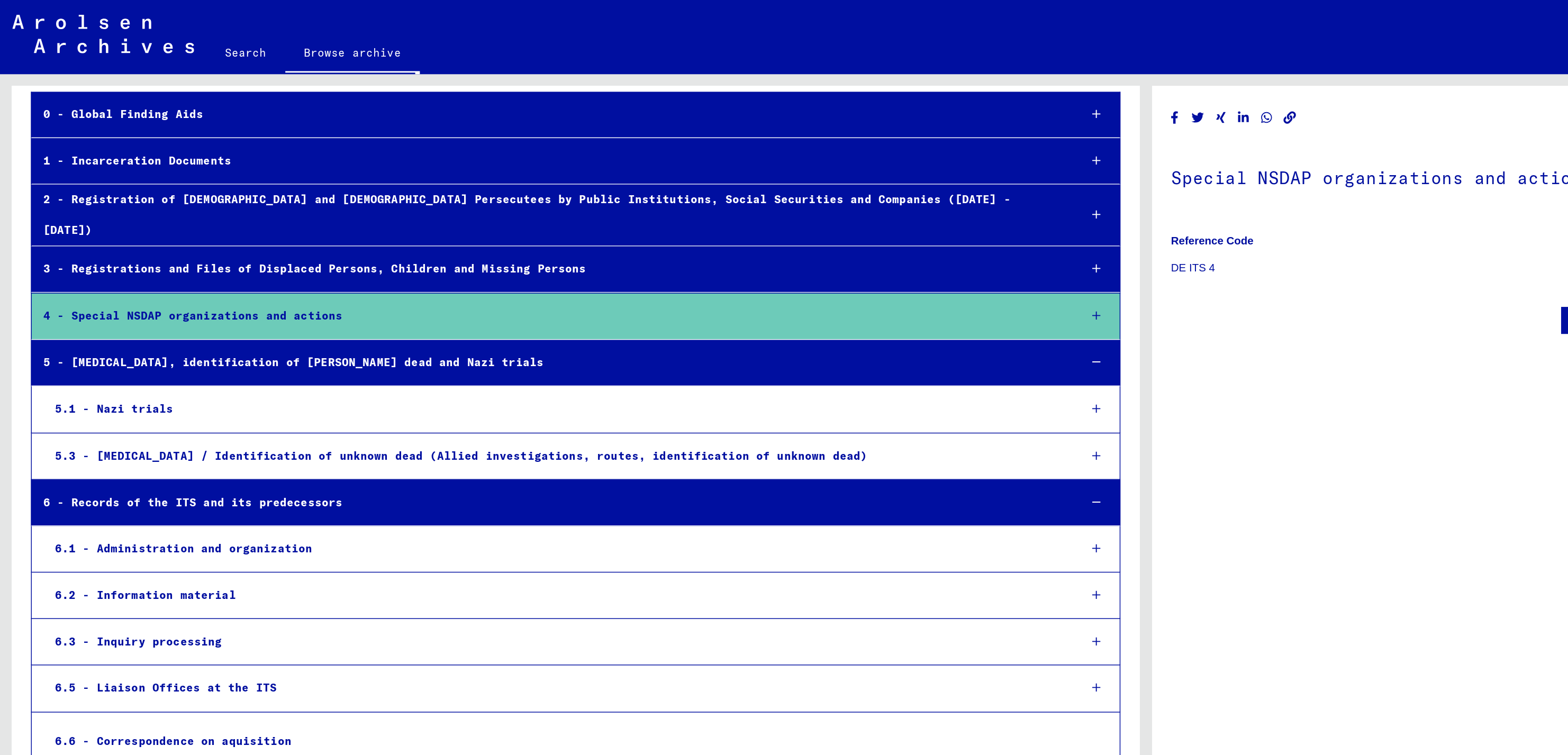
click at [63, 238] on div "5 - [MEDICAL_DATA], identification of [PERSON_NAME] dead and Nazi trials" at bounding box center [376, 248] width 708 height 21
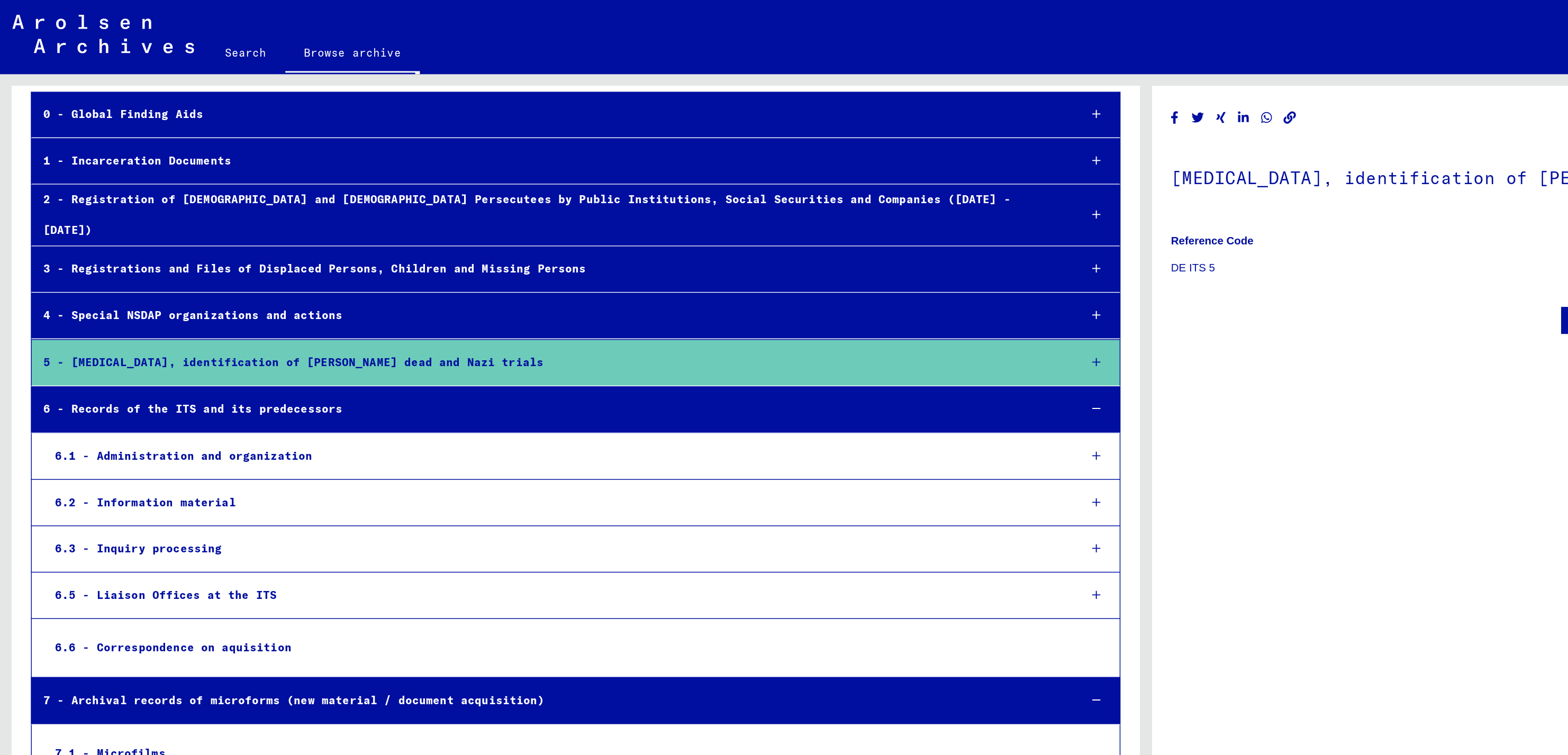
click at [78, 270] on div "6 - Records of the ITS and its predecessors" at bounding box center [376, 279] width 708 height 21
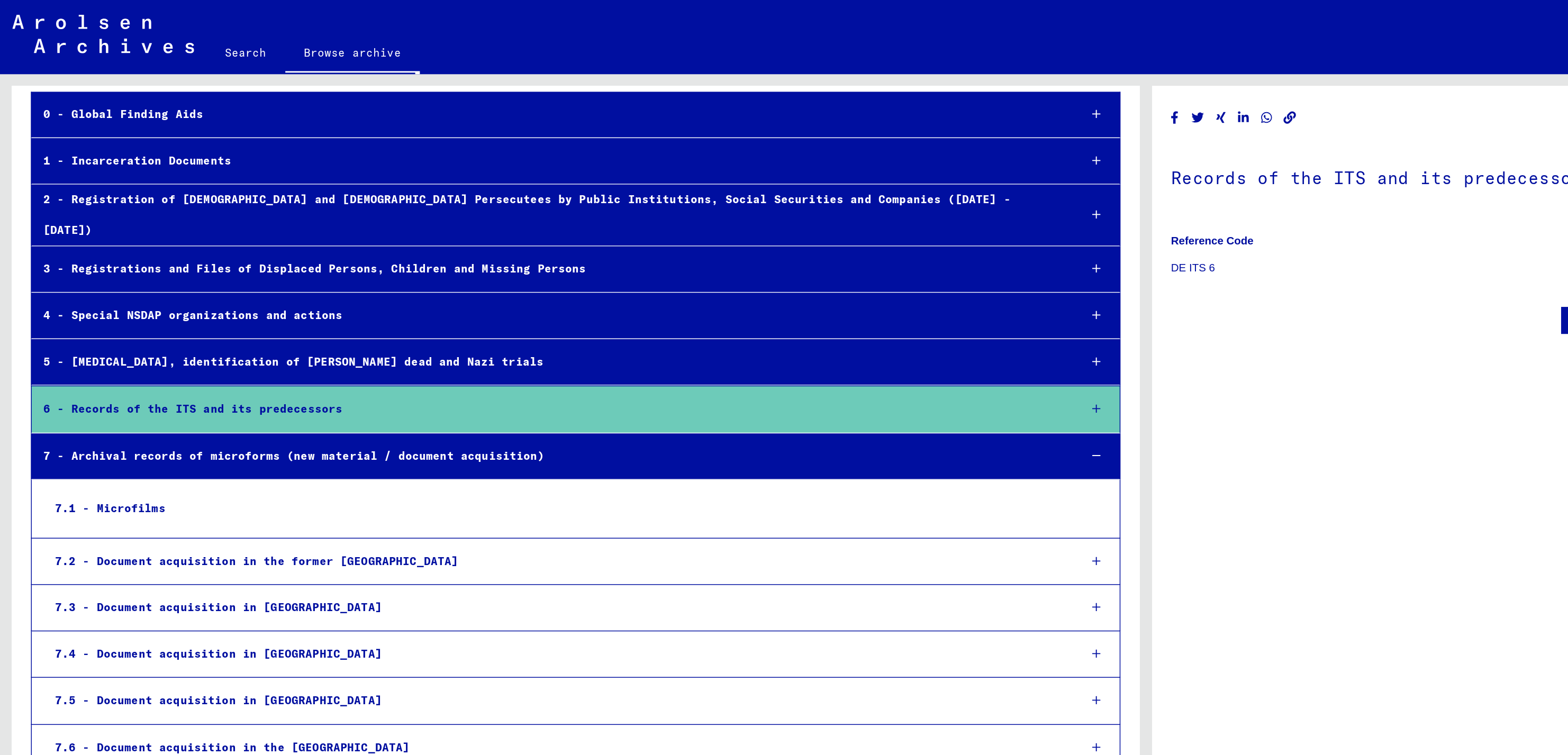
click at [82, 305] on div "7 - Archival records of microforms (new material / document acquisition)" at bounding box center [376, 312] width 708 height 21
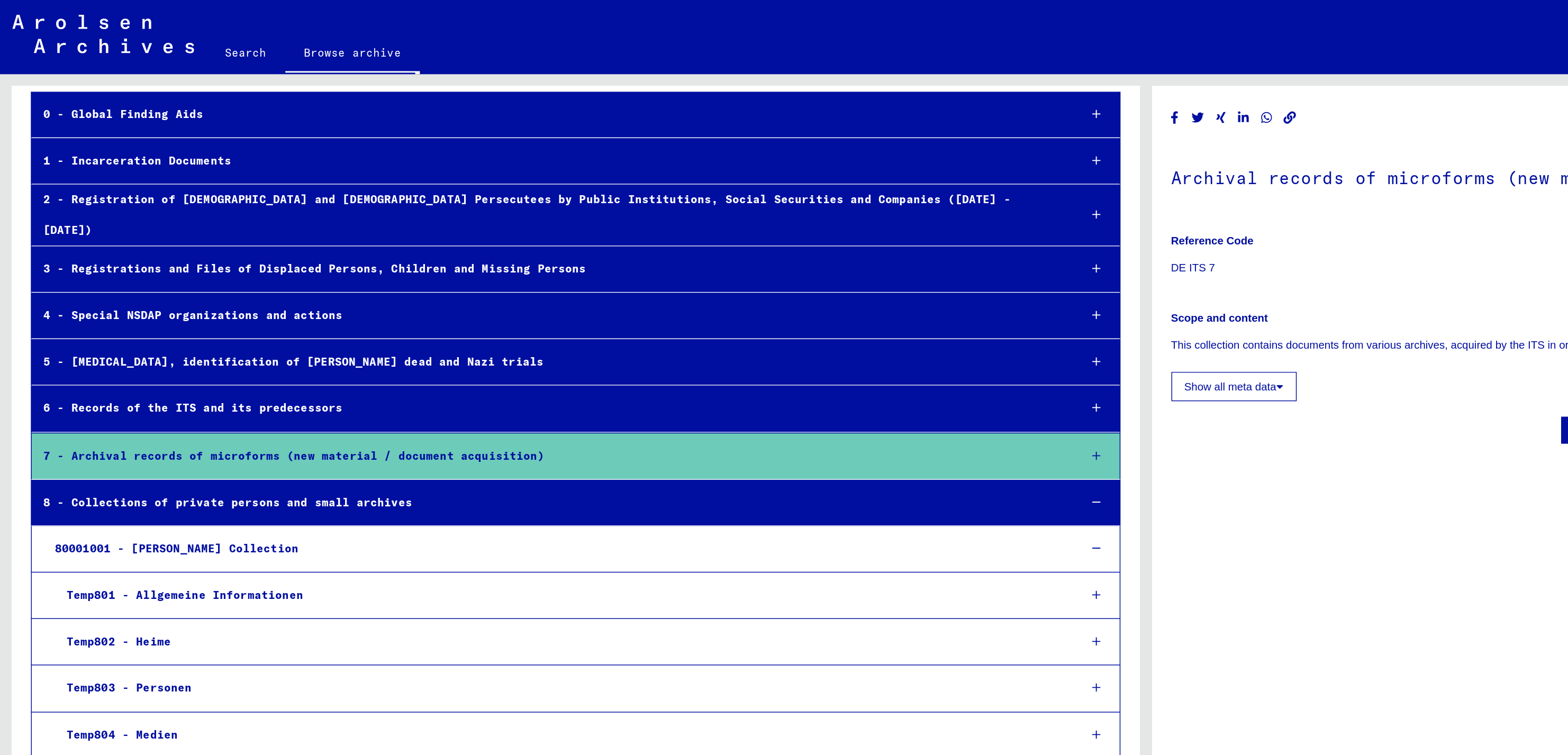
click at [75, 343] on div "8 - Collections of private persons and small archives" at bounding box center [376, 344] width 708 height 21
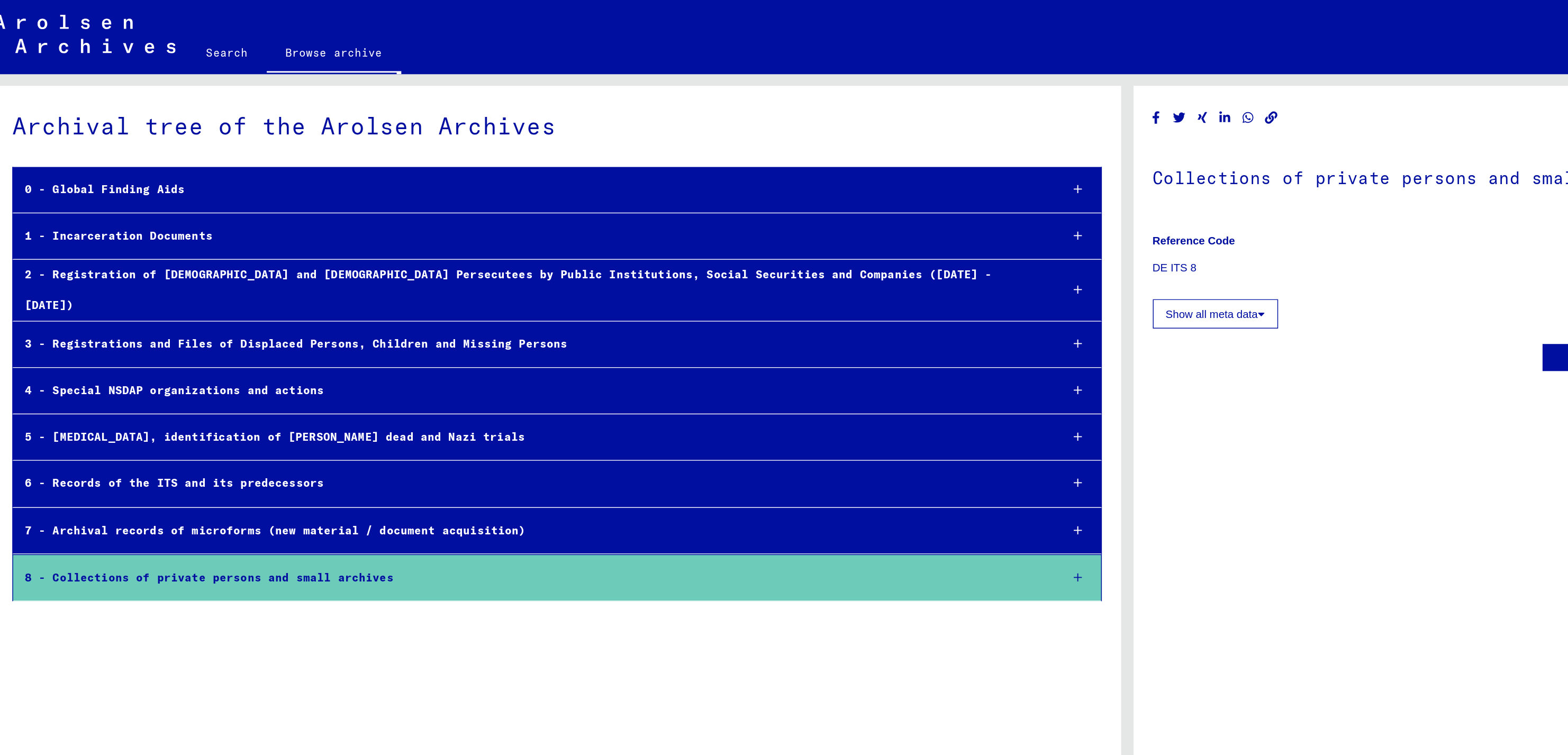
click at [168, 36] on link "Search" at bounding box center [168, 36] width 54 height 25
